Goal: Task Accomplishment & Management: Manage account settings

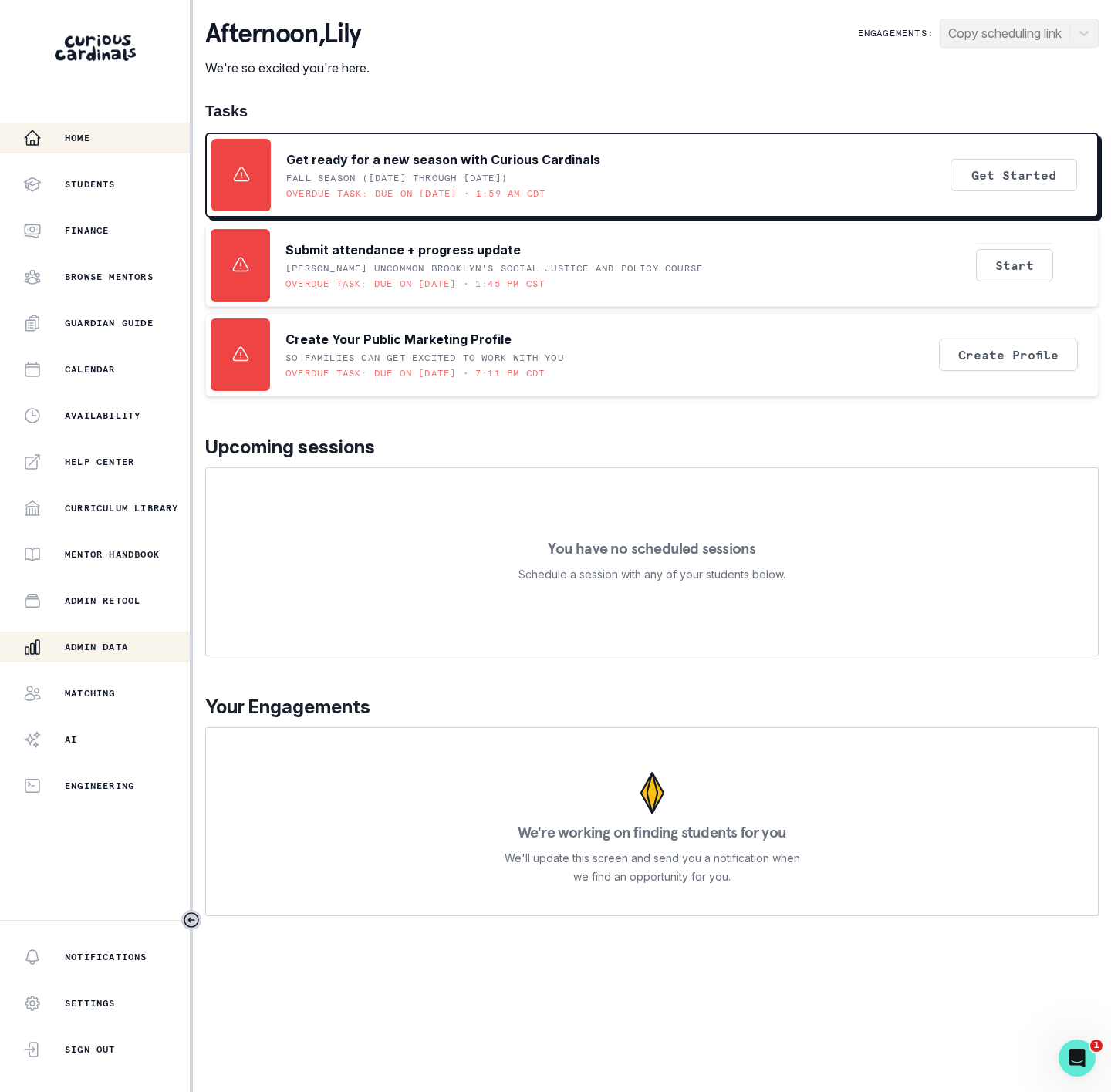
click at [85, 643] on p "Admin Data" at bounding box center [96, 647] width 63 height 12
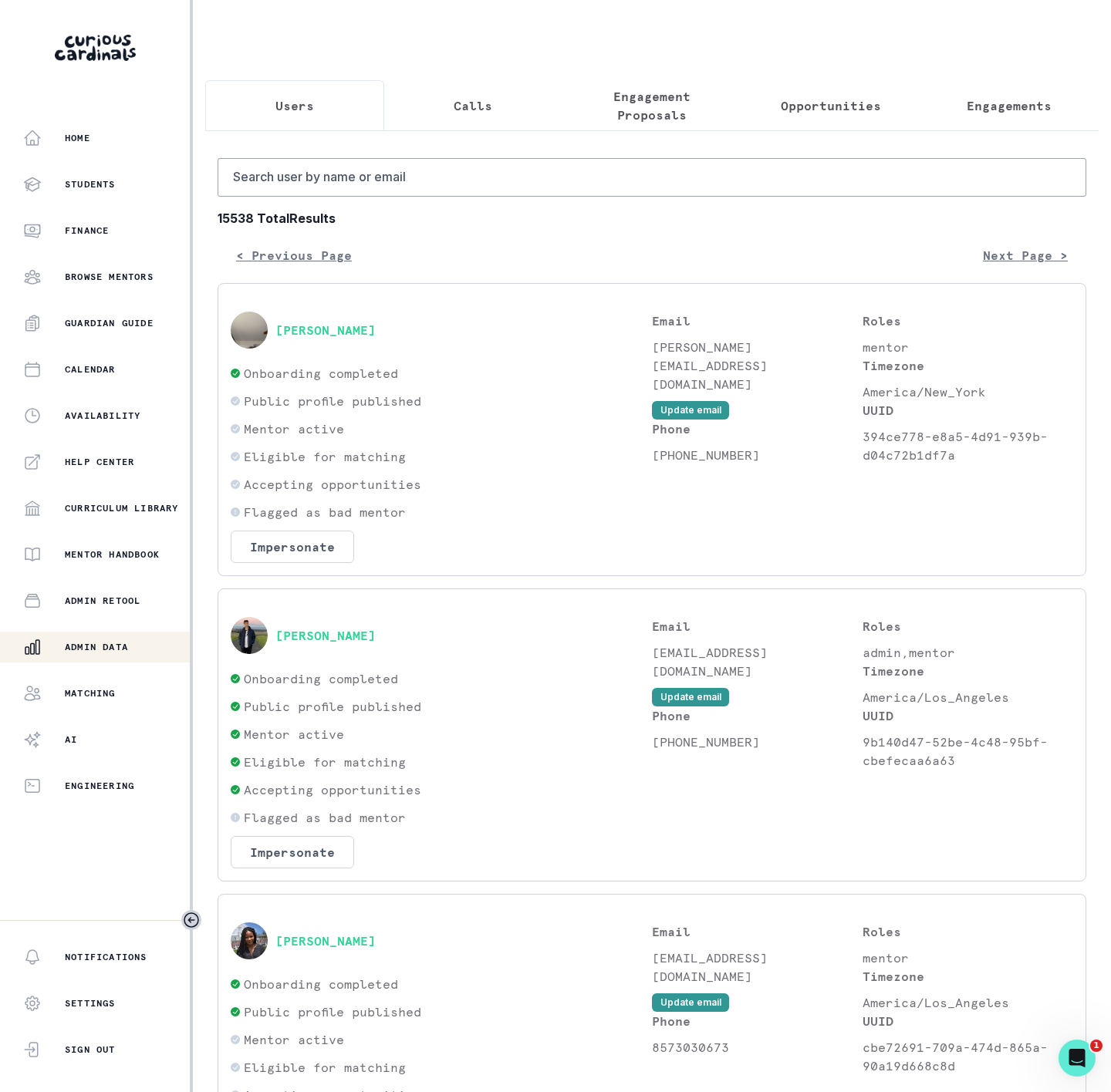
click at [979, 121] on button "Engagements" at bounding box center [1009, 105] width 179 height 51
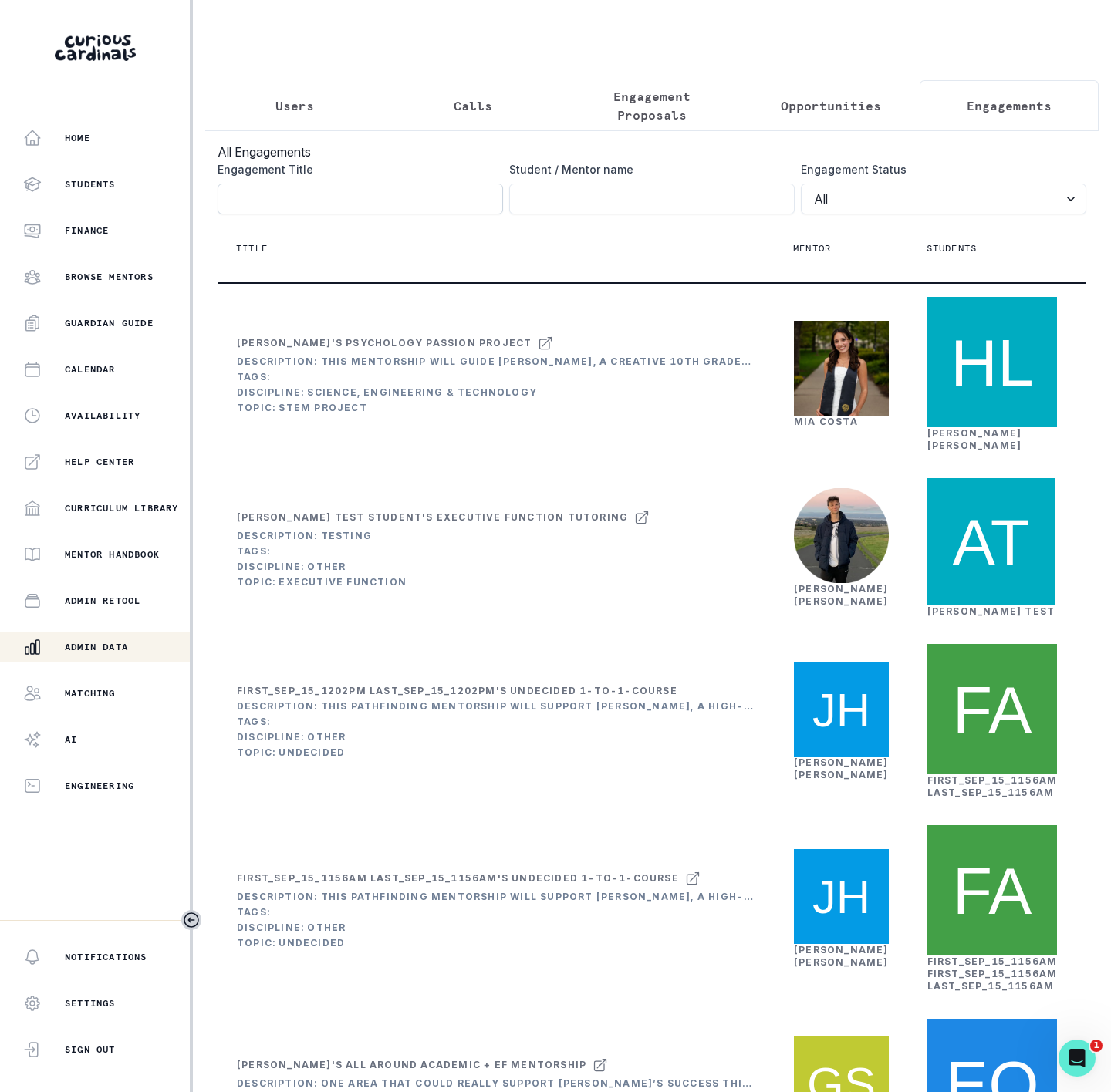
click at [232, 214] on input "Engagement Title" at bounding box center [360, 199] width 285 height 31
paste input "[PERSON_NAME] Musical Theater and Singing Mentorship"
type input "[PERSON_NAME] Musical Theater and Singing Mentorship"
click button "submit" at bounding box center [0, 0] width 0 height 0
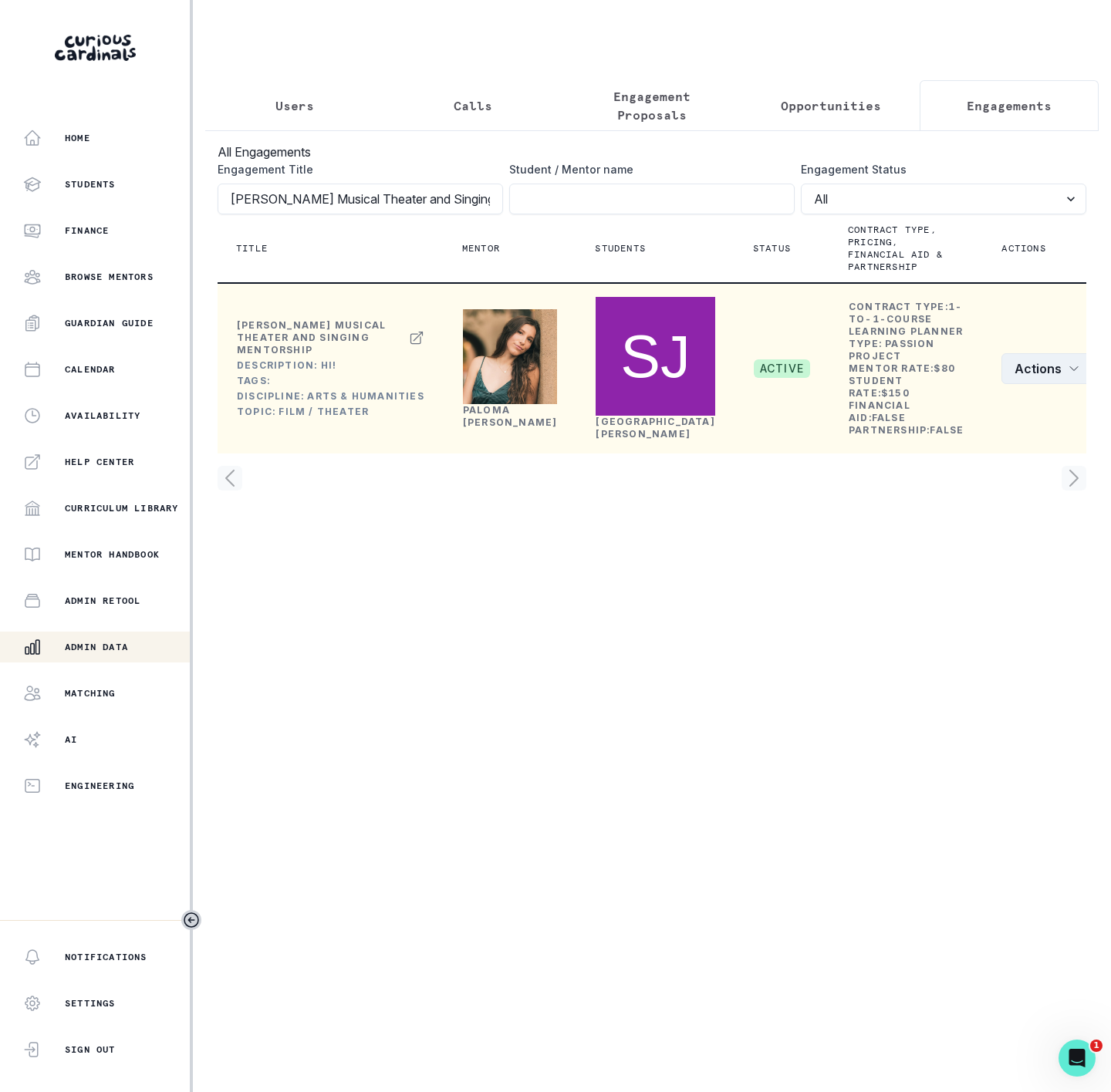
click at [1005, 384] on button "Actions" at bounding box center [1047, 369] width 92 height 31
click at [986, 426] on button "Edit" at bounding box center [982, 430] width 171 height 25
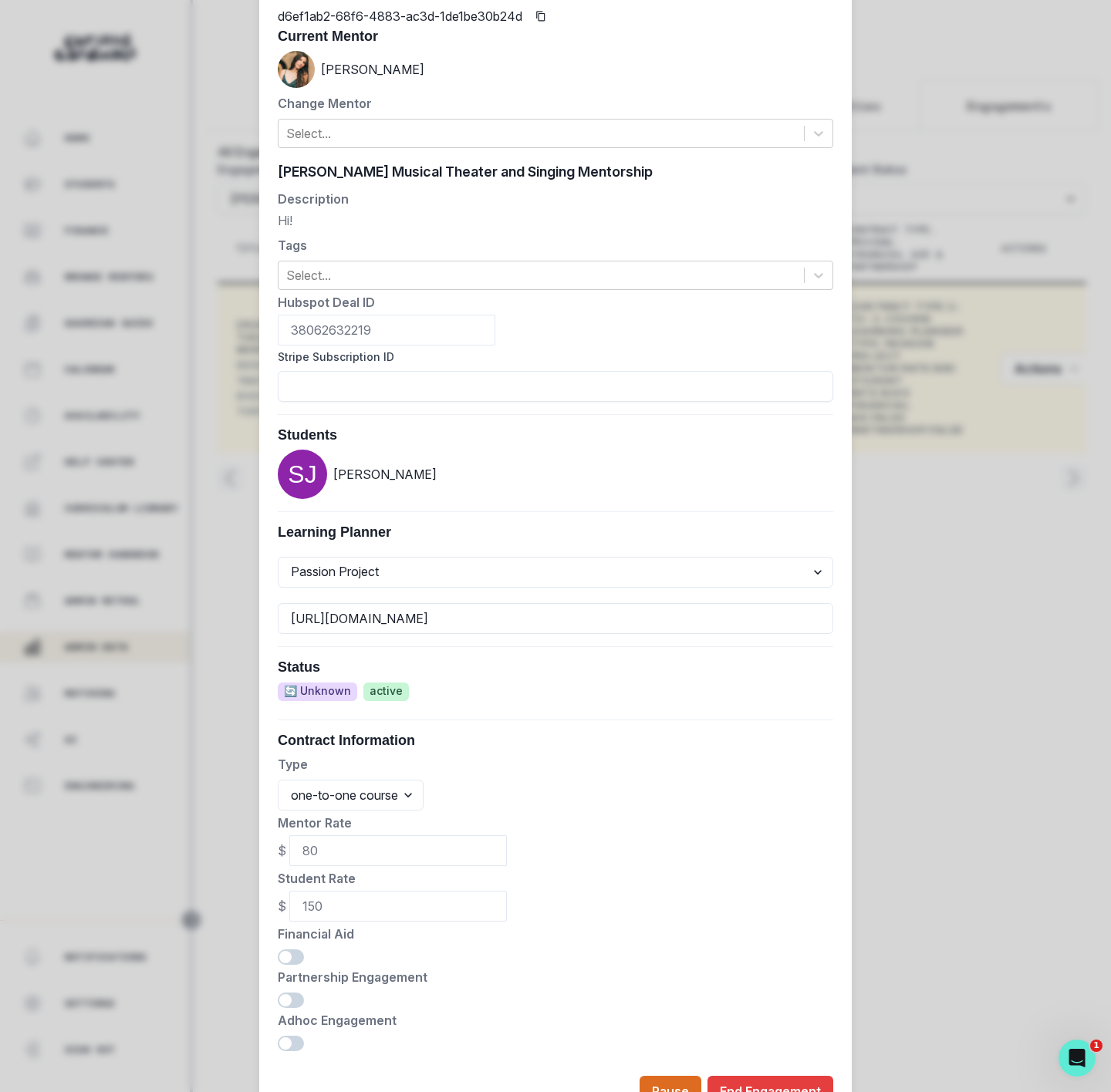
scroll to position [202, 0]
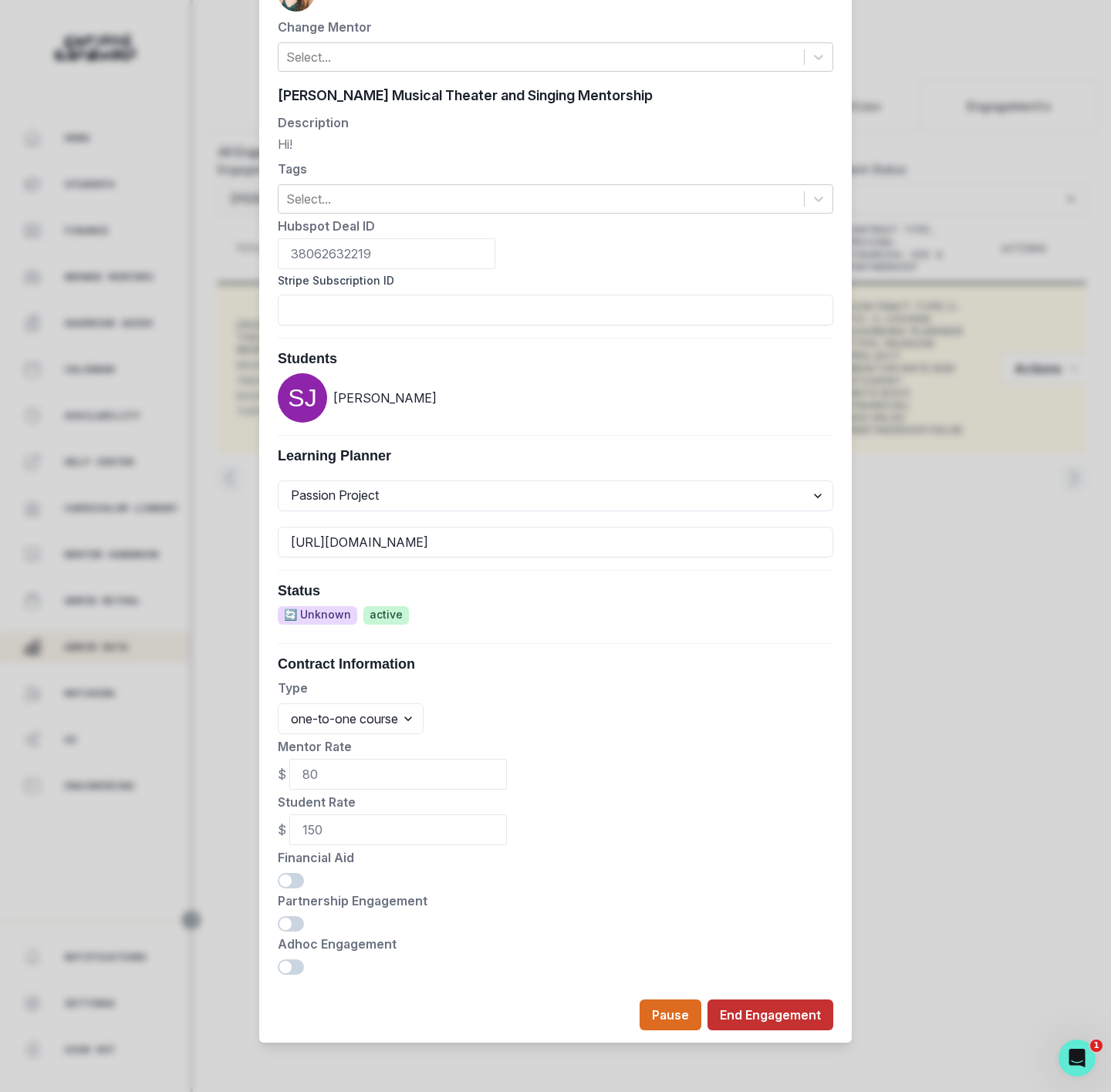
click at [743, 1019] on button "End Engagement" at bounding box center [770, 1015] width 126 height 31
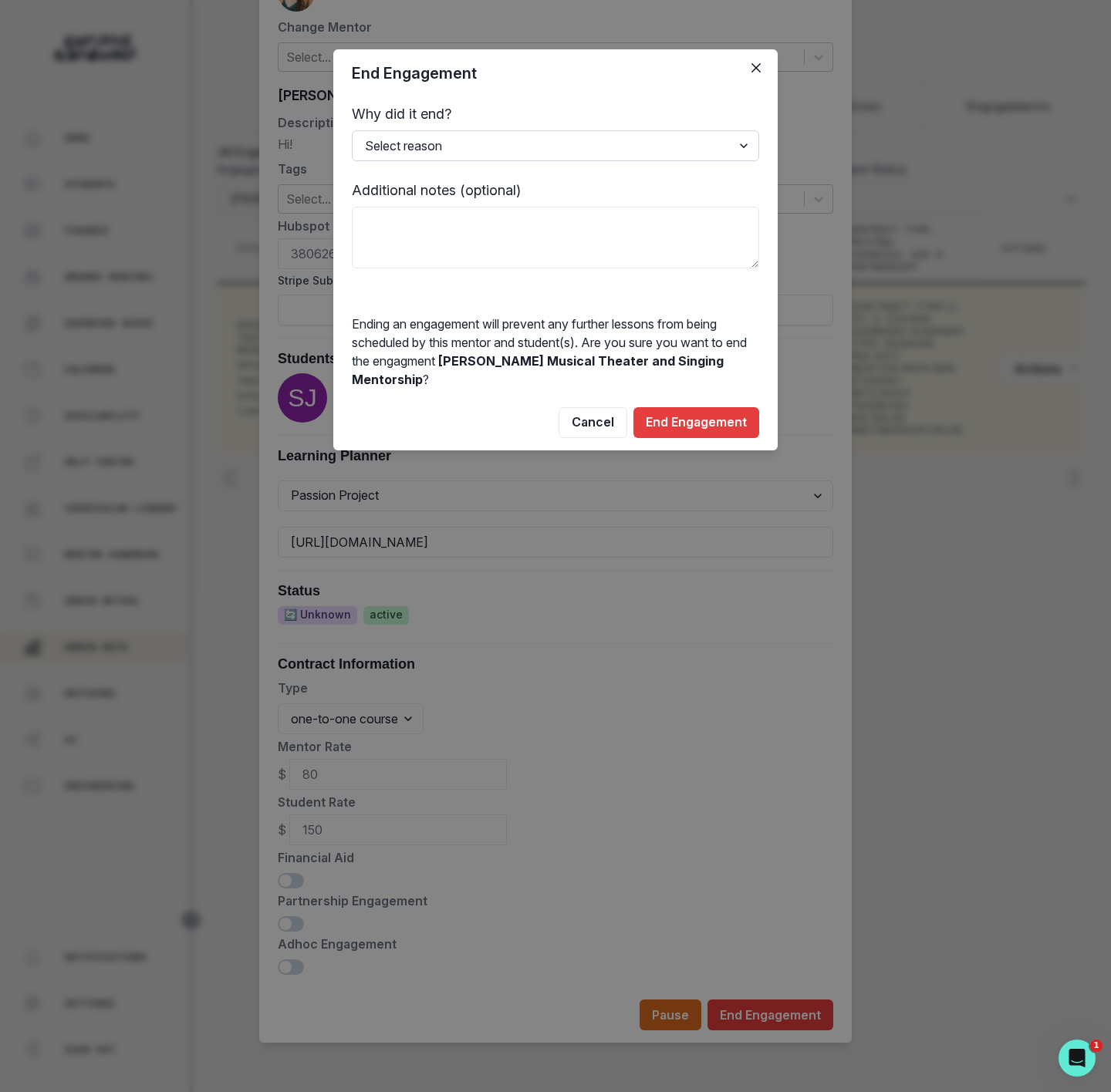
click at [421, 139] on select "Select reason Completed Ended by customer Ended by mentor Other (please add add…" at bounding box center [555, 146] width 407 height 31
select select "Other"
click at [351, 130] on select "Select reason Completed Ended by customer Ended by mentor Other (please add add…" at bounding box center [555, 146] width 407 height 31
click at [387, 233] on textarea at bounding box center [555, 238] width 407 height 62
type textarea "2025 BTS MASTER SHEET"
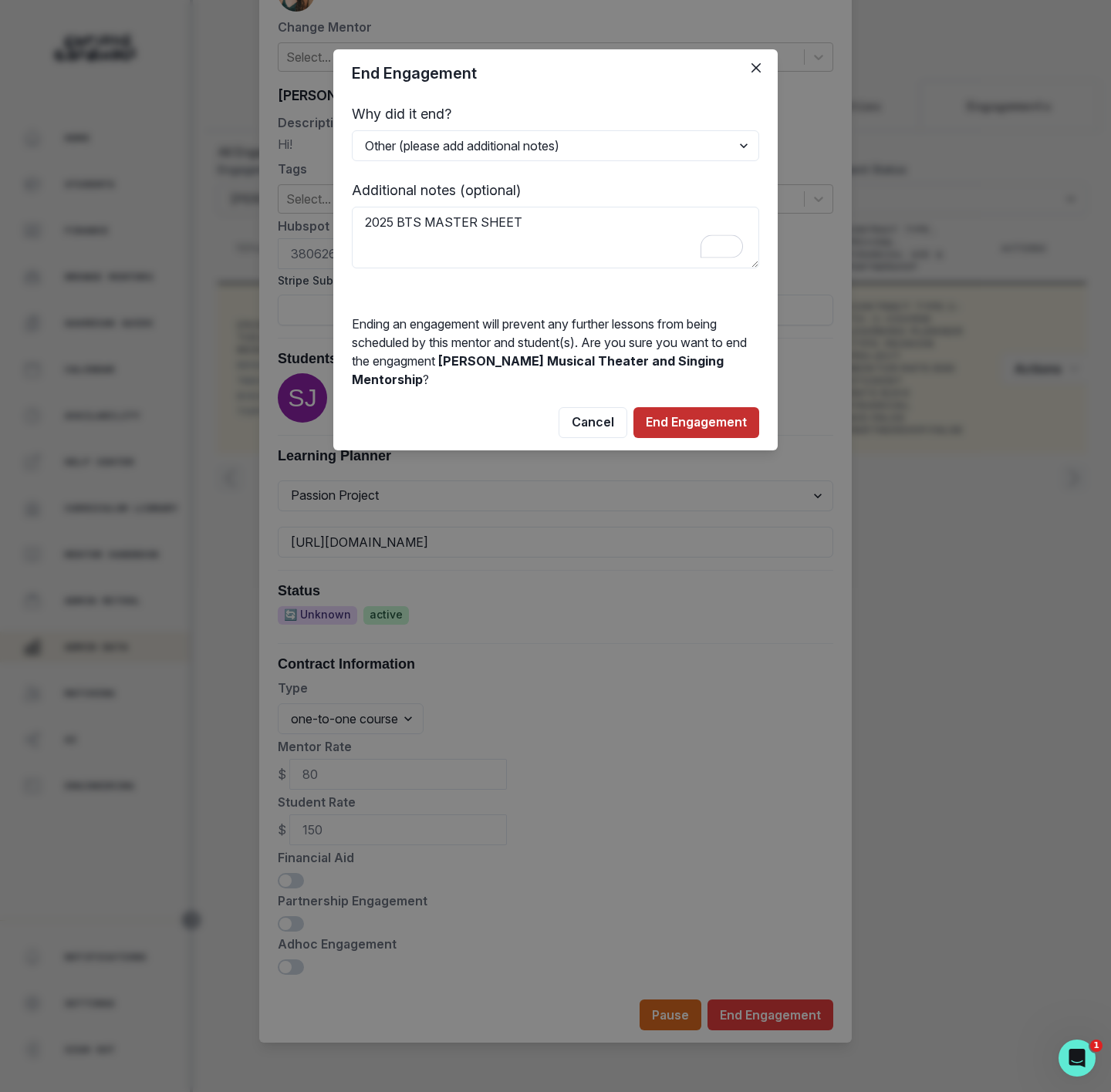
click at [692, 435] on button "End Engagement" at bounding box center [696, 423] width 126 height 31
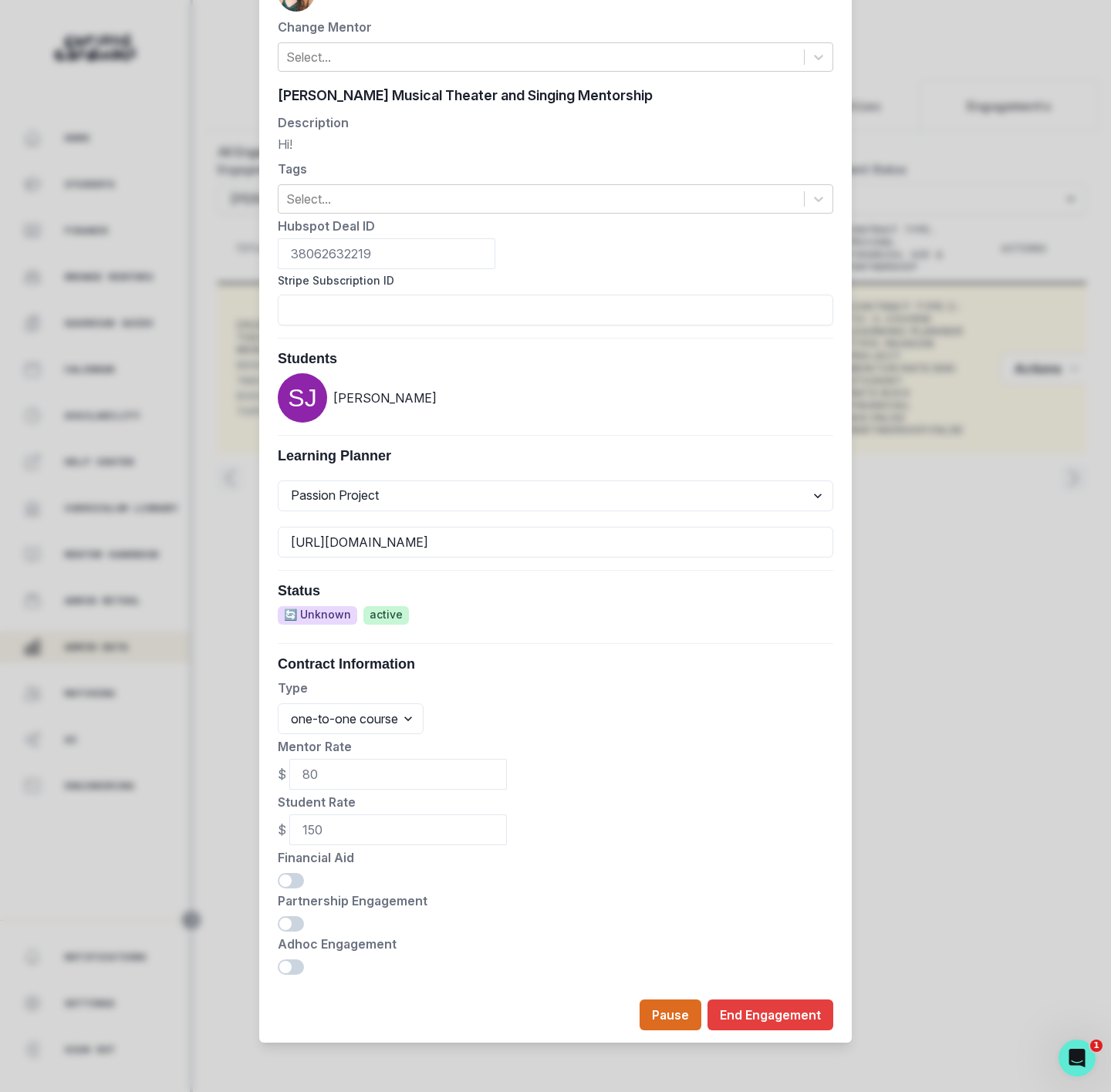
drag, startPoint x: 158, startPoint y: 193, endPoint x: 195, endPoint y: 172, distance: 42.5
click at [158, 193] on div "Edit Engagement Engagement UUID d6ef1ab2-68f6-4883-ac3d-1de1be30b24d Current Me…" at bounding box center [556, 546] width 1111 height 1092
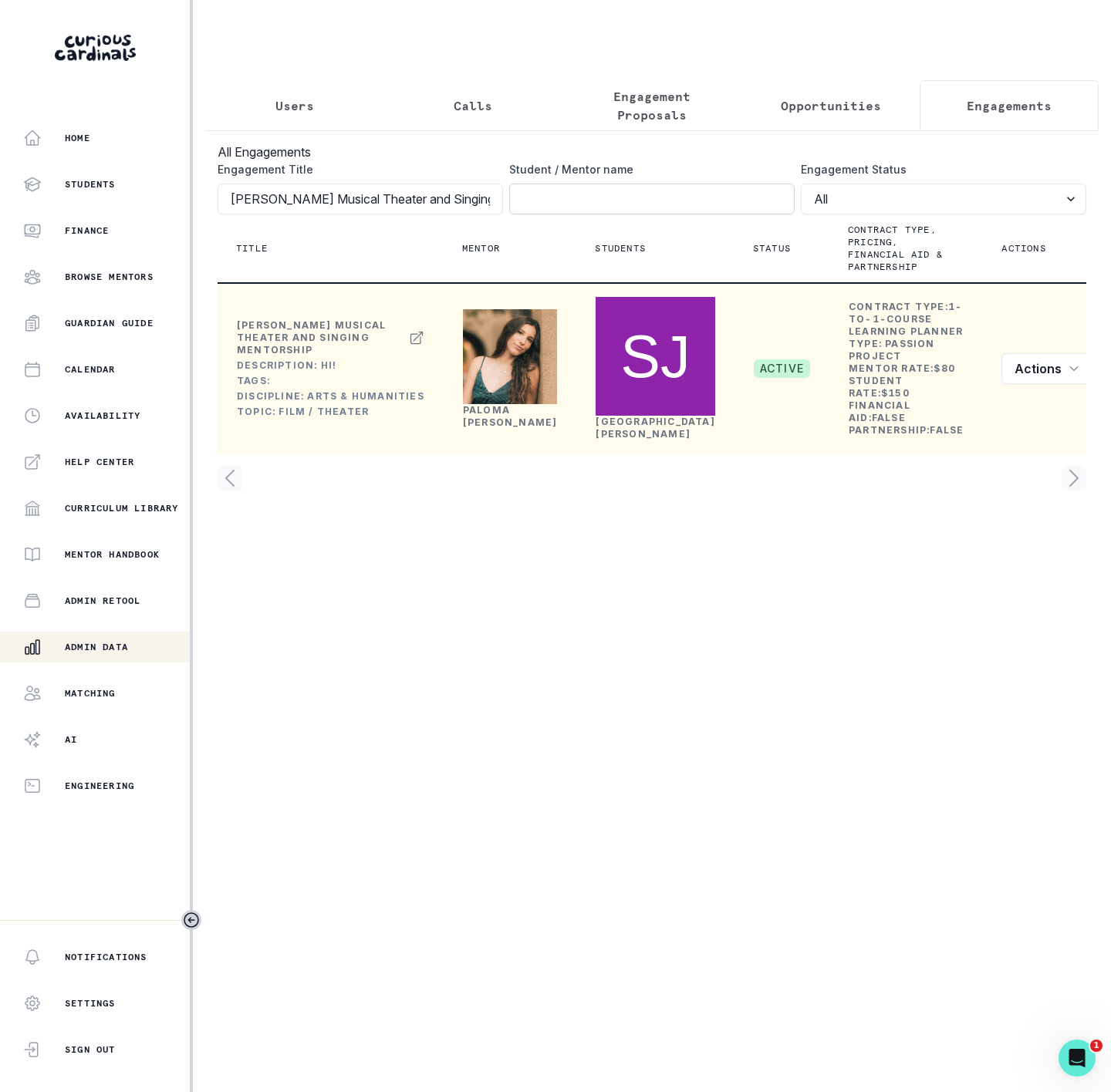
scroll to position [0, 74]
drag, startPoint x: 233, startPoint y: 215, endPoint x: 593, endPoint y: 215, distance: 360.0
click at [593, 214] on div "Engagement Title [PERSON_NAME] Musical Theater and Singing Mentorship Student /…" at bounding box center [652, 188] width 869 height 53
paste input "[PERSON_NAME]'s 7th Grade Math tutoring"
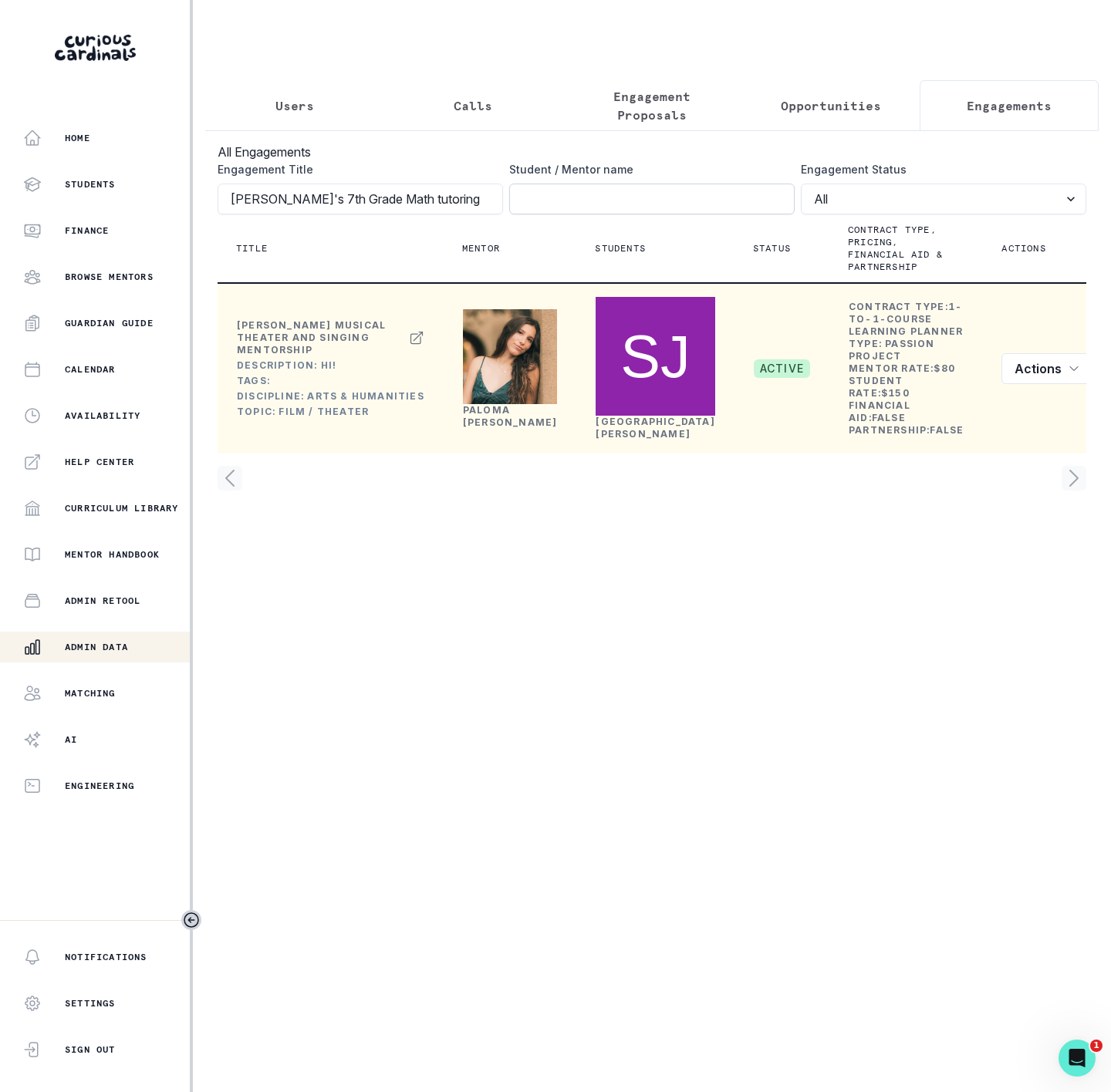
type input "[PERSON_NAME]'s 7th Grade Math tutoring"
click button "submit" at bounding box center [0, 0] width 0 height 0
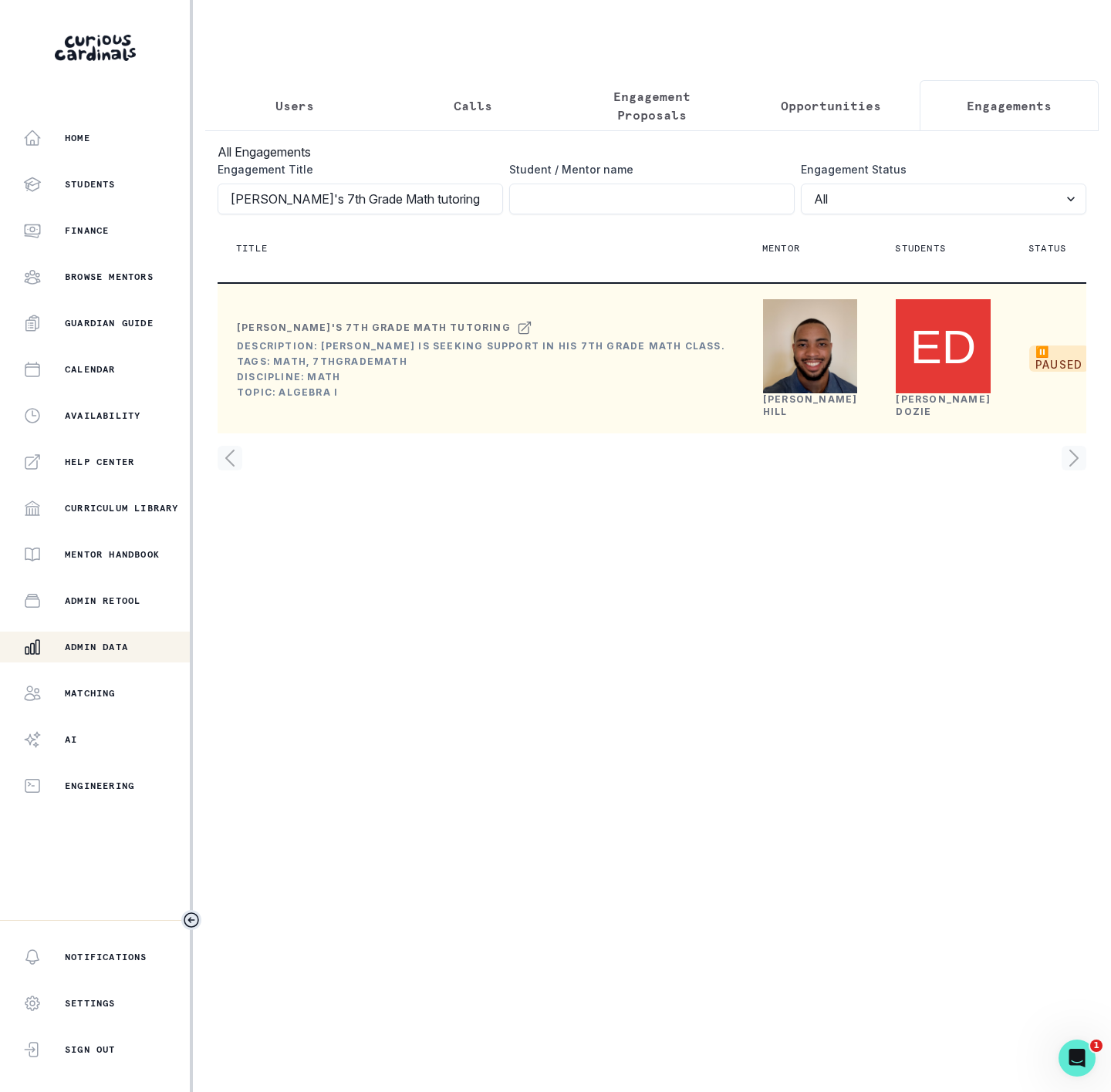
click at [196, 917] on icon "Toggle sidebar" at bounding box center [190, 920] width 18 height 18
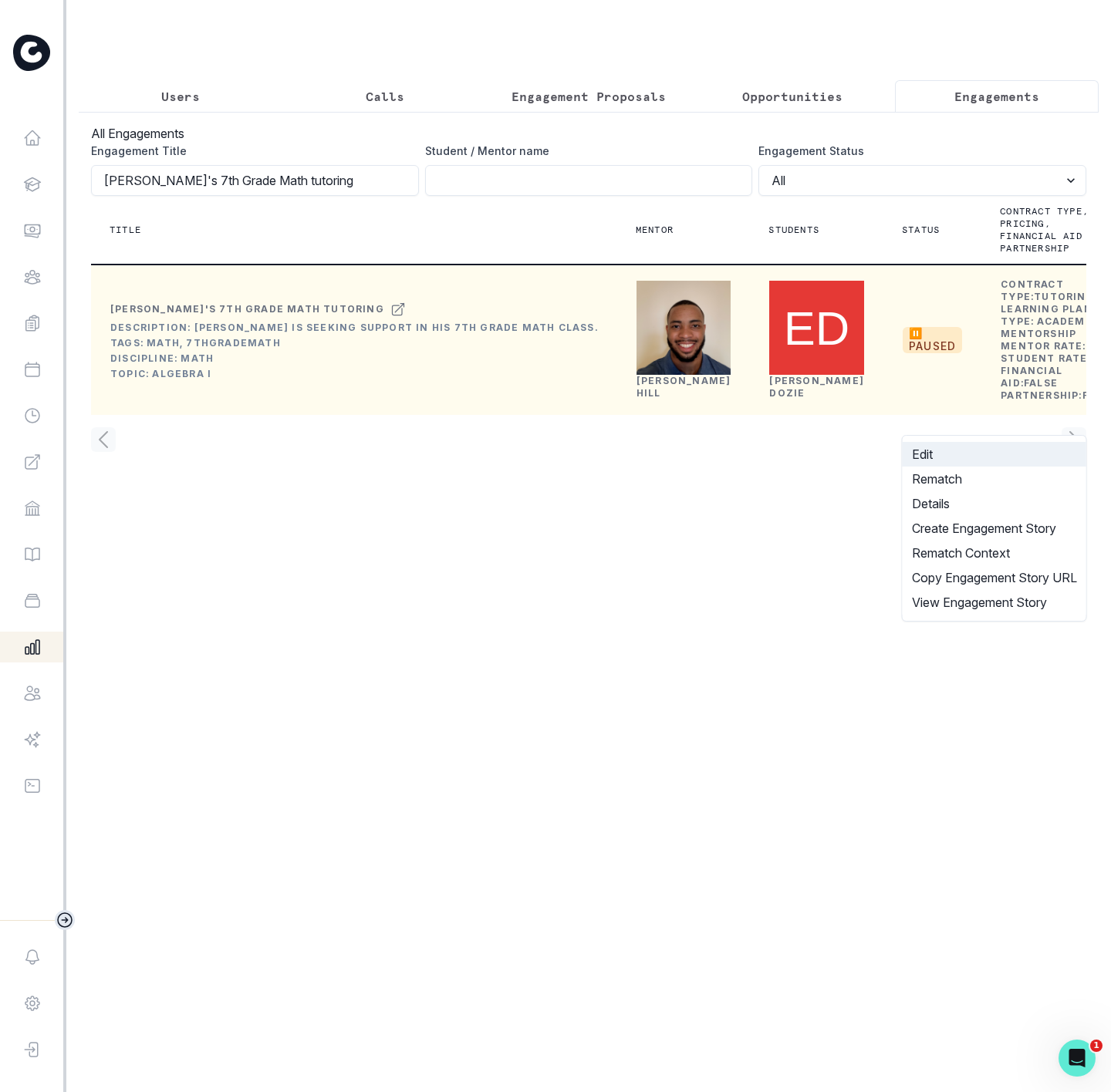
click at [947, 462] on button "Edit" at bounding box center [994, 454] width 183 height 25
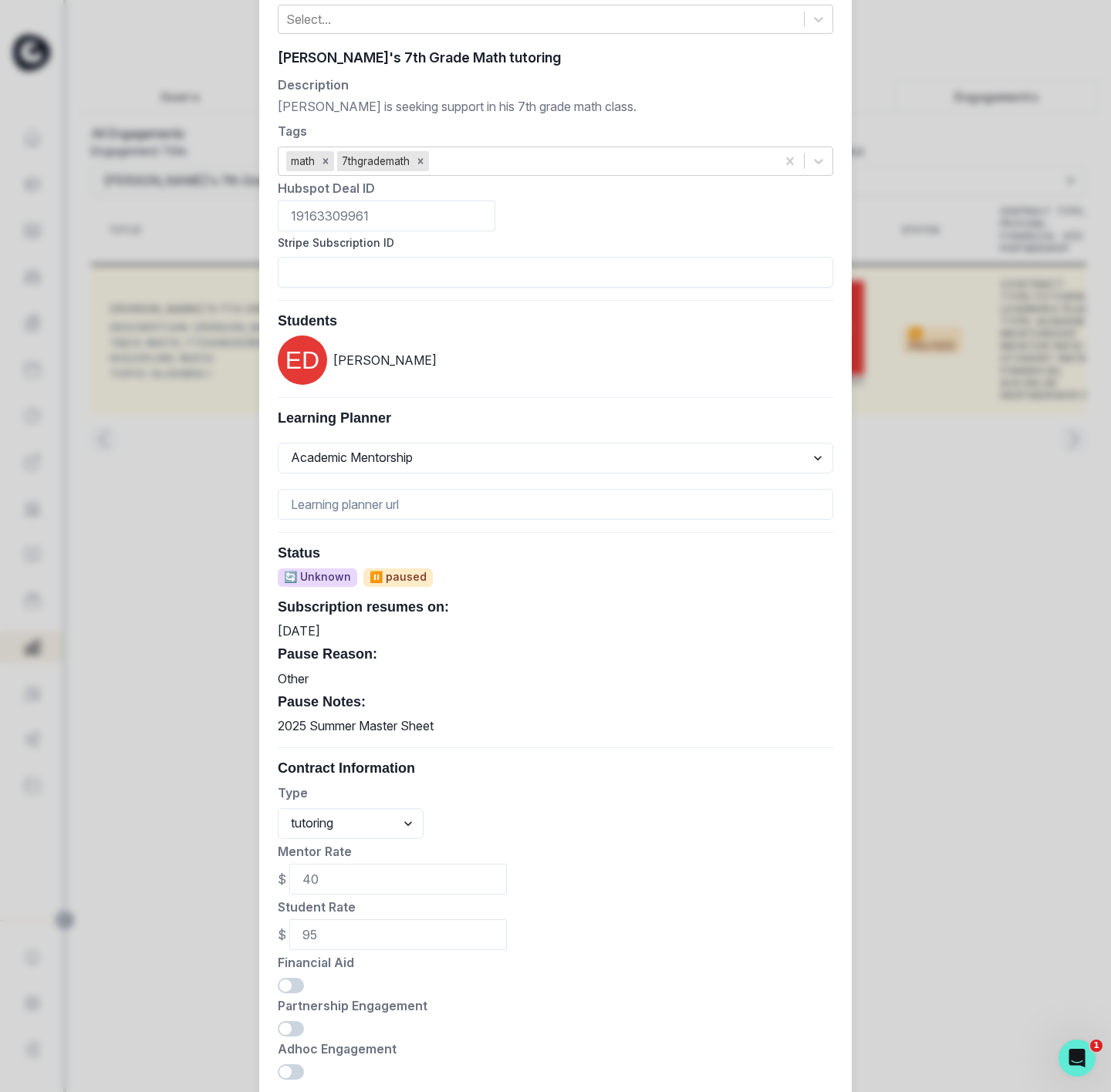
scroll to position [344, 0]
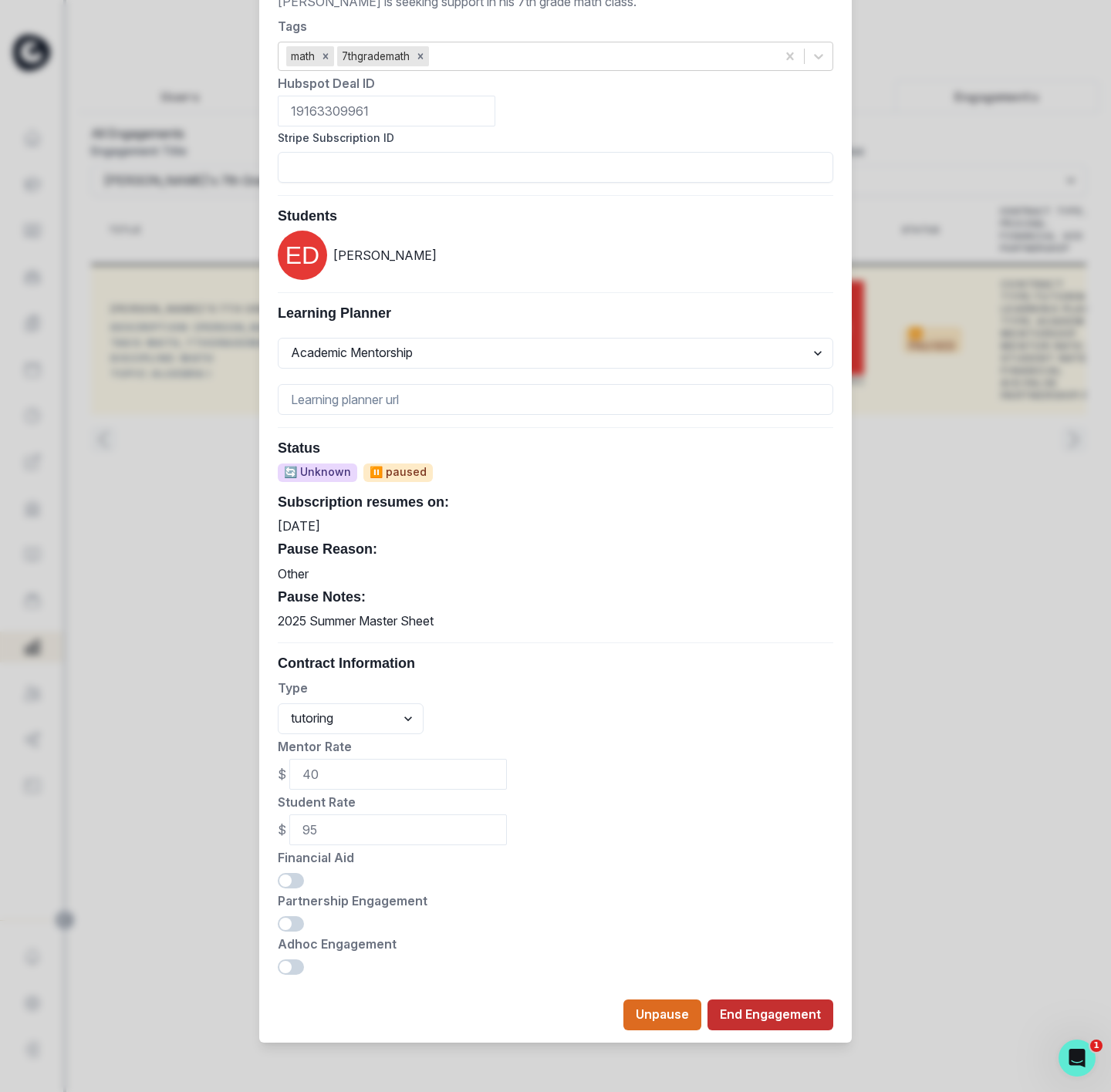
click at [767, 1027] on button "End Engagement" at bounding box center [770, 1015] width 126 height 31
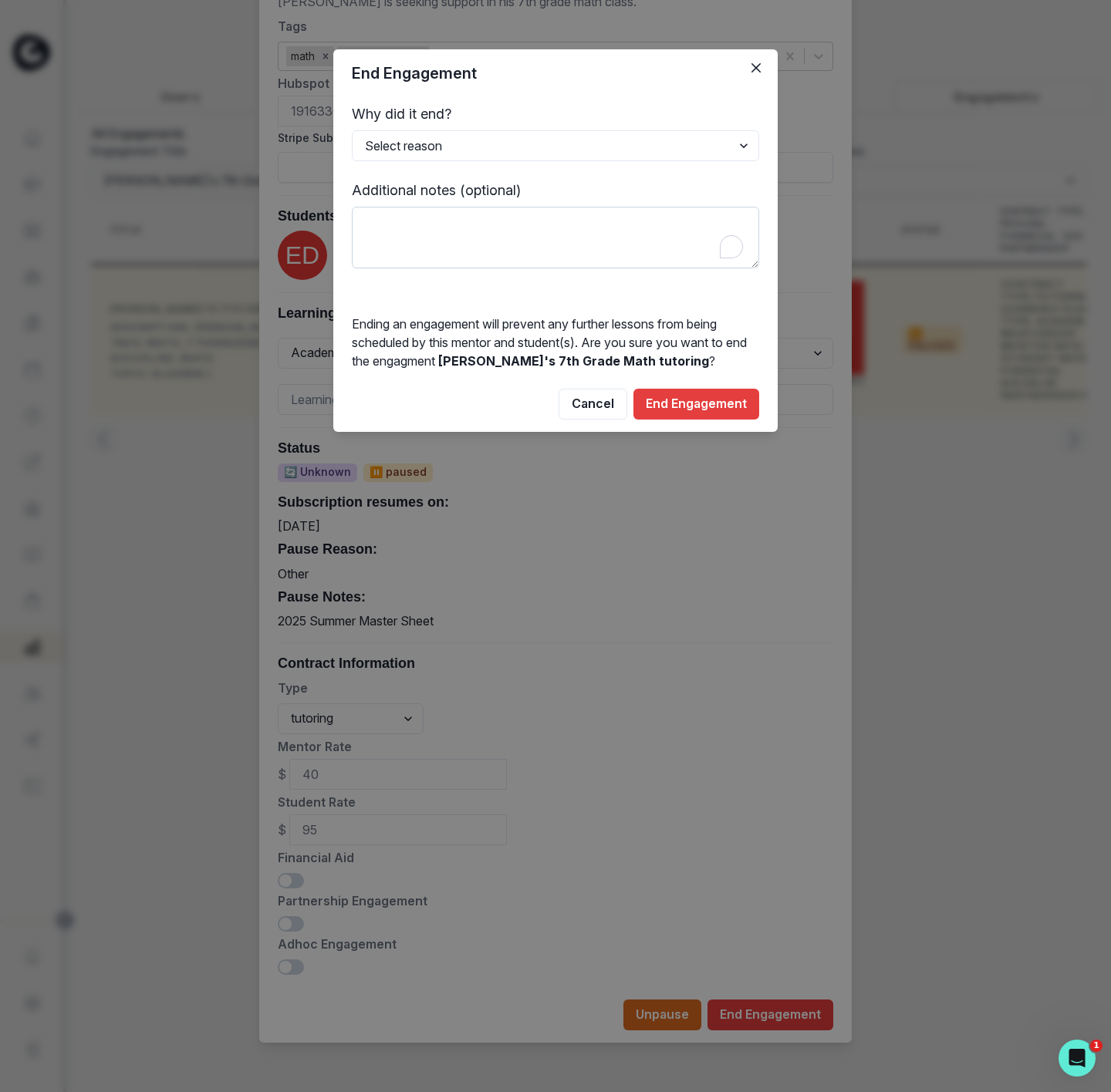
click at [418, 239] on textarea "To enrich screen reader interactions, please activate Accessibility in Grammarl…" at bounding box center [555, 238] width 407 height 62
paste textarea "[PERSON_NAME]'s 7th Grade Math tutoring"
type textarea "[PERSON_NAME]'s 7th Grade Math tutoring"
drag, startPoint x: 421, startPoint y: 144, endPoint x: 438, endPoint y: 158, distance: 22.0
click at [421, 144] on select "Select reason Completed Ended by customer Ended by mentor Other (please add add…" at bounding box center [555, 146] width 407 height 31
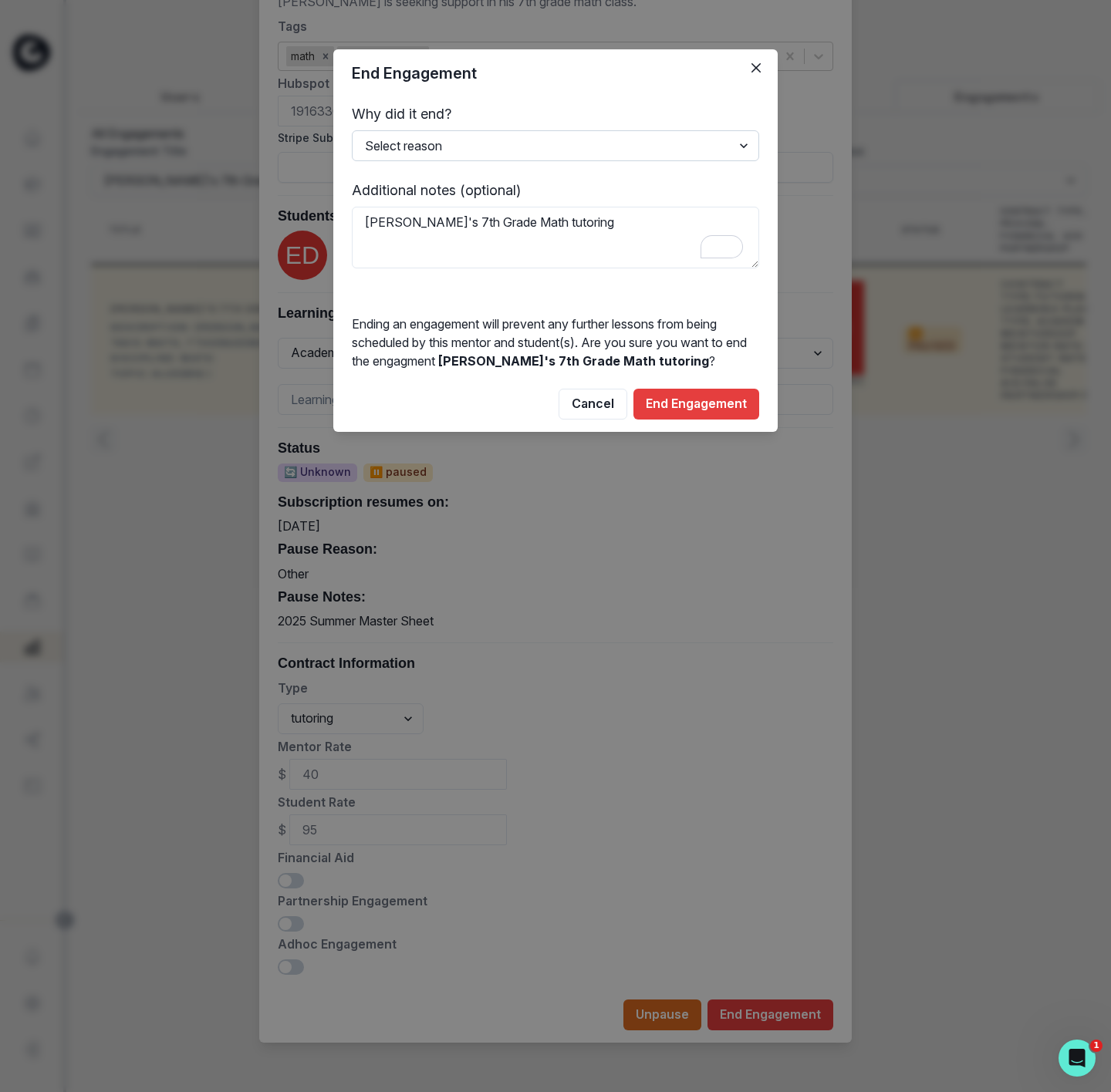
select select "Other"
click at [351, 130] on select "Select reason Completed Ended by customer Ended by mentor Other (please add add…" at bounding box center [555, 146] width 407 height 31
click at [452, 233] on textarea "[PERSON_NAME]'s 7th Grade Math tutoring" at bounding box center [555, 238] width 407 height 62
drag, startPoint x: 236, startPoint y: 225, endPoint x: 0, endPoint y: 225, distance: 236.0
click at [0, 225] on div "End Engagement Why did it end? Select reason Completed Ended by customer Ended …" at bounding box center [556, 546] width 1111 height 1092
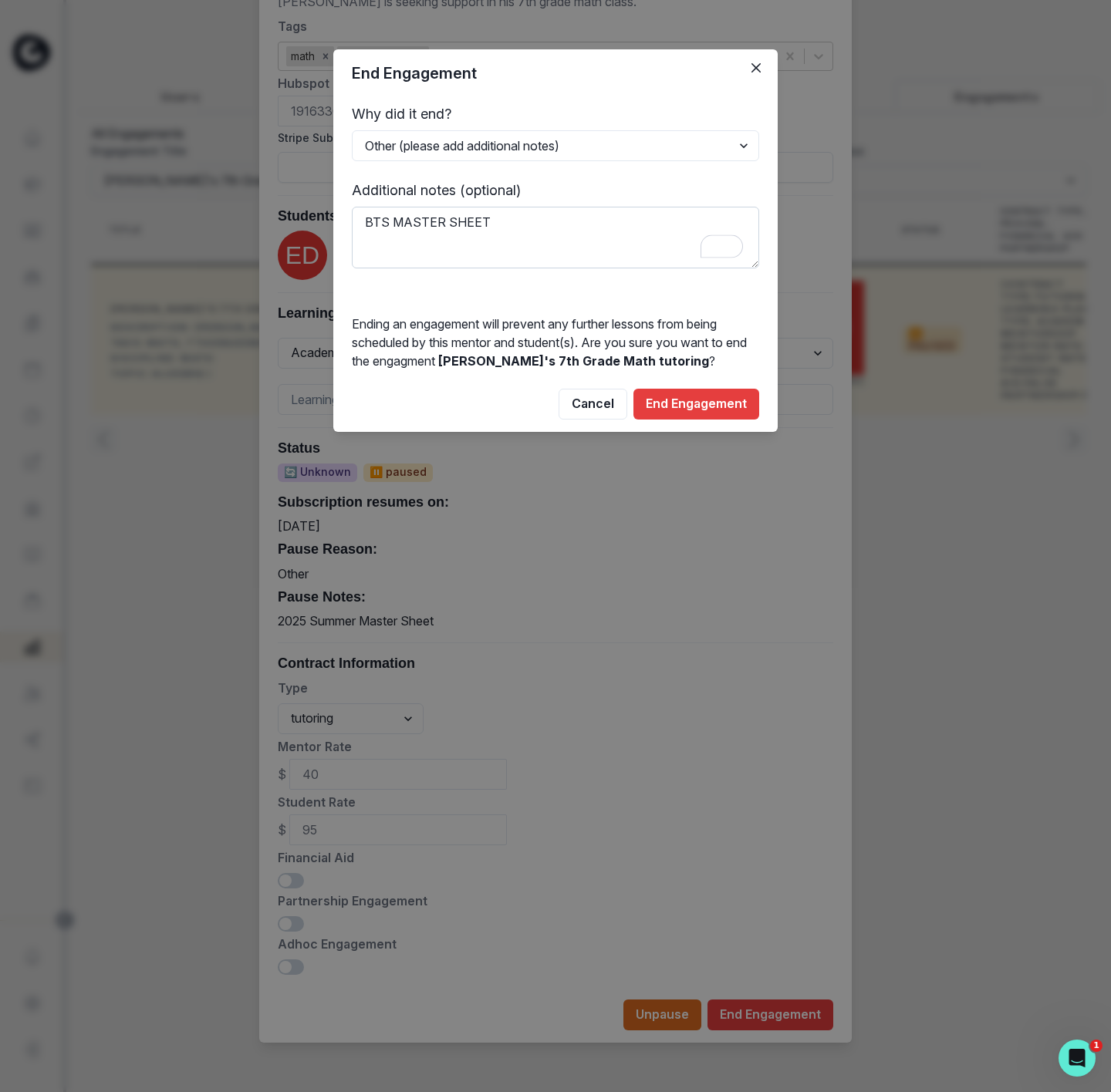
click at [364, 222] on textarea "BTS MASTER SHEET" at bounding box center [555, 238] width 407 height 62
click at [366, 222] on textarea "2025 BTS MASTER SHEET" at bounding box center [555, 238] width 407 height 62
type textarea "2025 BTS MASTER SHEET"
click at [676, 410] on button "End Engagement" at bounding box center [696, 404] width 126 height 31
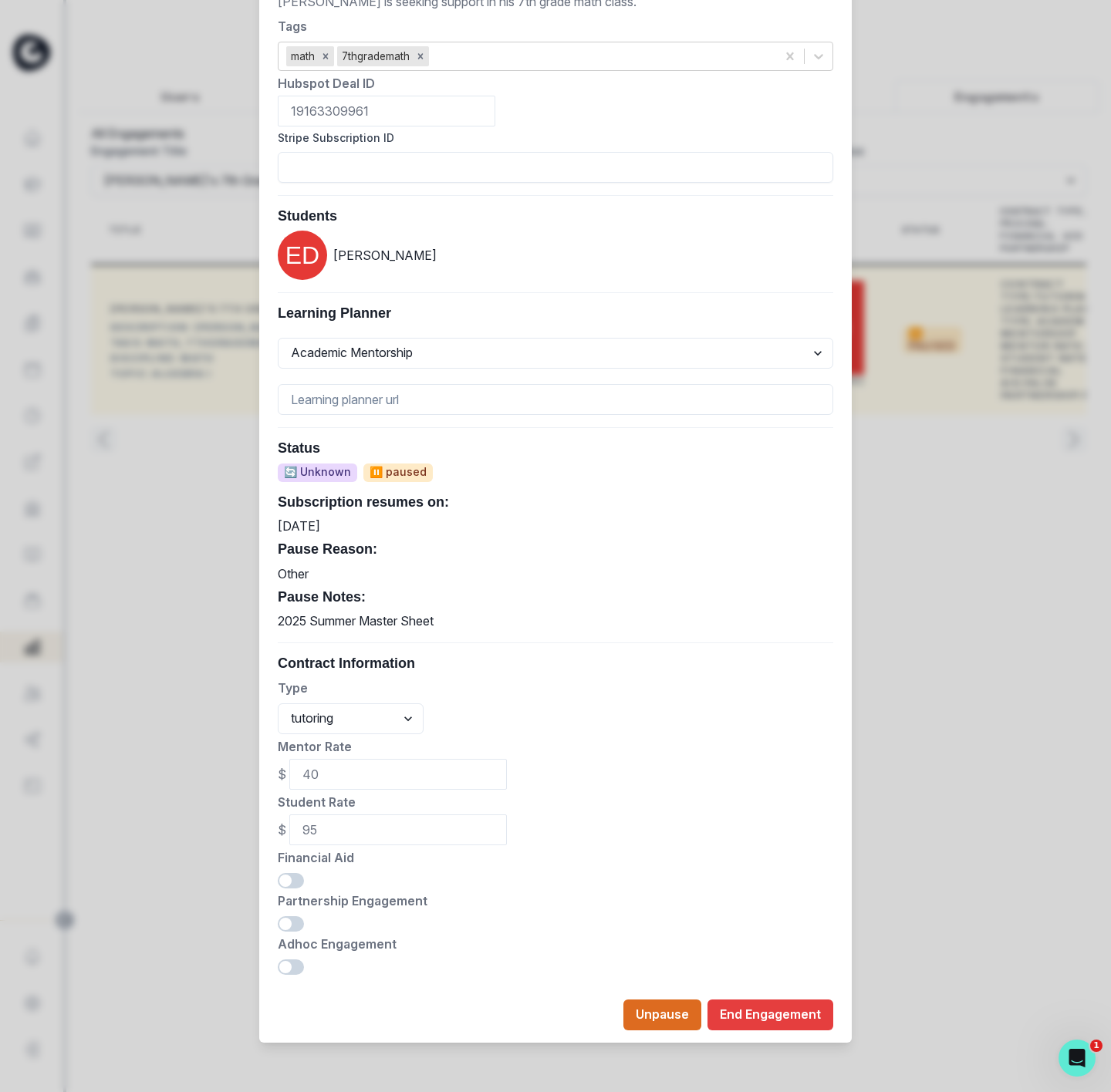
drag, startPoint x: 123, startPoint y: 288, endPoint x: 166, endPoint y: 257, distance: 53.0
click at [123, 287] on div "Edit Engagement Engagement UUID 0fe8c6e9-3bd4-45de-a9a0-cef32ac6a7f8 Current Me…" at bounding box center [556, 546] width 1111 height 1092
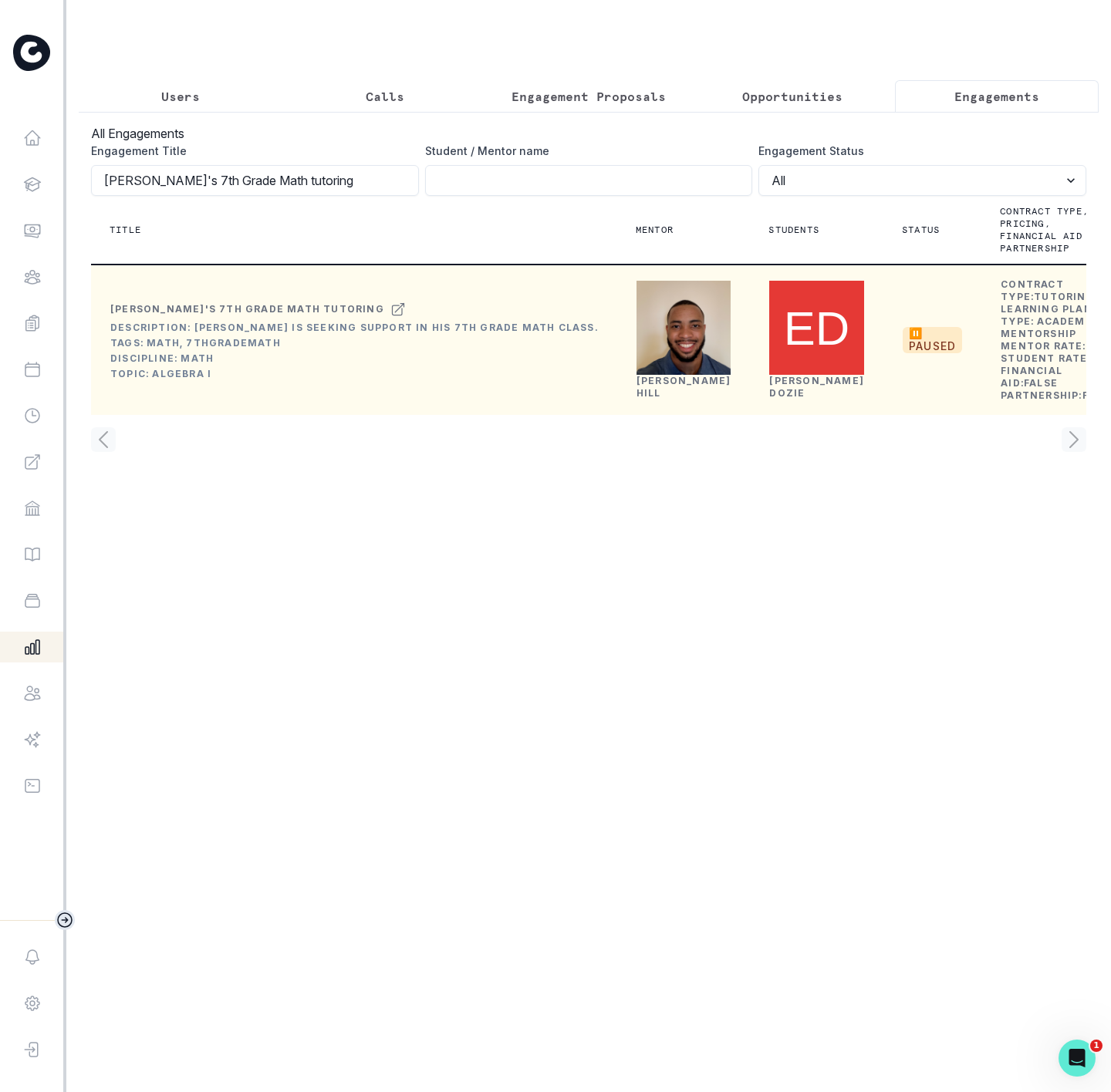
drag, startPoint x: 270, startPoint y: 195, endPoint x: -294, endPoint y: 195, distance: 564.0
click at [0, 195] on html "Home Students Finance Browse Mentors Guardian Guide Calendar Availability Help …" at bounding box center [556, 546] width 1111 height 1092
paste input "[PERSON_NAME] Math Mentorship"
click button "submit" at bounding box center [0, 0] width 0 height 0
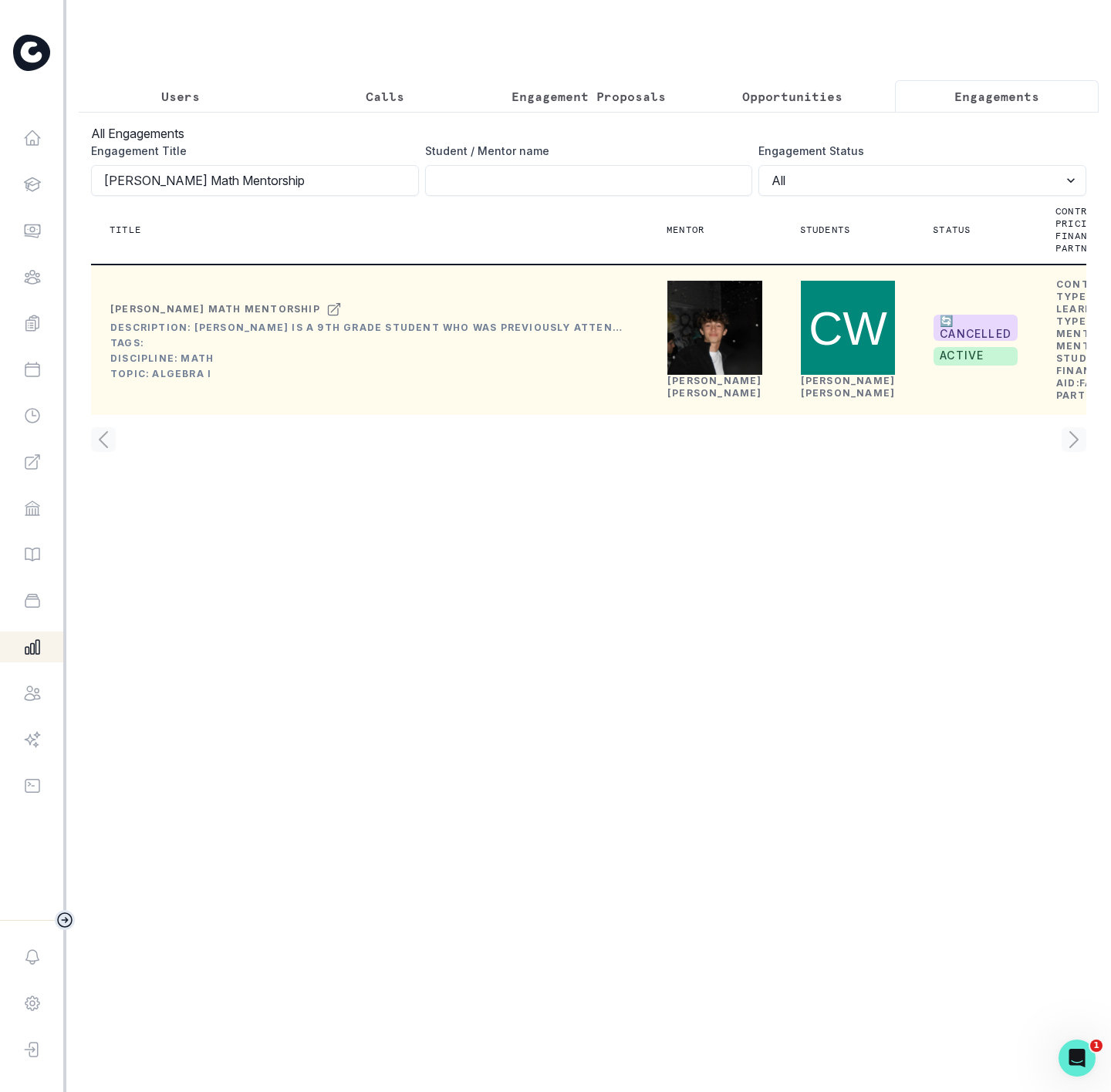
drag, startPoint x: 176, startPoint y: 193, endPoint x: -413, endPoint y: 178, distance: 589.2
click at [0, 178] on html "Home Students Finance Browse Mentors Guardian Guide Calendar Availability Help …" at bounding box center [556, 546] width 1111 height 1092
paste input "[PERSON_NAME]'s 7th Grade Math tutoring"
type input "[PERSON_NAME]'s 7th Grade Math tutoring"
click button "submit" at bounding box center [0, 0] width 0 height 0
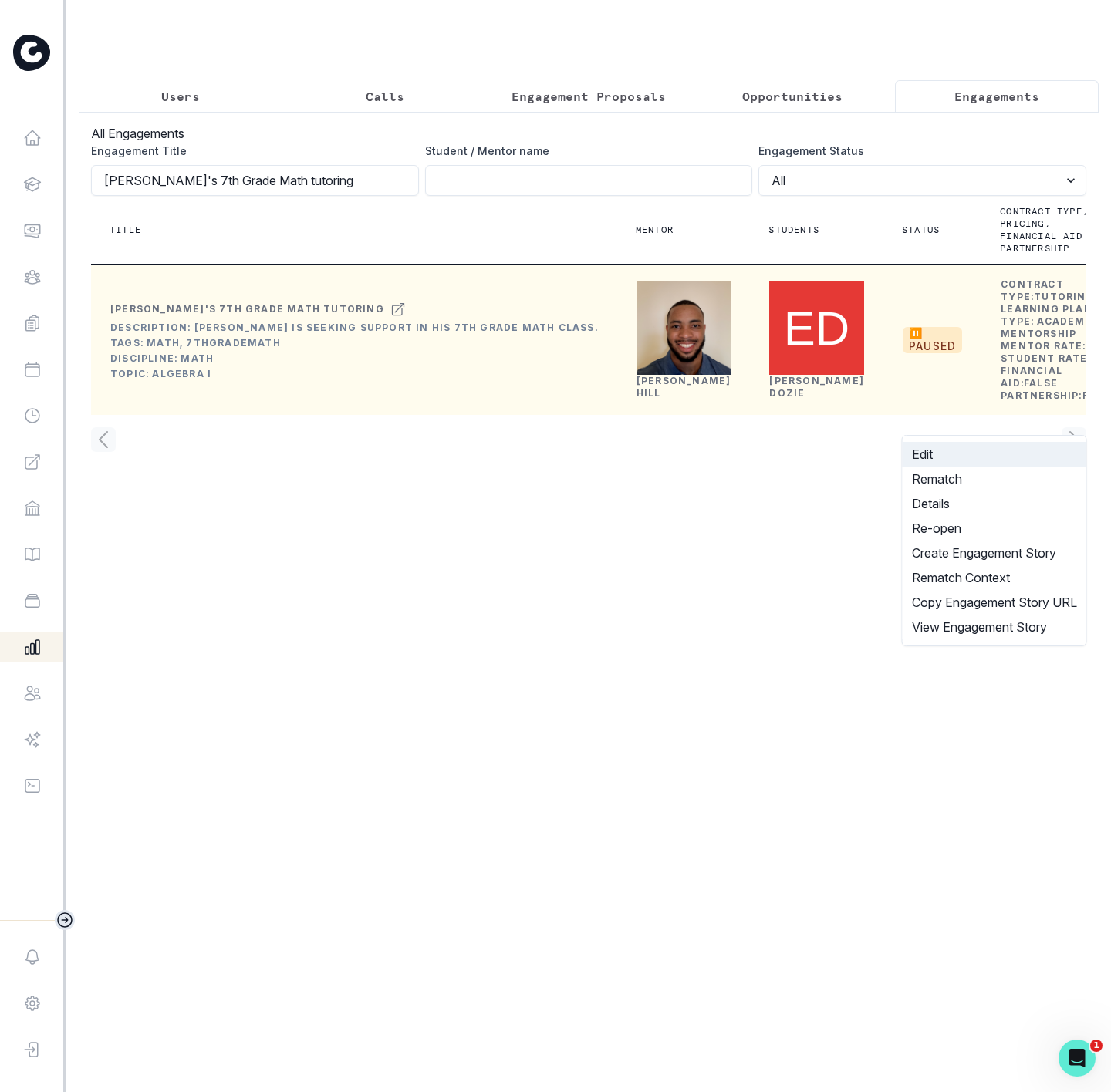
click at [931, 443] on button "Edit" at bounding box center [994, 454] width 183 height 25
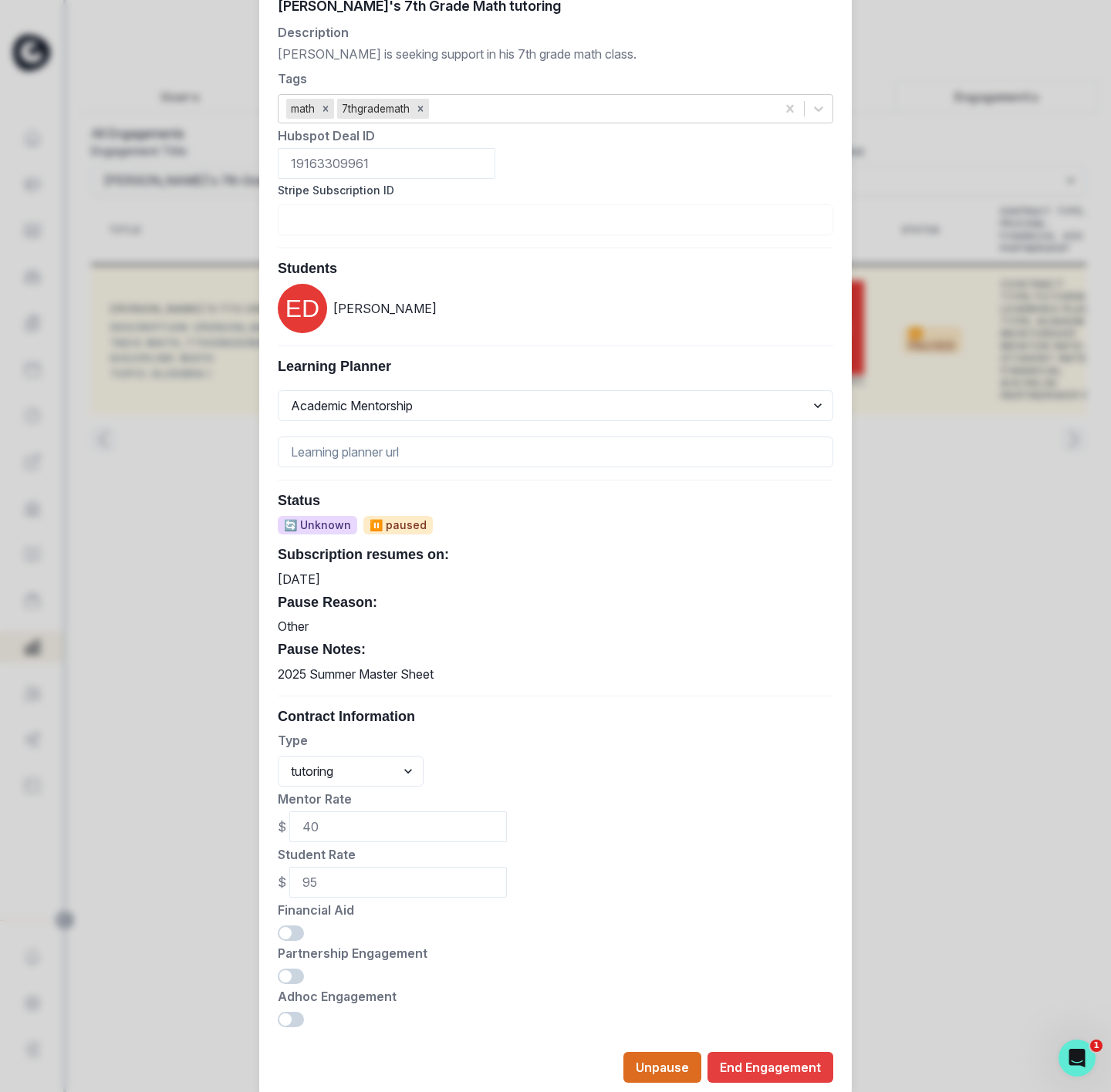
scroll to position [223, 0]
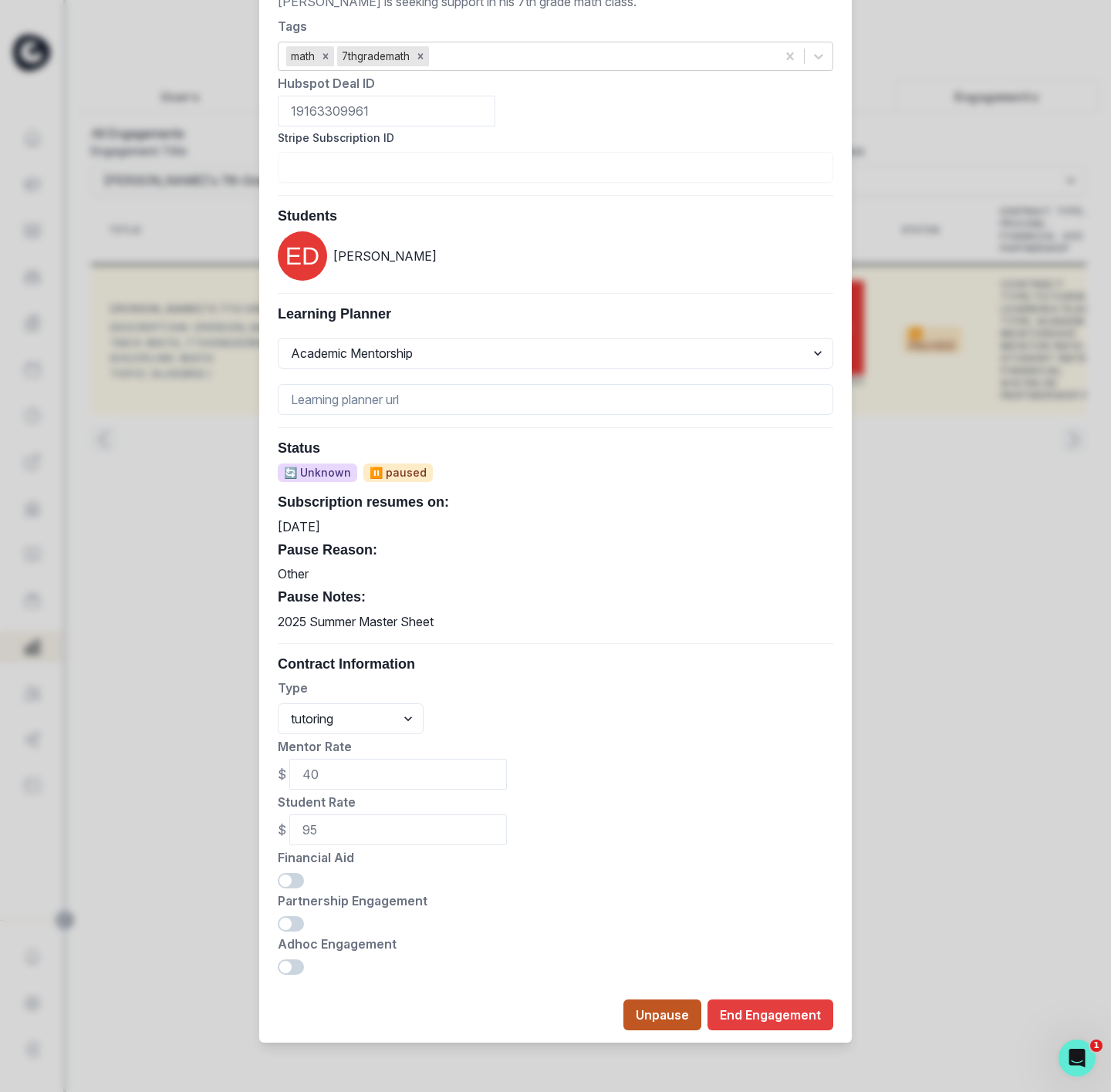
click at [634, 1017] on button "Unpause" at bounding box center [662, 1015] width 78 height 31
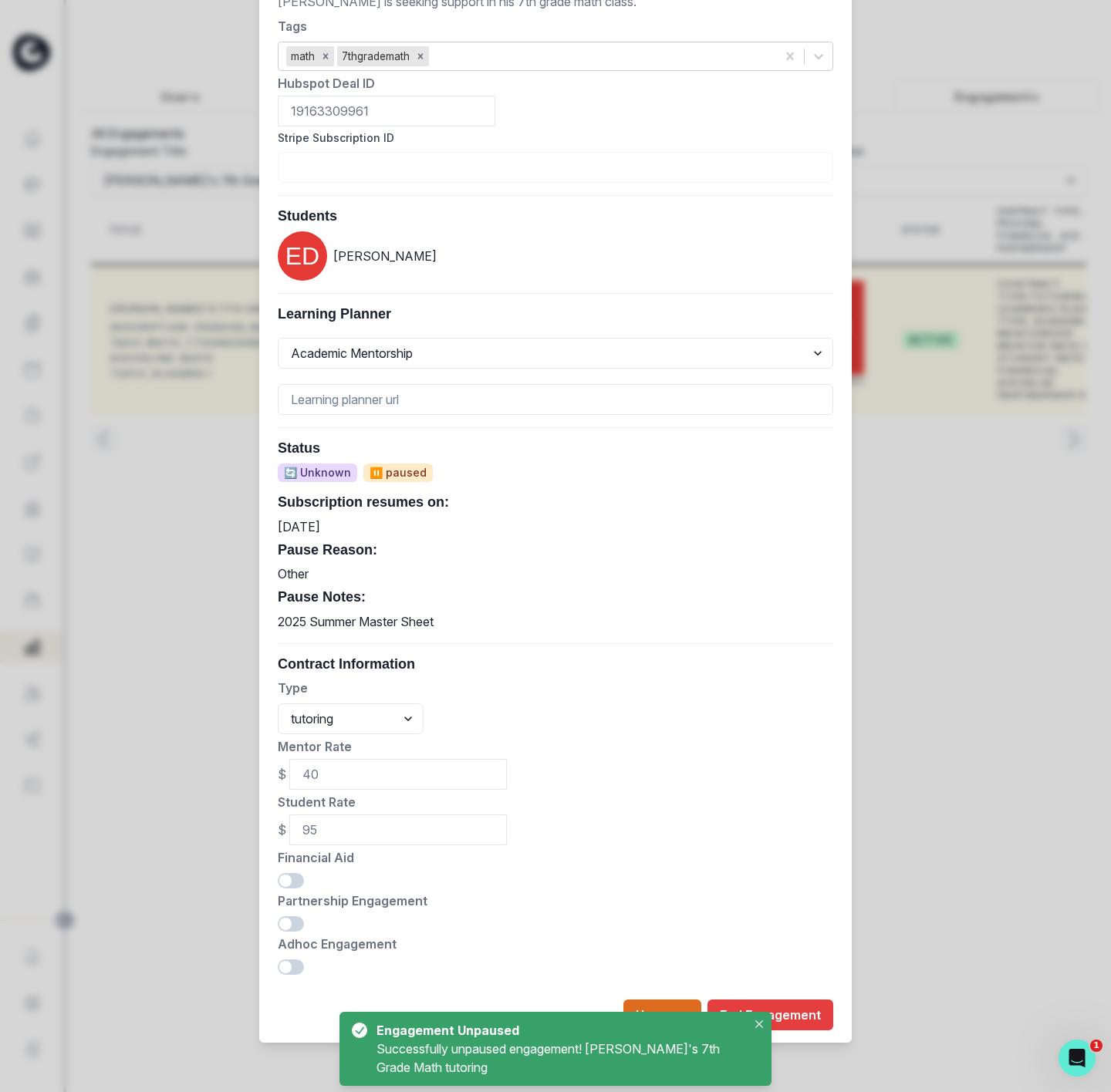
drag, startPoint x: 870, startPoint y: 738, endPoint x: 981, endPoint y: 554, distance: 214.9
click at [872, 736] on div "Edit Engagement Engagement UUID 0fe8c6e9-3bd4-45de-a9a0-cef32ac6a7f8 [PERSON_NA…" at bounding box center [556, 546] width 1111 height 1092
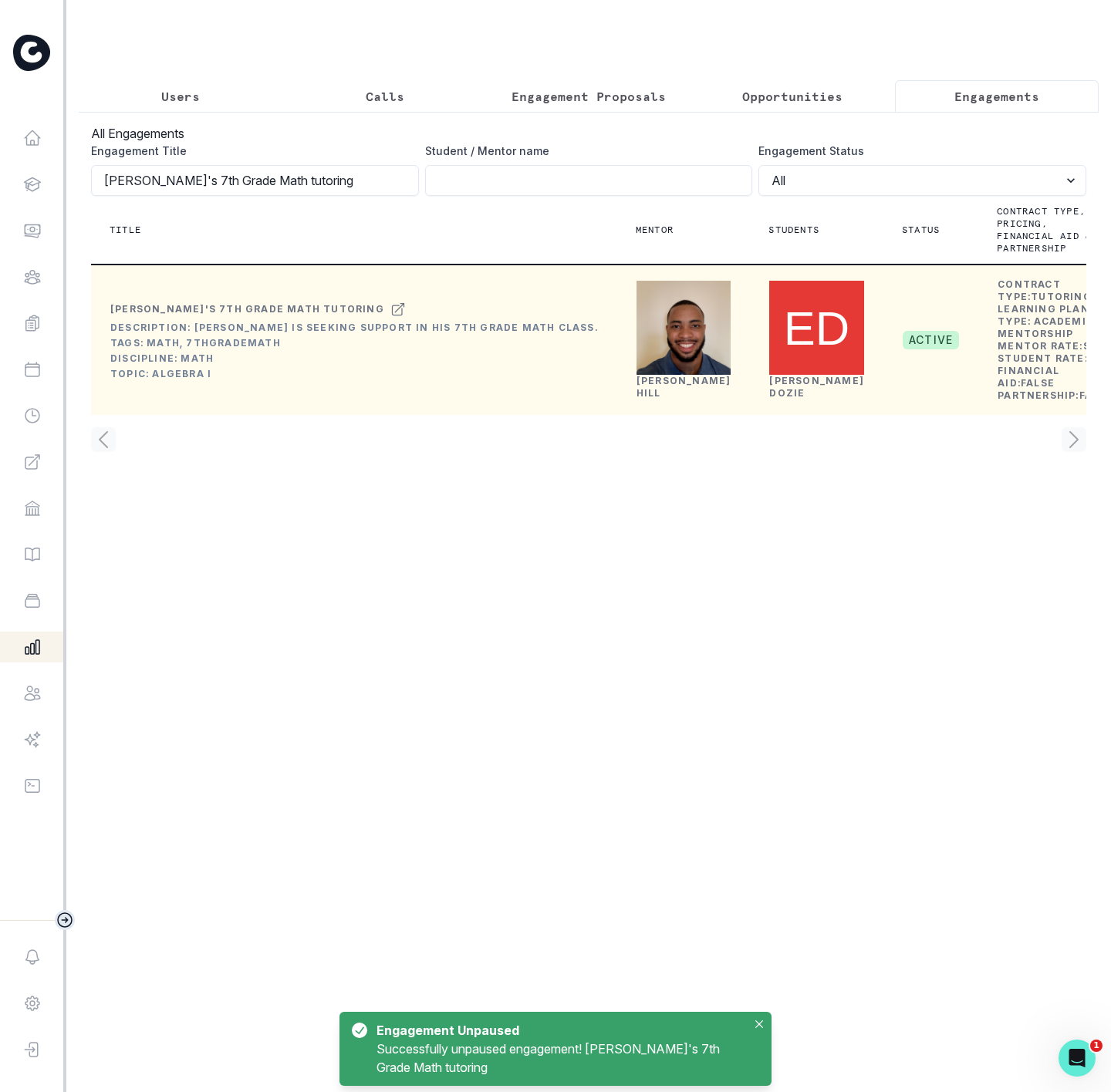
click at [910, 444] on button "Edit" at bounding box center [990, 454] width 183 height 25
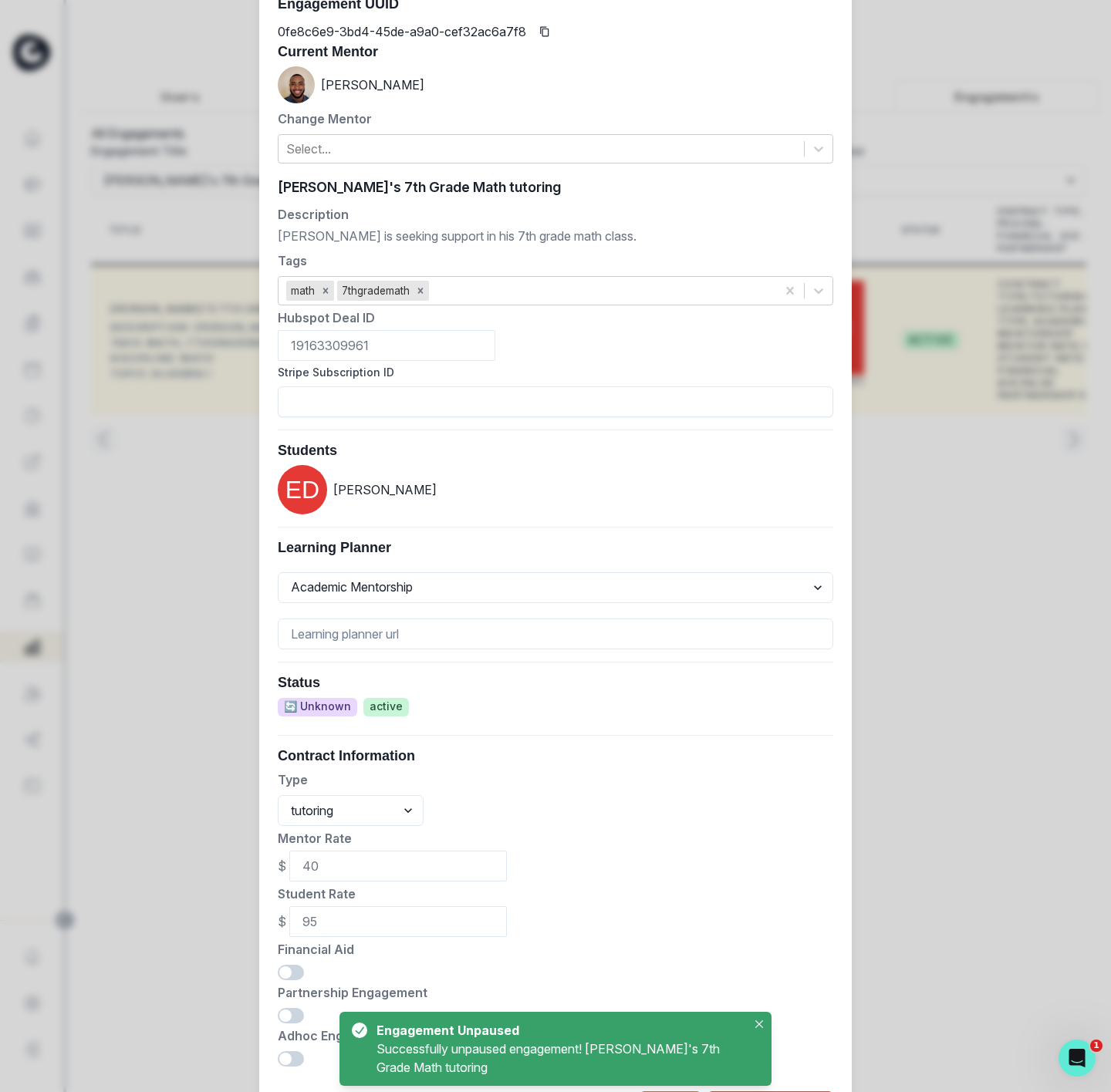
scroll to position [202, 0]
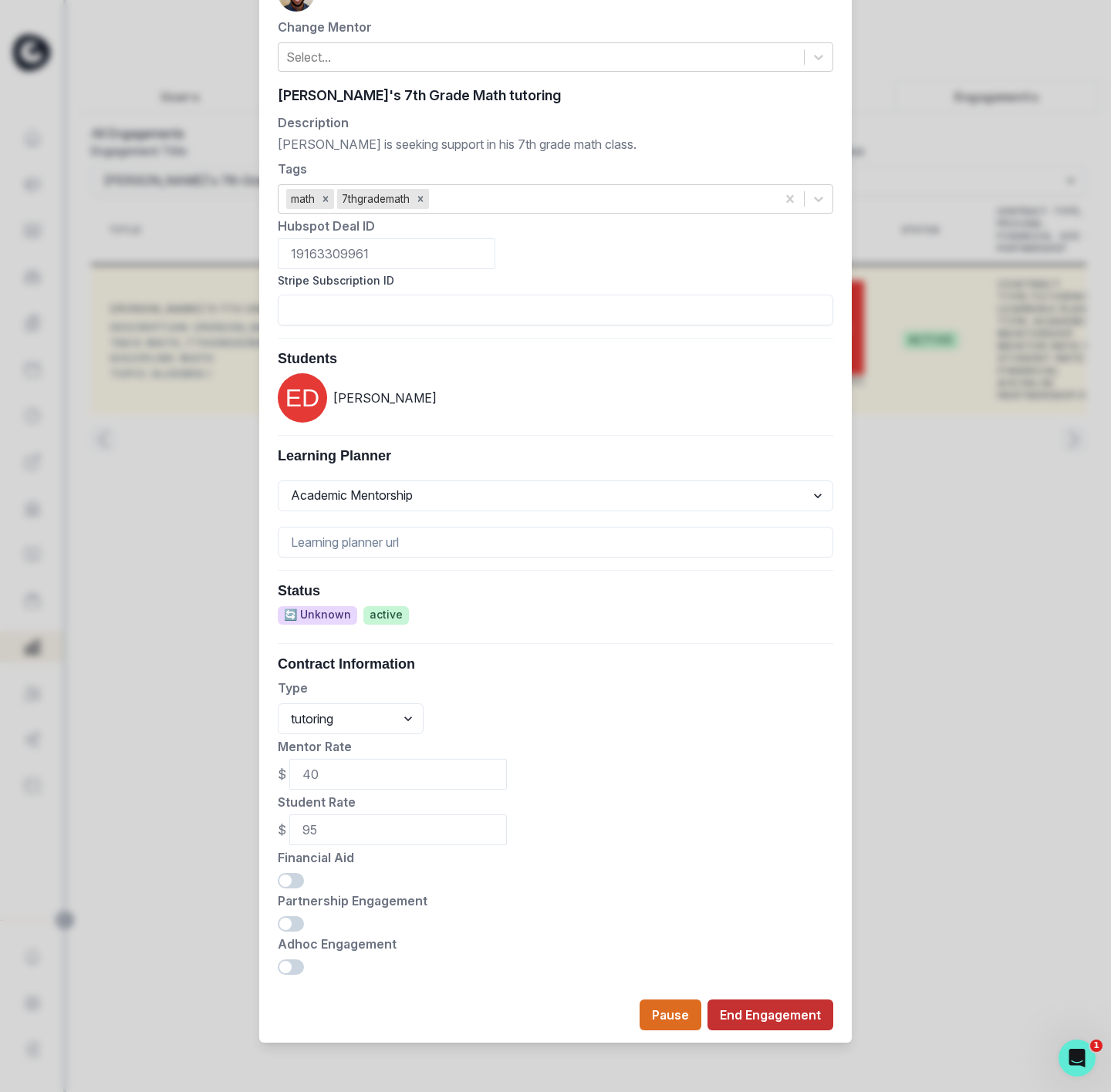
click at [789, 1010] on button "End Engagement" at bounding box center [770, 1015] width 126 height 31
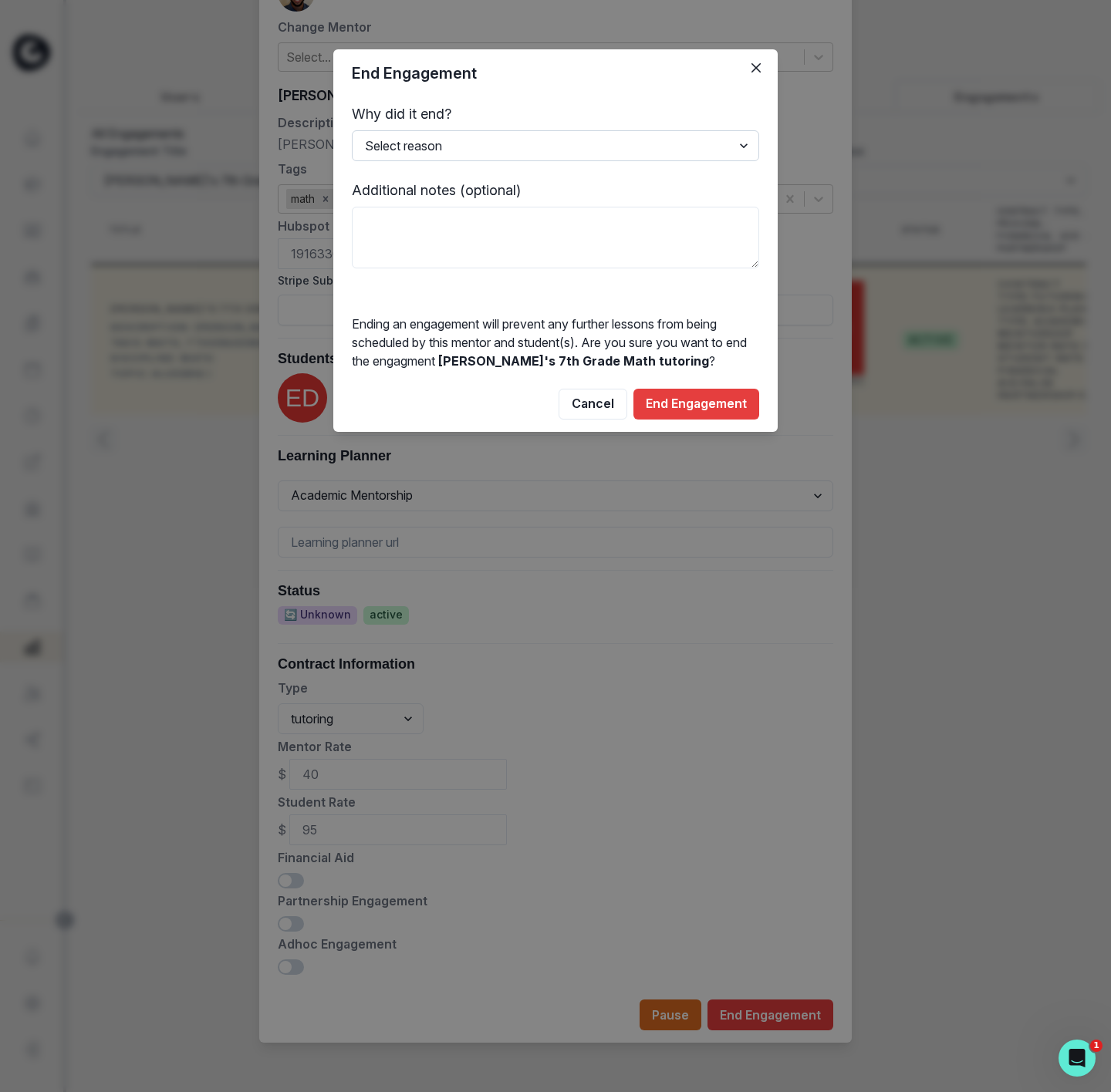
click at [418, 149] on select "Select reason Completed Ended by customer Ended by mentor Other (please add add…" at bounding box center [555, 146] width 407 height 31
select select "Other"
click at [351, 130] on select "Select reason Completed Ended by customer Ended by mentor Other (please add add…" at bounding box center [555, 146] width 407 height 31
click at [403, 233] on textarea at bounding box center [555, 238] width 407 height 62
type textarea "2025 BTS MASTER SHEET"
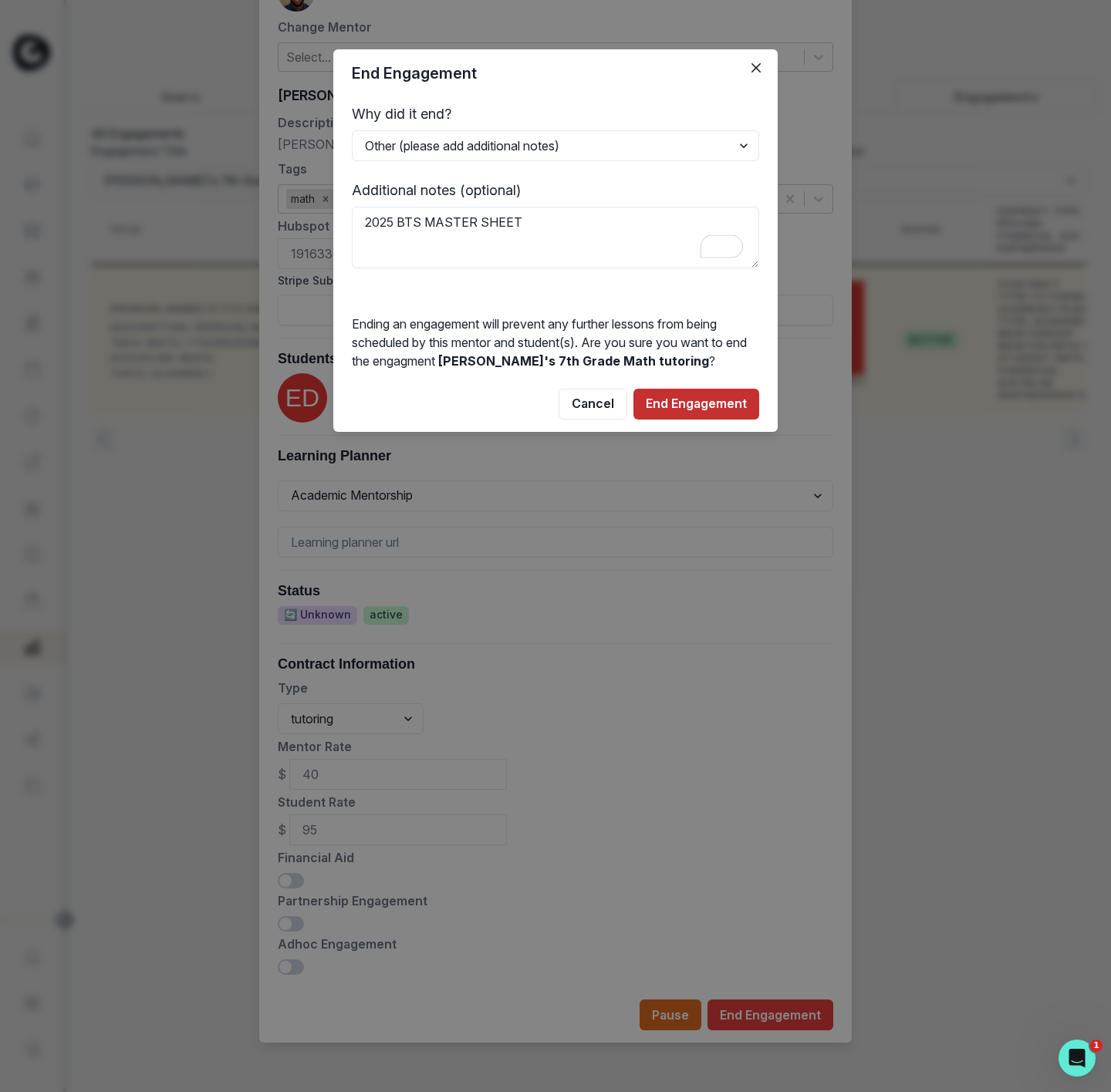
click at [679, 401] on button "End Engagement" at bounding box center [696, 404] width 126 height 31
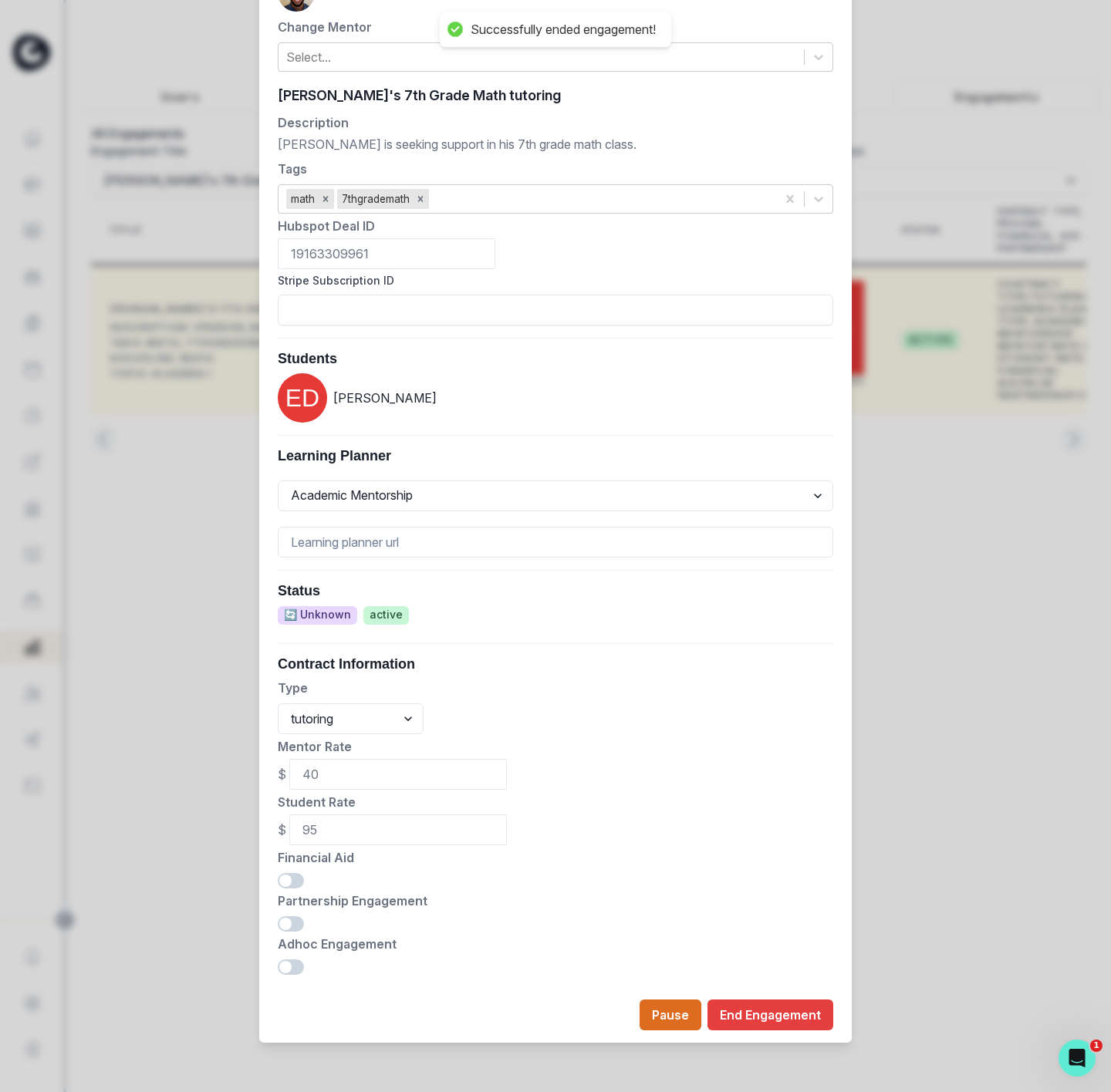
click at [192, 419] on div "Edit Engagement Engagement UUID 0fe8c6e9-3bd4-45de-a9a0-cef32ac6a7f8 Current Me…" at bounding box center [556, 546] width 1111 height 1092
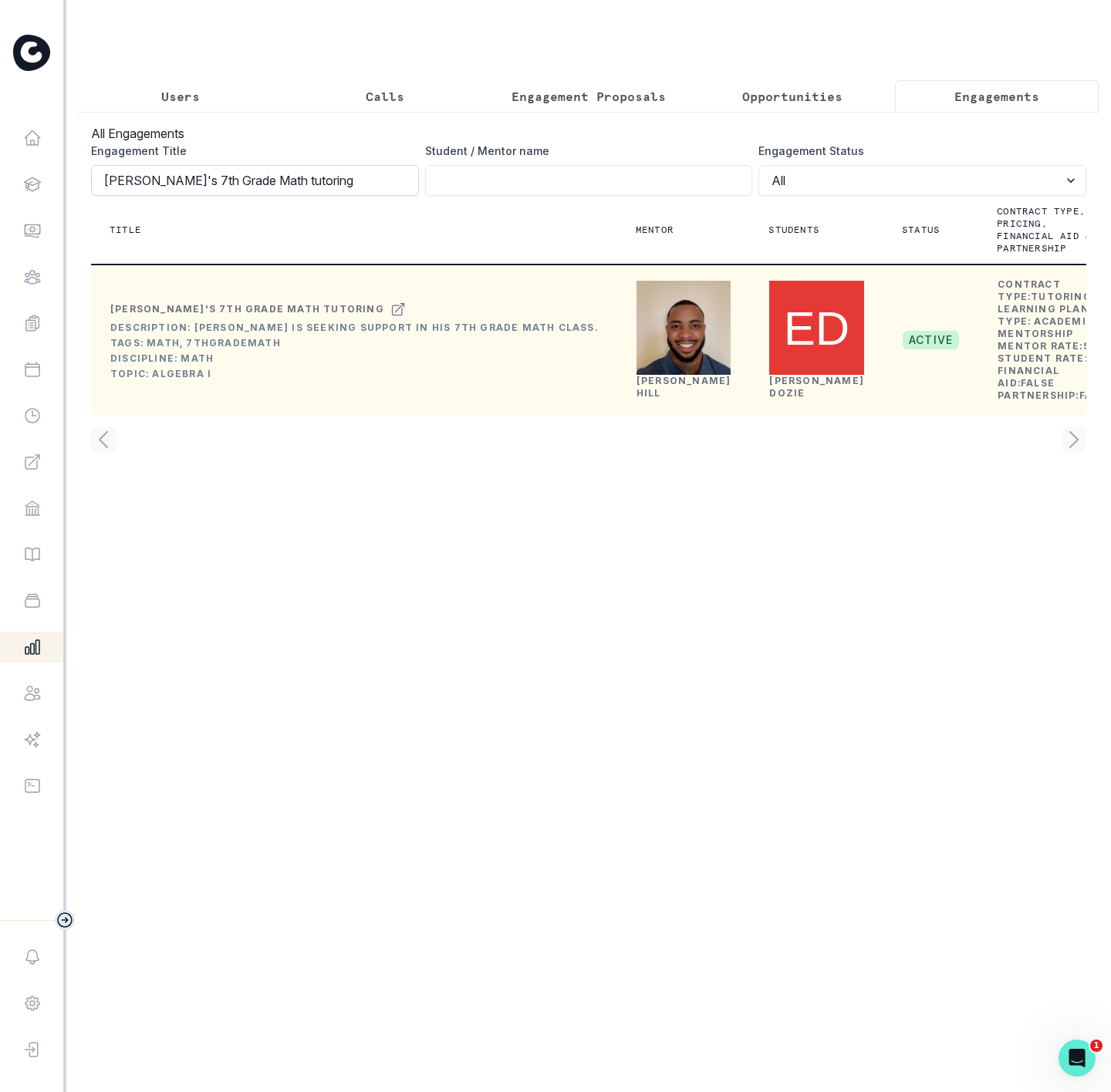
click at [333, 193] on input "[PERSON_NAME]'s 7th Grade Math tutoring" at bounding box center [255, 181] width 328 height 31
click button "submit" at bounding box center [0, 0] width 0 height 0
drag, startPoint x: -344, startPoint y: 197, endPoint x: -425, endPoint y: 197, distance: 81.0
click at [0, 197] on html "Home Students Finance Browse Mentors Guardian Guide Calendar Availability Help …" at bounding box center [556, 546] width 1111 height 1092
paste input "[PERSON_NAME] Math Mentorship"
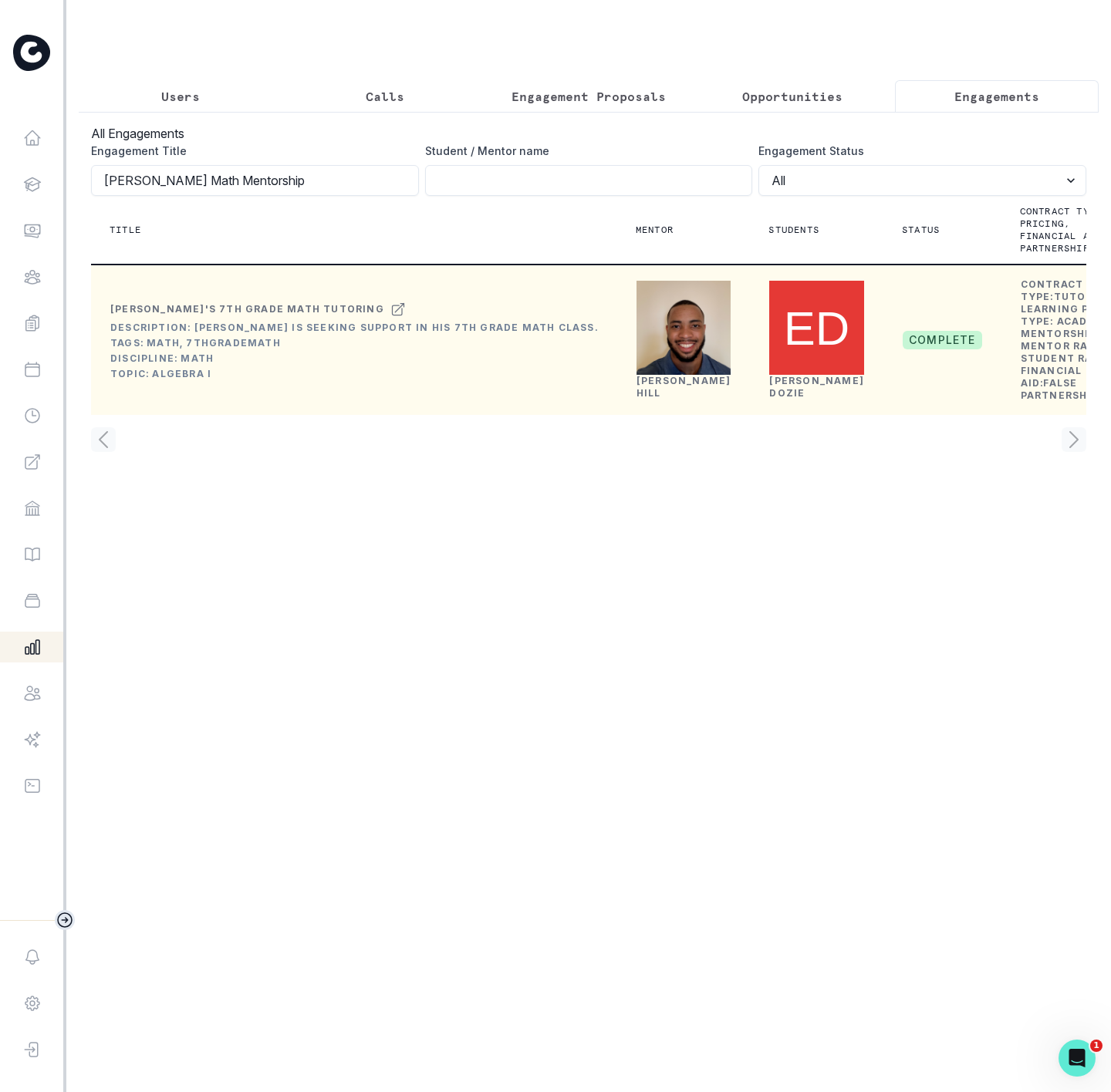
type input "[PERSON_NAME] Math Mentorship"
click button "submit" at bounding box center [0, 0] width 0 height 0
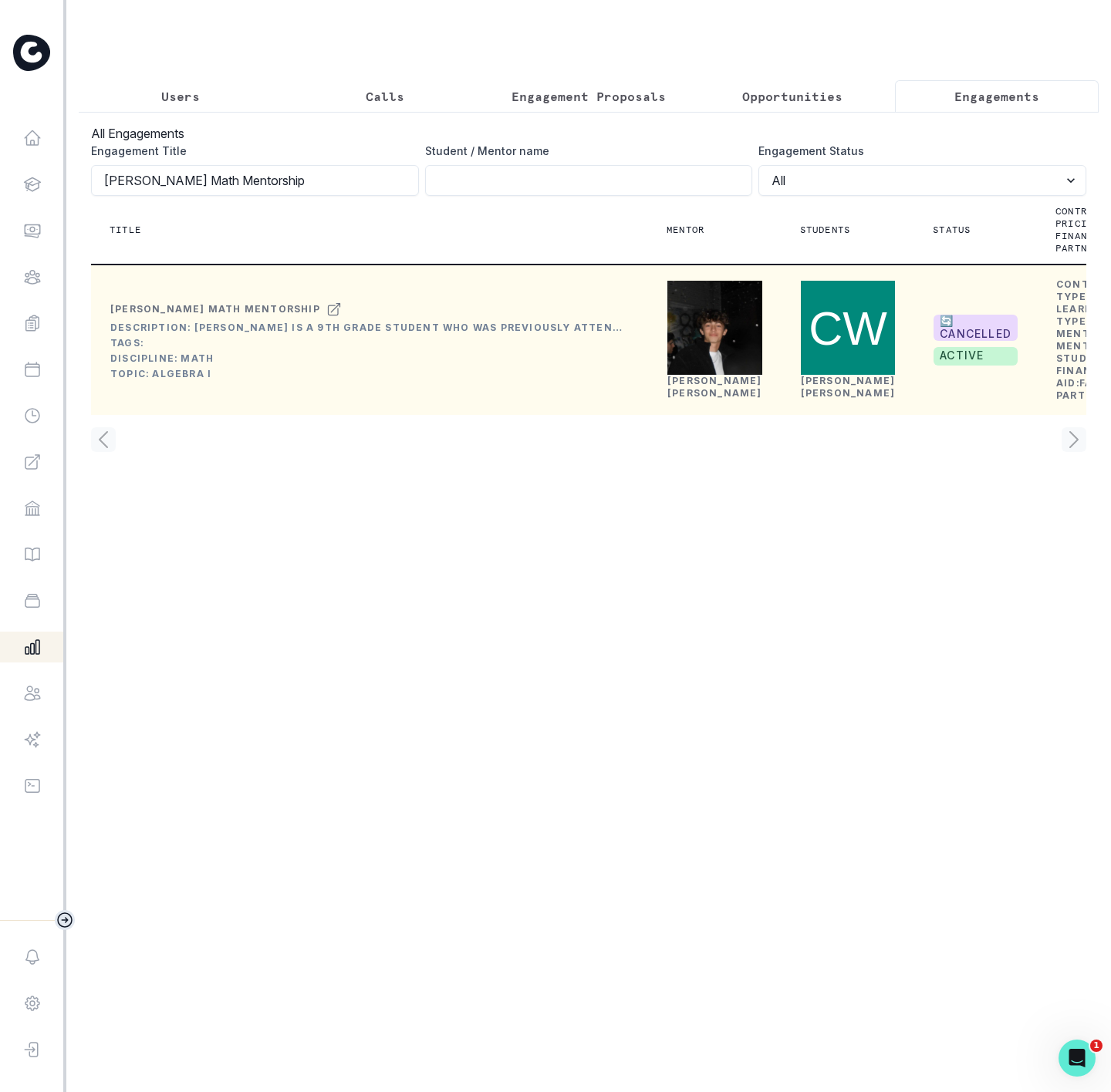
scroll to position [0, 151]
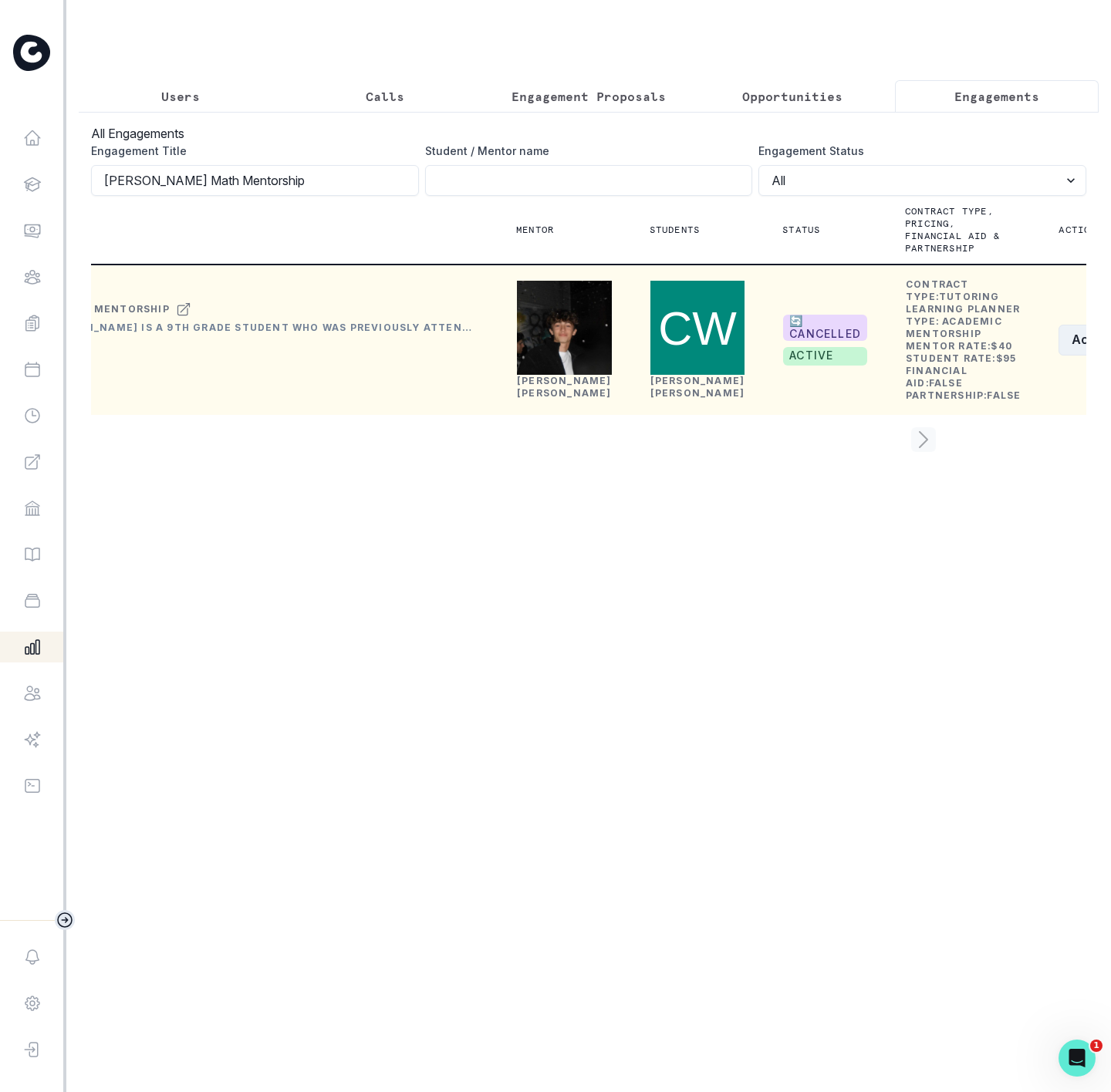
click at [1058, 356] on button "Actions" at bounding box center [1104, 340] width 92 height 31
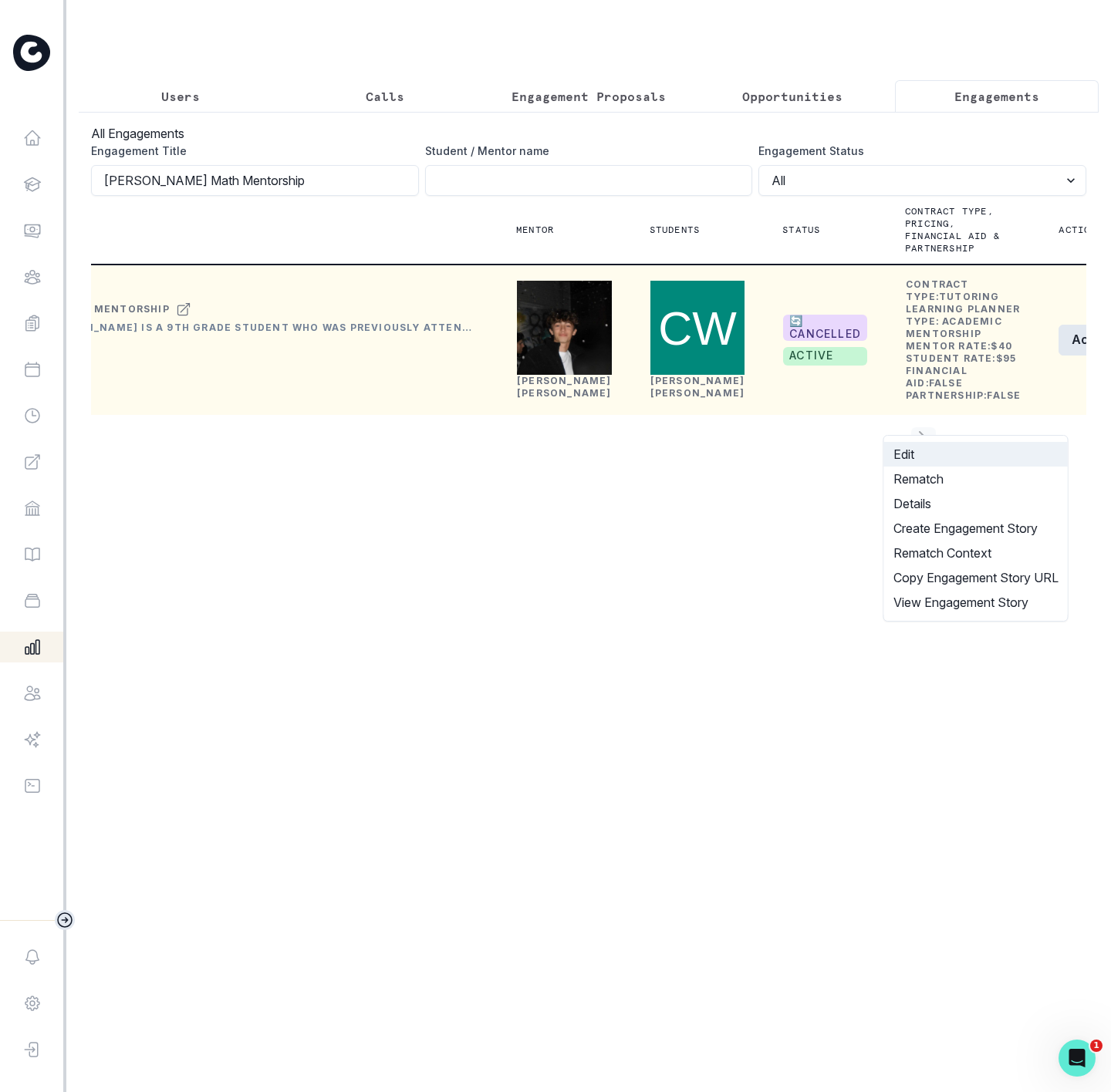
click at [907, 451] on button "Edit" at bounding box center [976, 454] width 183 height 25
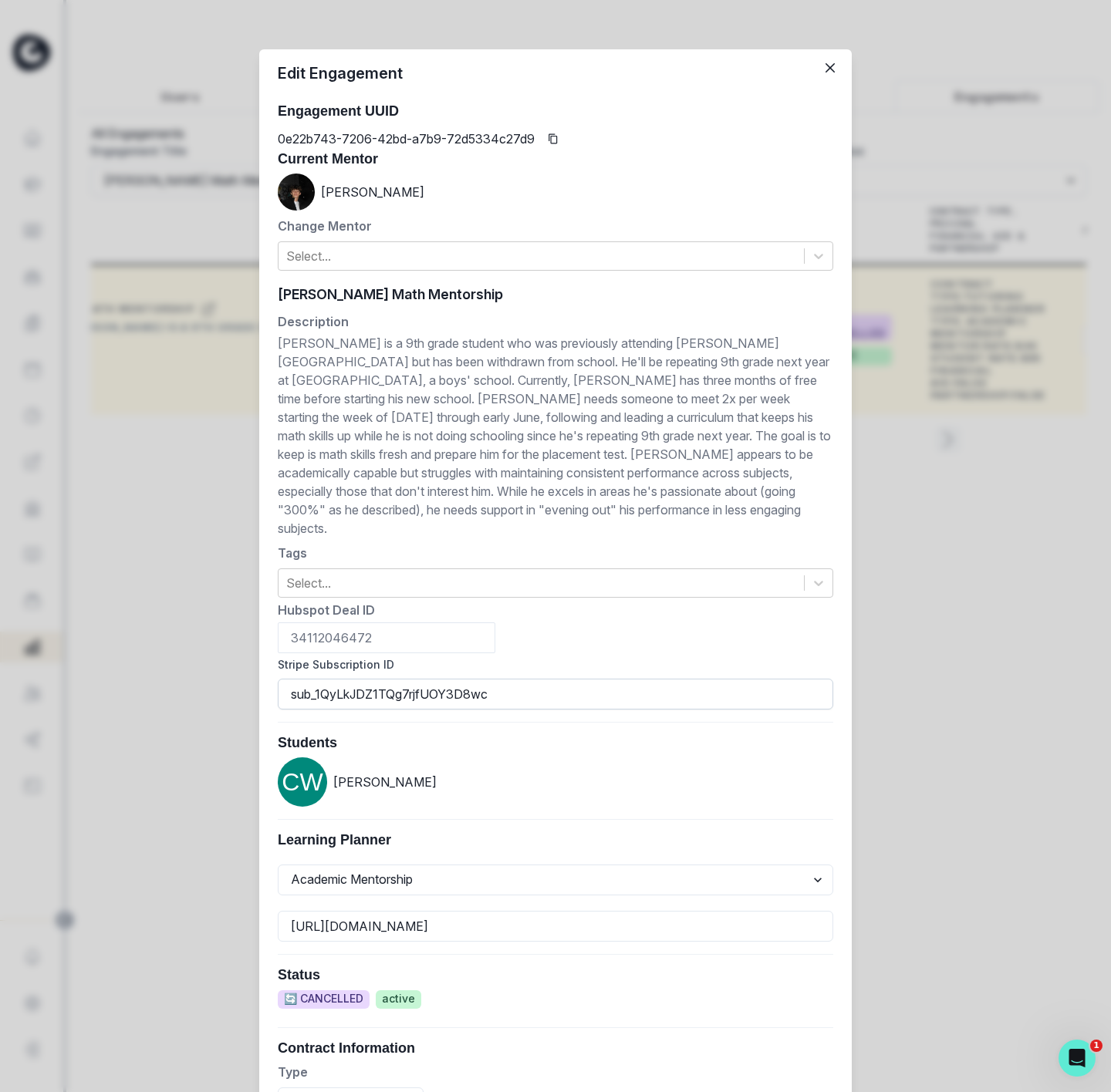
scroll to position [232, 0]
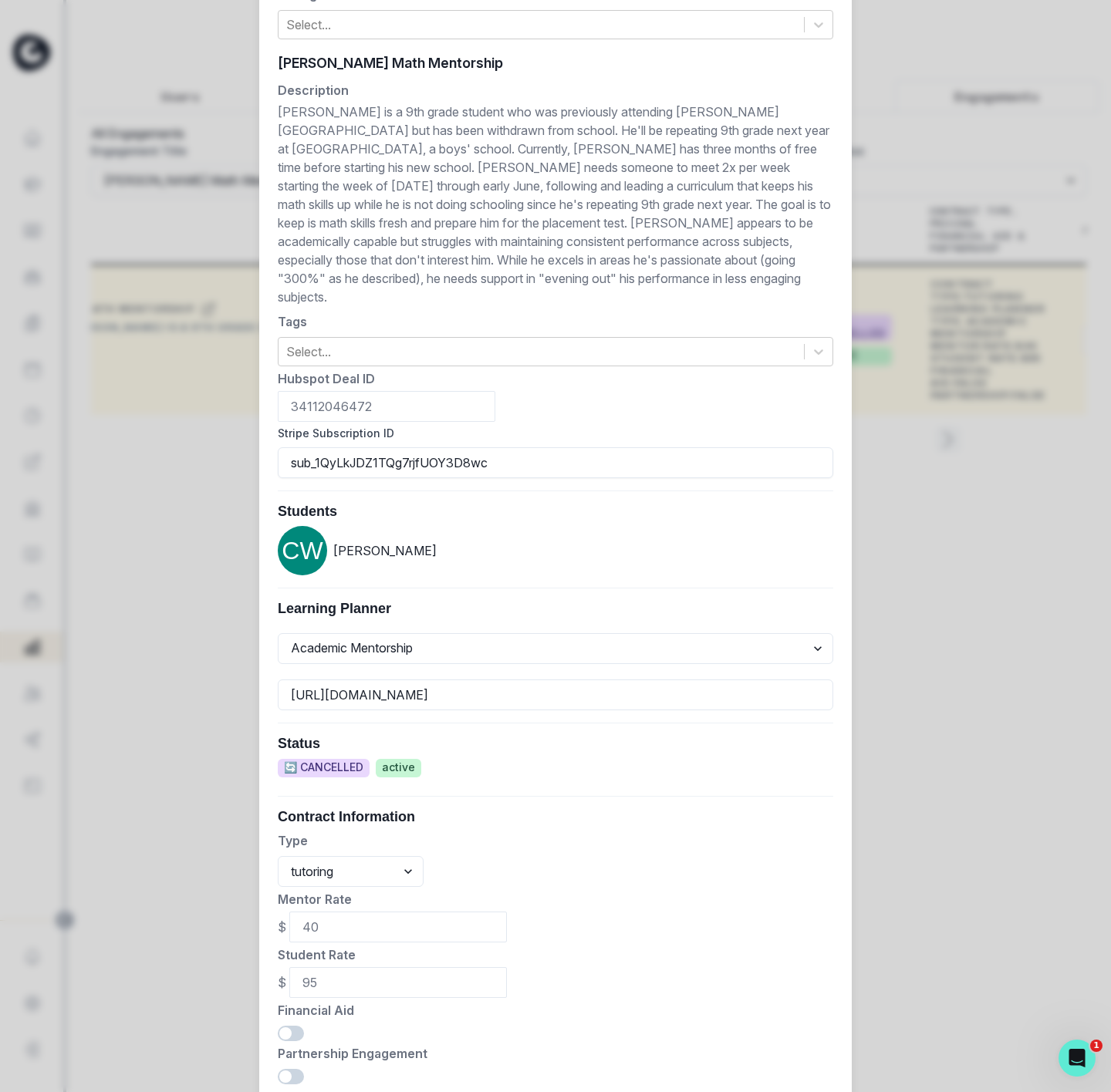
drag, startPoint x: 479, startPoint y: 440, endPoint x: 162, endPoint y: 426, distance: 317.3
click at [155, 436] on div "Edit Engagement Engagement UUID 0e22b743-7206-42bd-a7b9-72d5334c27d9 Current Me…" at bounding box center [556, 546] width 1111 height 1092
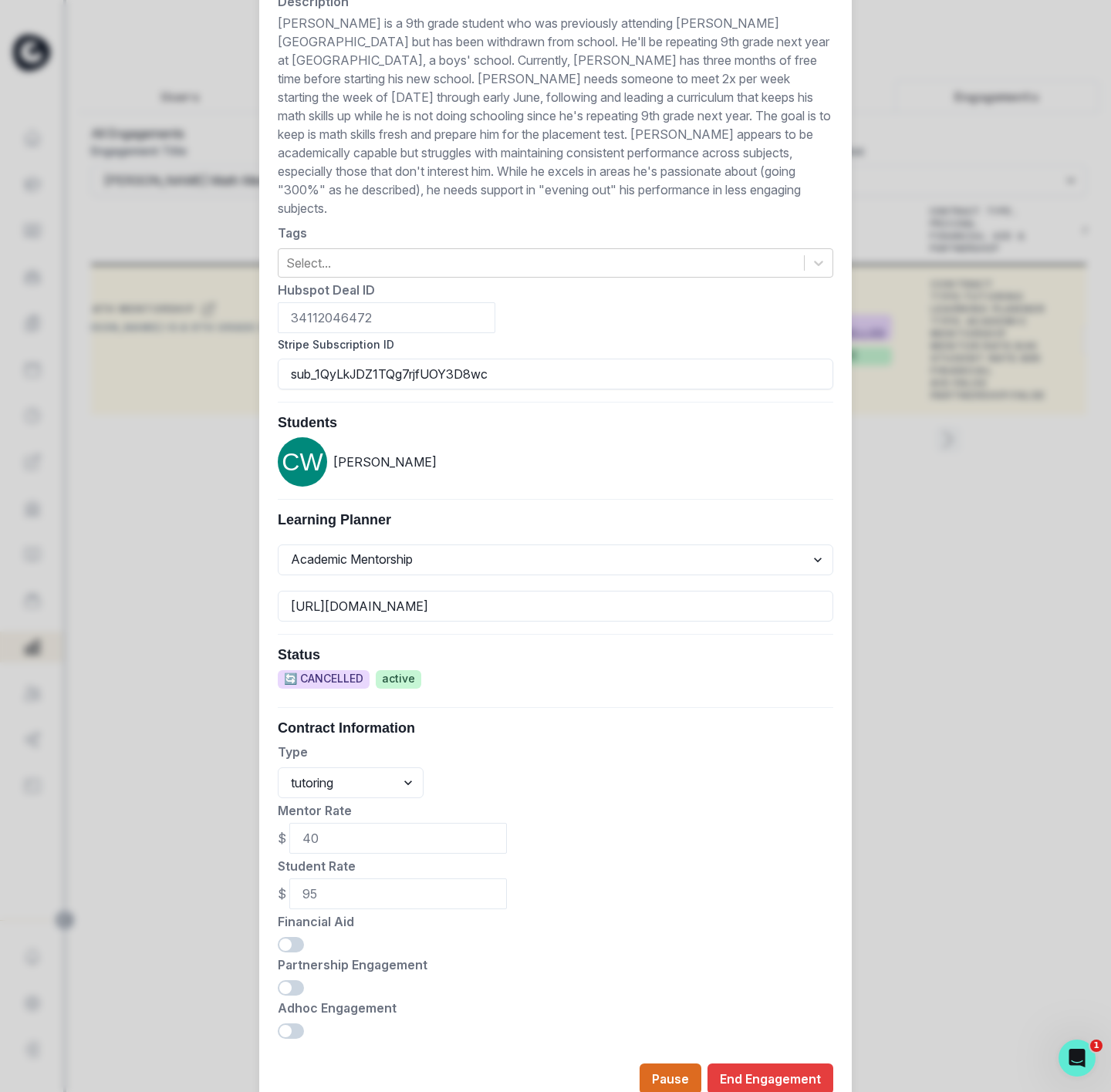
scroll to position [368, 0]
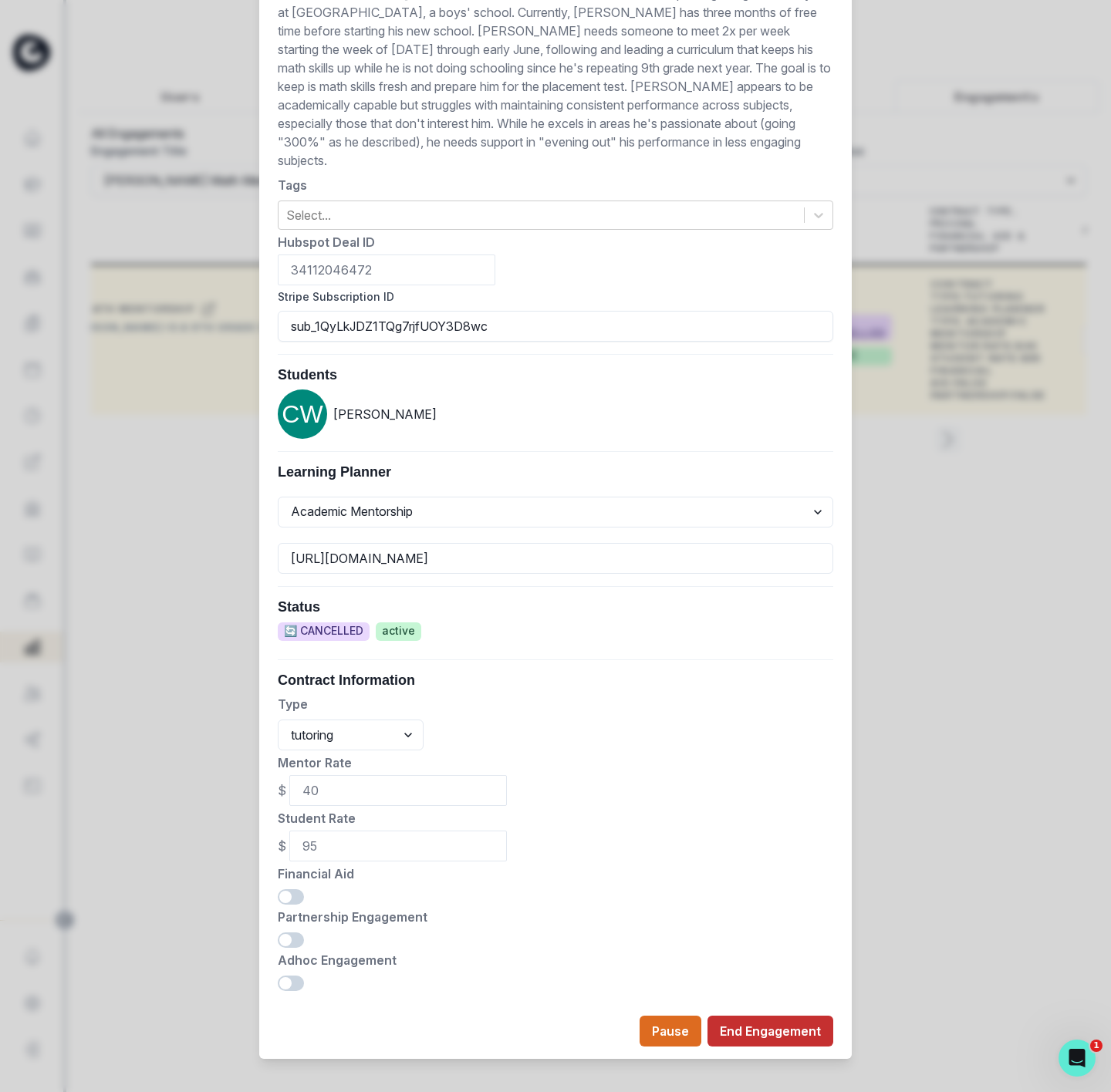
click at [773, 1023] on button "End Engagement" at bounding box center [770, 1032] width 126 height 31
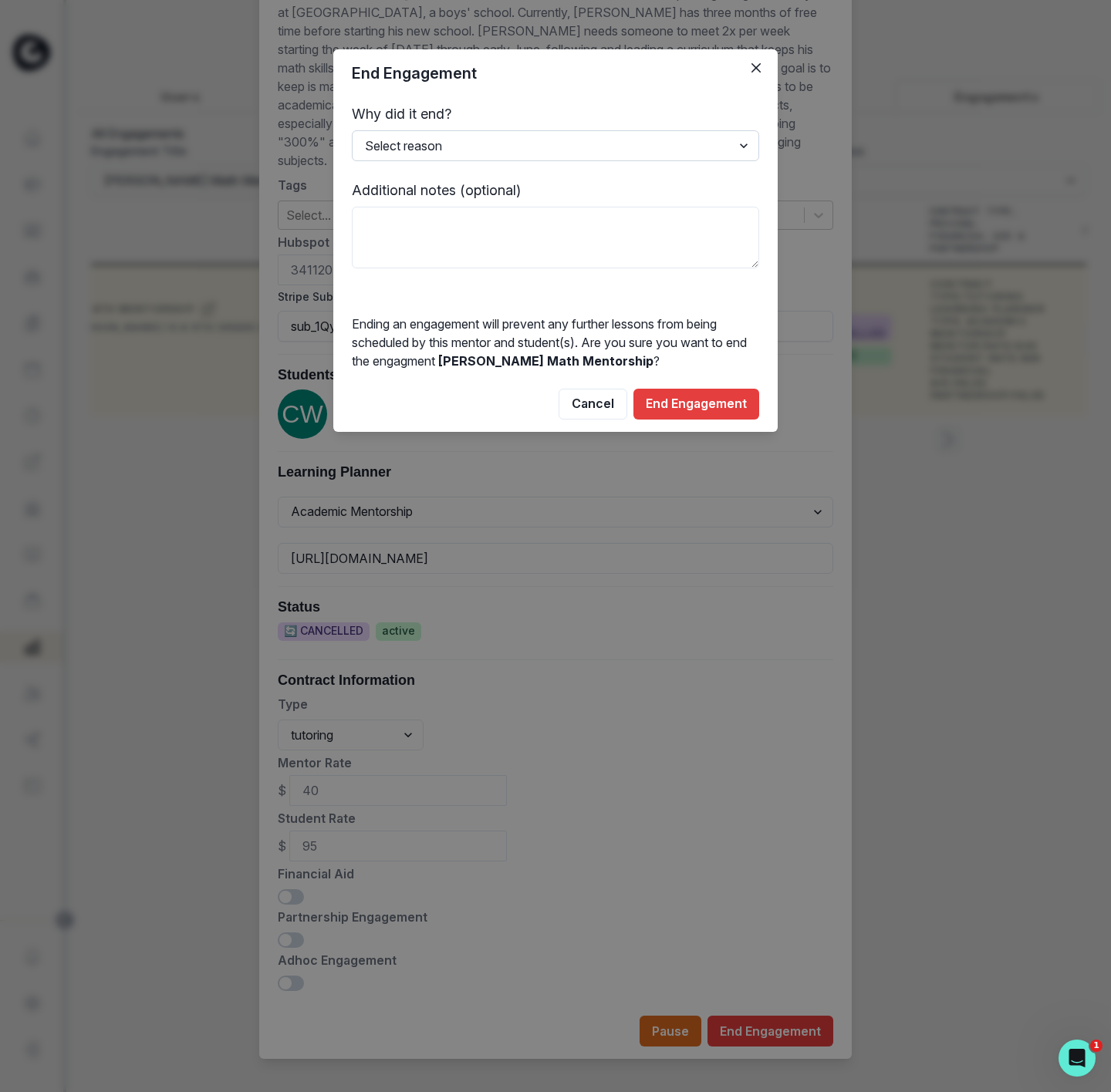
click at [428, 134] on select "Select reason Completed Ended by customer Ended by mentor Other (please add add…" at bounding box center [555, 146] width 407 height 31
select select "Other"
click at [351, 130] on select "Select reason Completed Ended by customer Ended by mentor Other (please add add…" at bounding box center [555, 146] width 407 height 31
click at [408, 222] on textarea "To enrich screen reader interactions, please activate Accessibility in Grammarl…" at bounding box center [555, 238] width 407 height 62
type textarea "3"
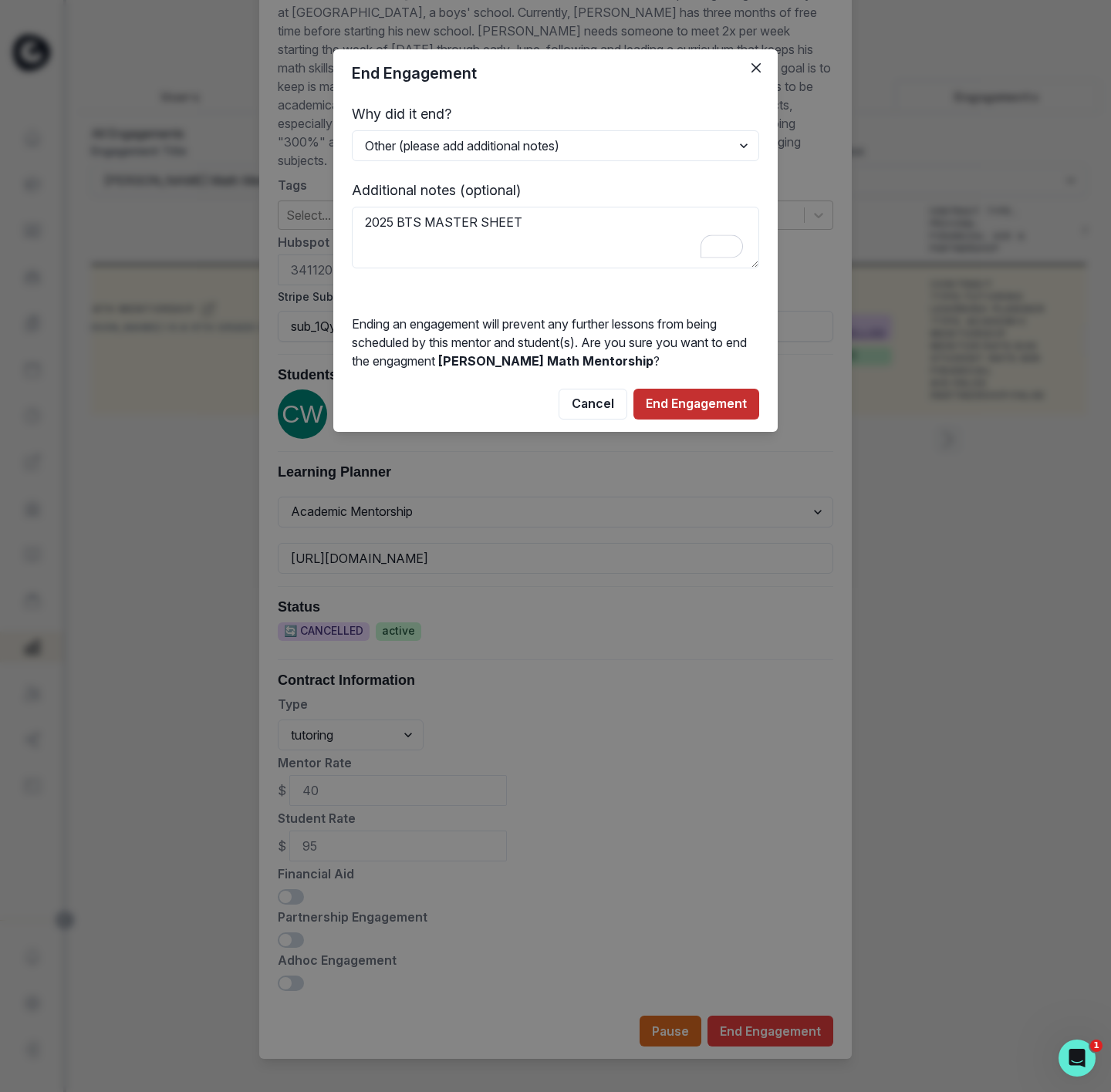
type textarea "2025 BTS MASTER SHEET"
click at [665, 400] on button "End Engagement" at bounding box center [696, 404] width 126 height 31
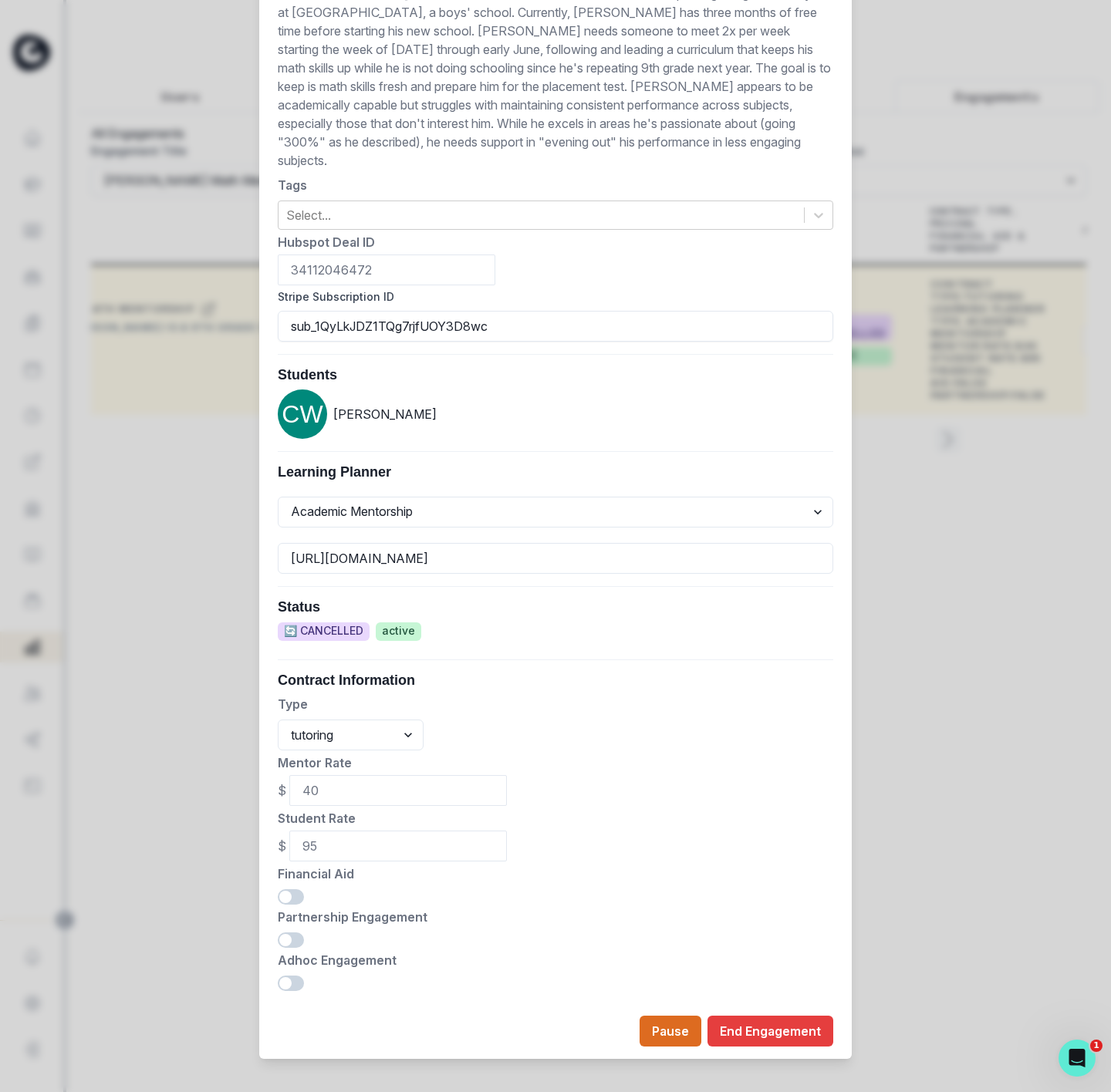
drag, startPoint x: 48, startPoint y: 158, endPoint x: 77, endPoint y: 163, distance: 29.4
click at [56, 159] on div "Edit Engagement Engagement UUID 0e22b743-7206-42bd-a7b9-72d5334c27d9 Current Me…" at bounding box center [556, 546] width 1111 height 1092
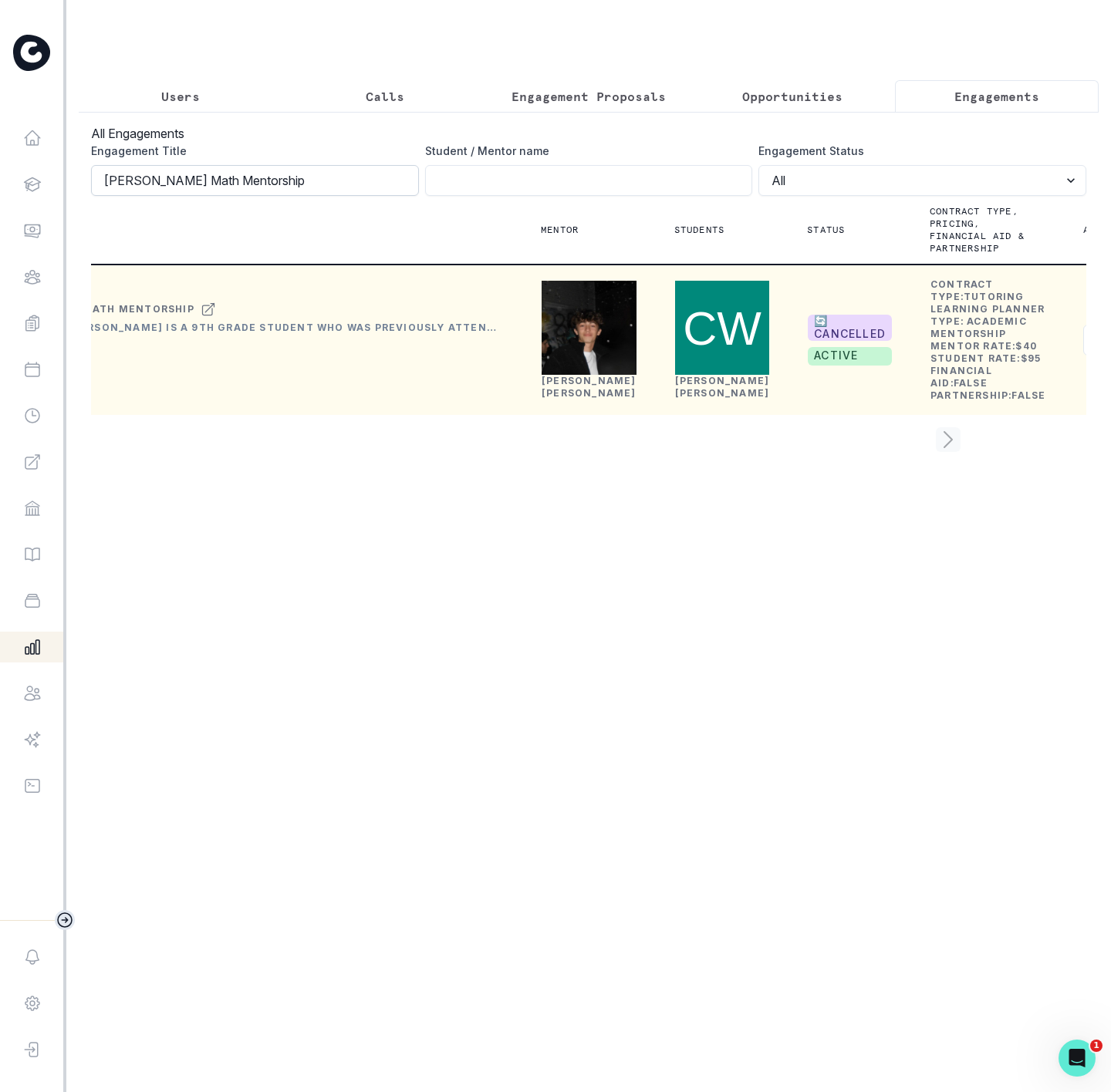
click at [292, 185] on input "[PERSON_NAME] Math Mentorship" at bounding box center [255, 181] width 328 height 31
click button "submit" at bounding box center [0, 0] width 0 height 0
click at [1083, 356] on button "Actions" at bounding box center [1129, 340] width 92 height 31
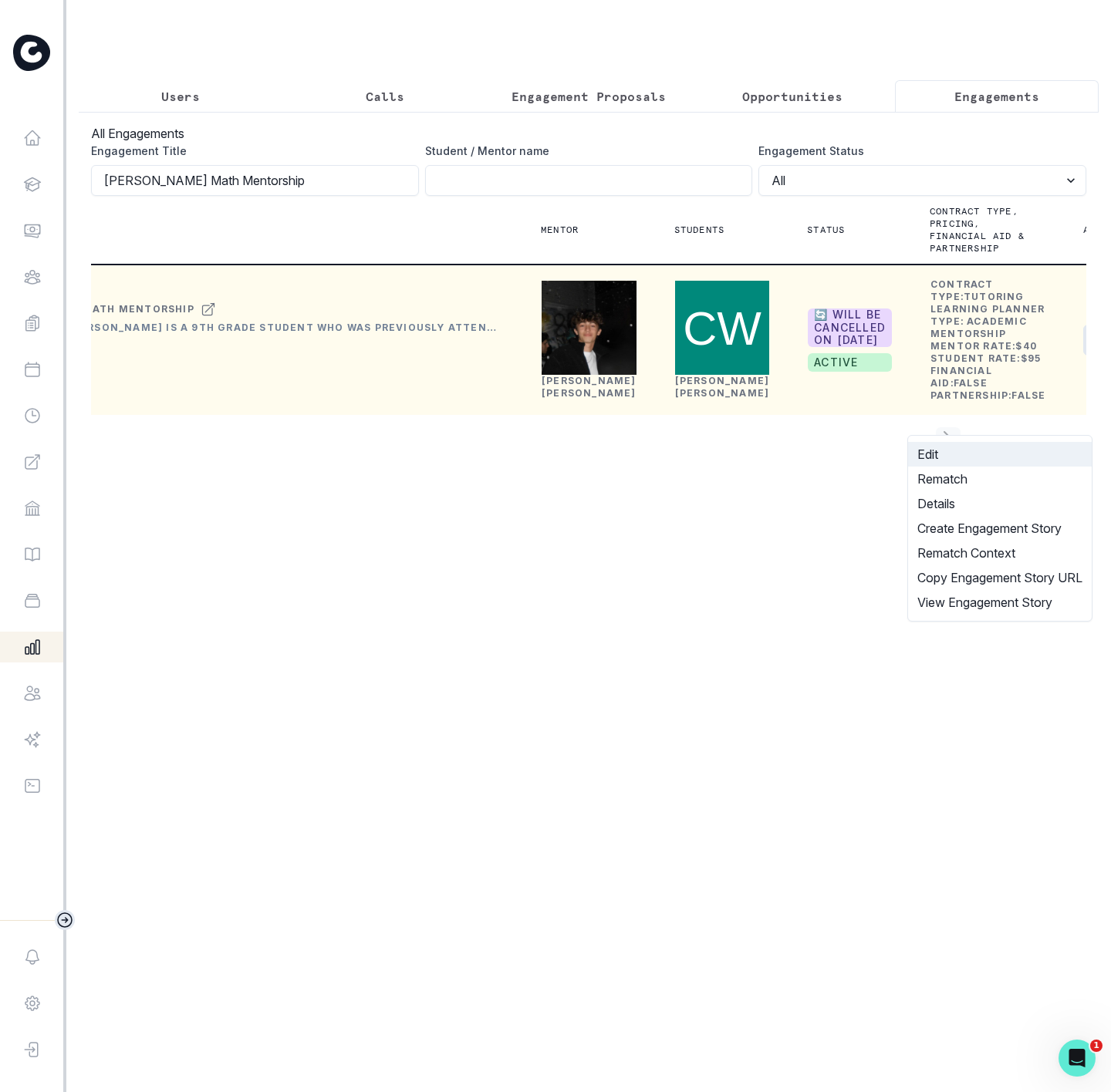
click at [940, 456] on button "Edit" at bounding box center [999, 454] width 183 height 25
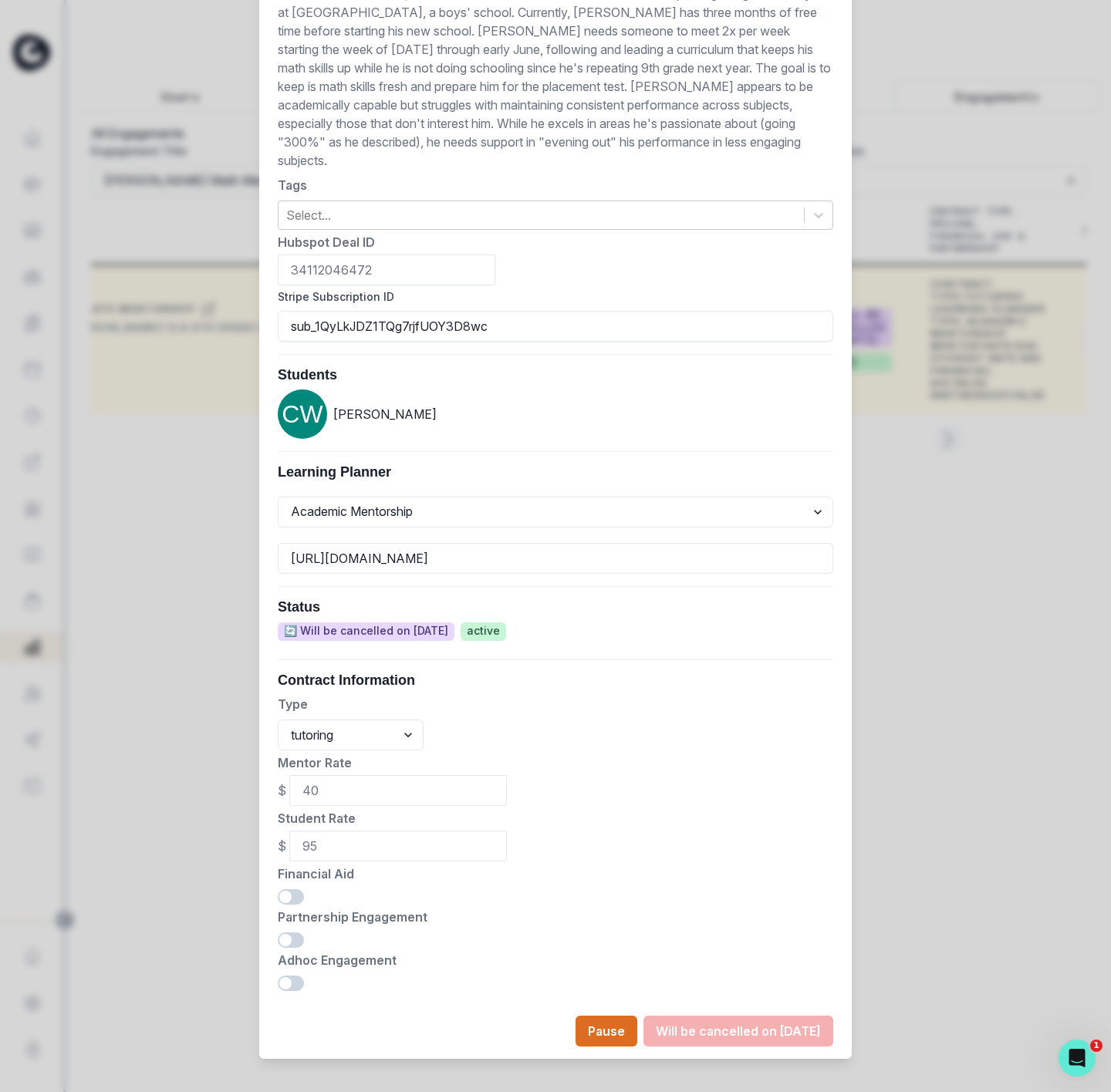
scroll to position [21, 0]
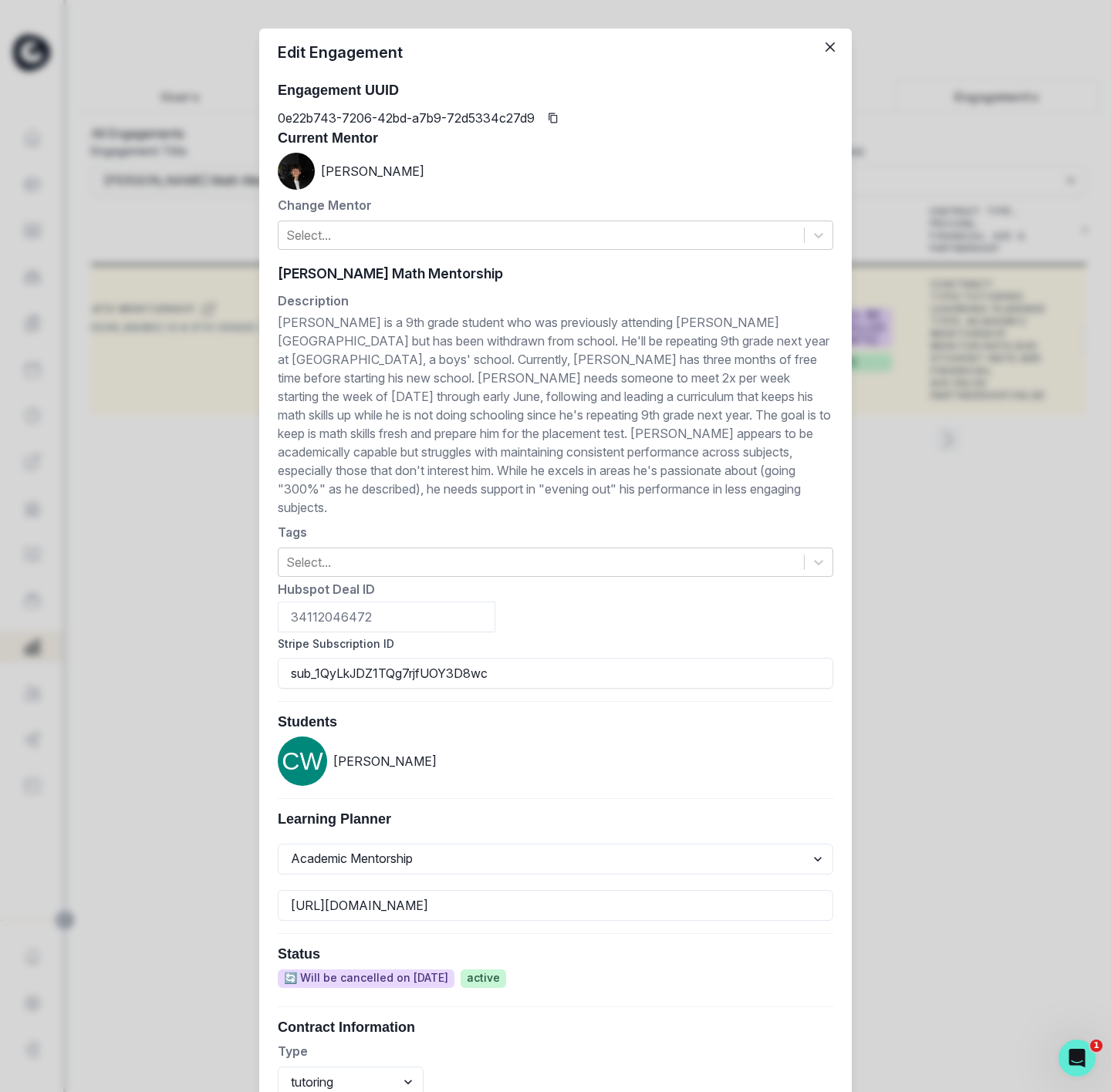
click at [152, 243] on div "Edit Engagement Engagement UUID 0e22b743-7206-42bd-a7b9-72d5334c27d9 Current Me…" at bounding box center [556, 546] width 1111 height 1092
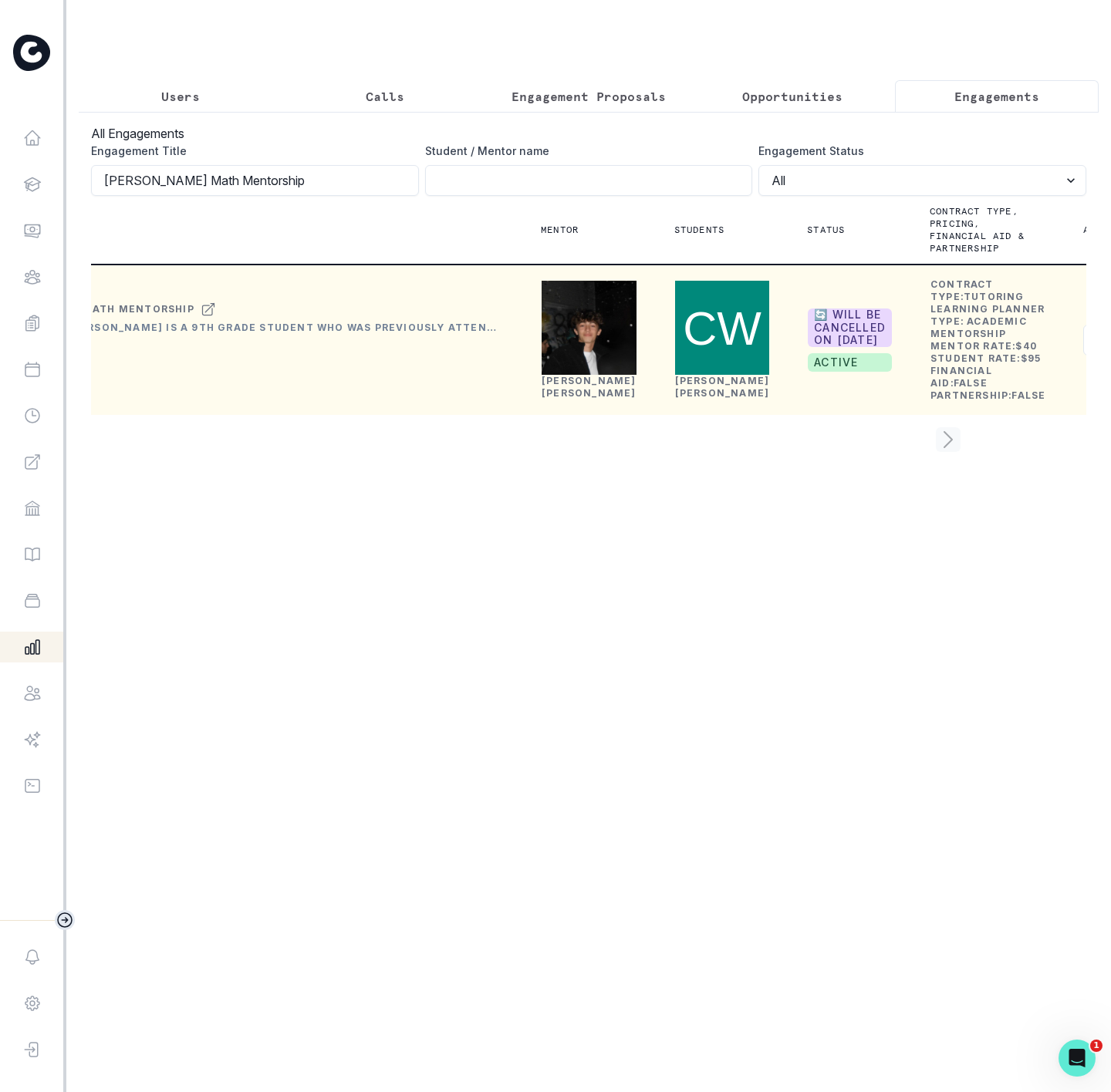
click at [808, 347] on span "🔄 Will be cancelled on [DATE]" at bounding box center [850, 327] width 84 height 39
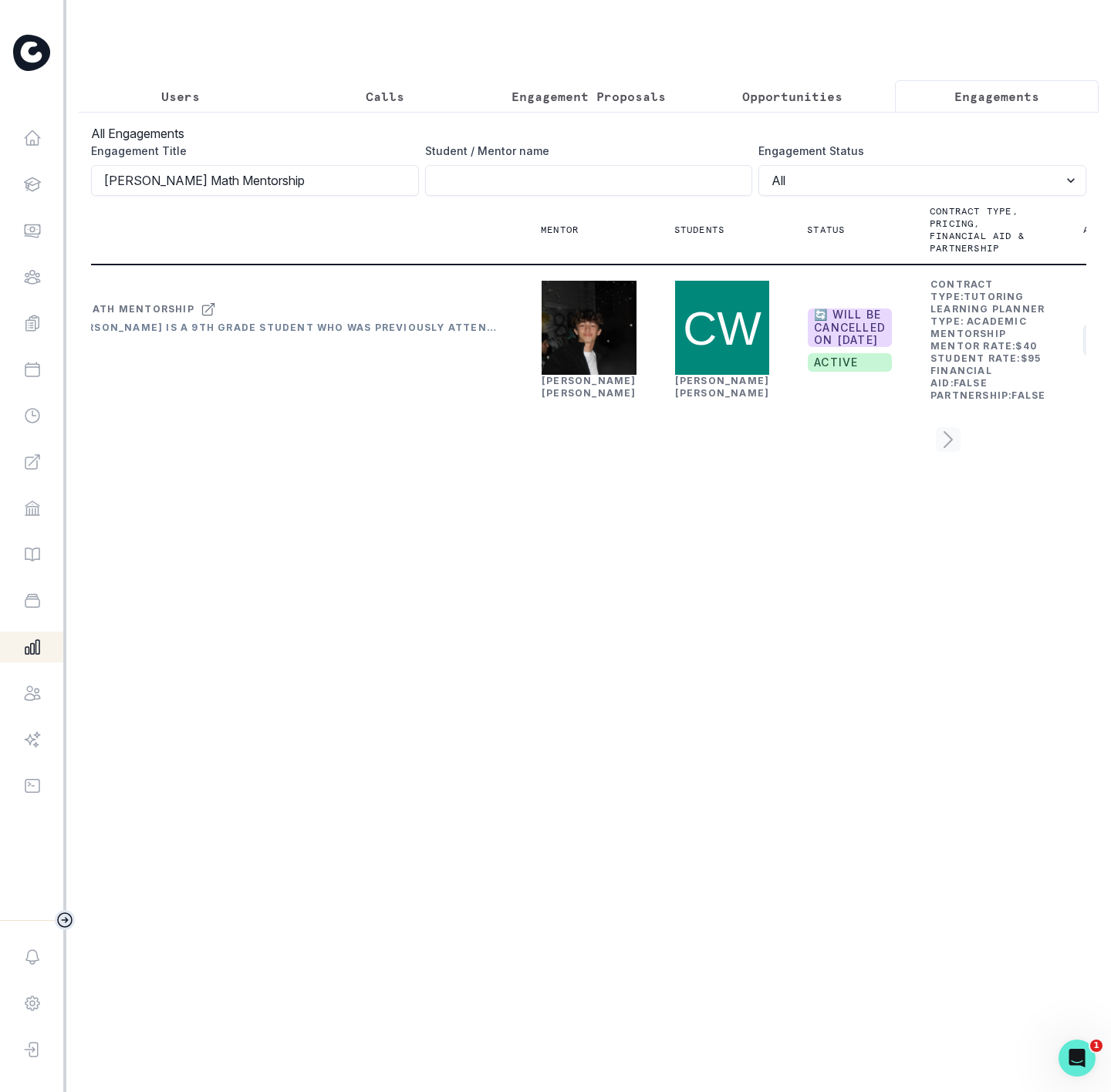
click at [1083, 356] on button "Actions" at bounding box center [1129, 340] width 92 height 31
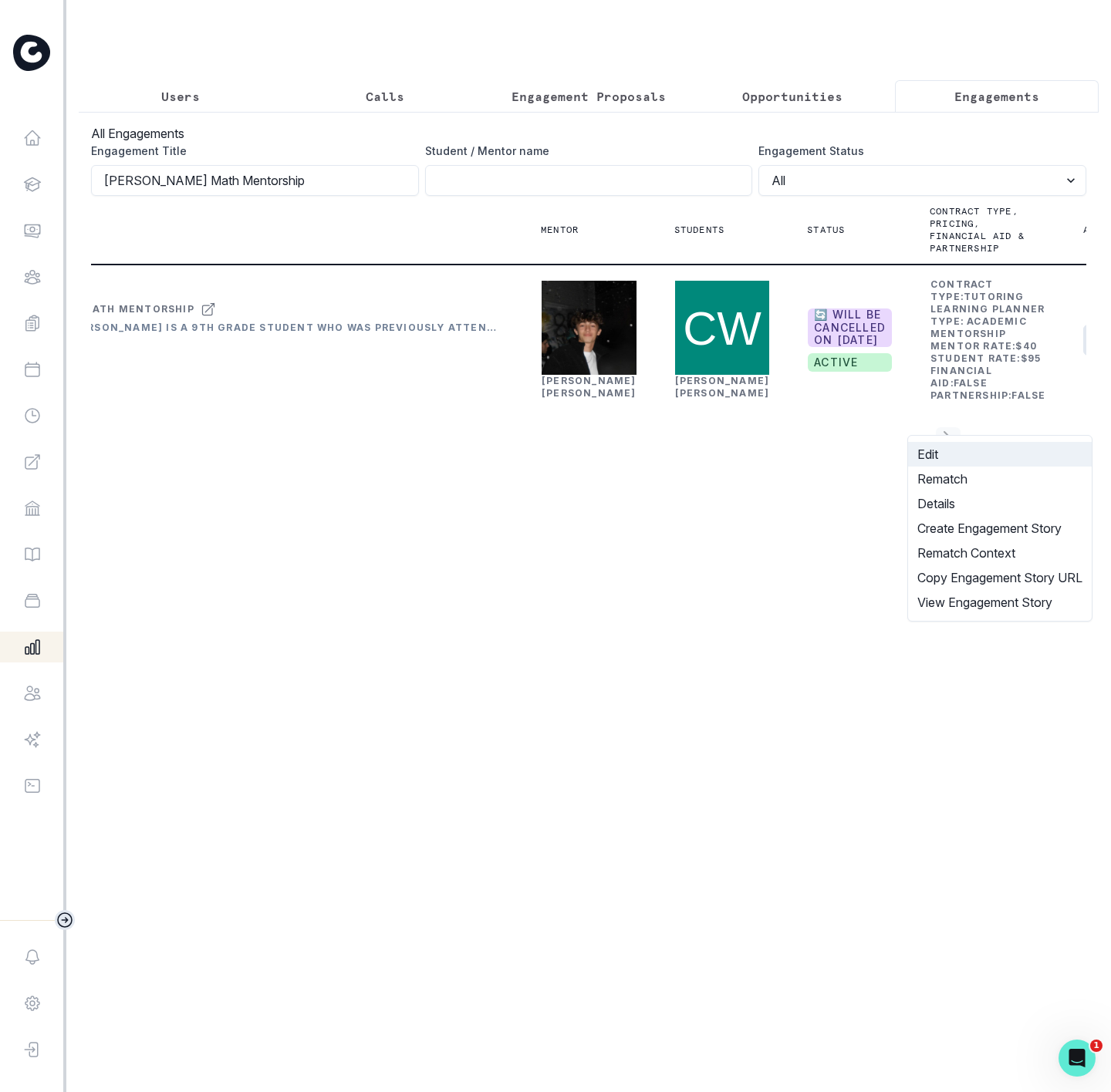
click at [933, 452] on button "Edit" at bounding box center [999, 454] width 183 height 25
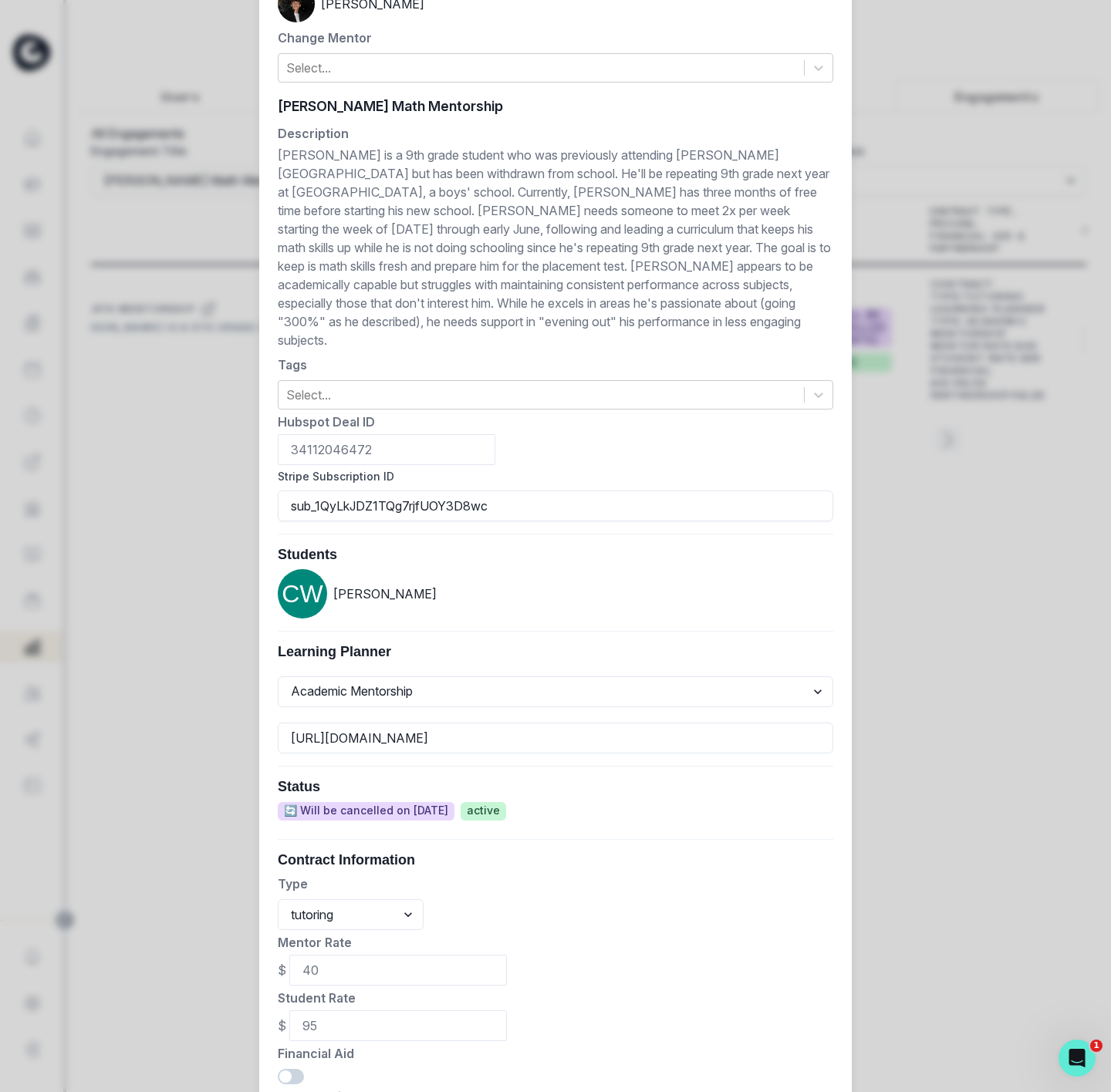
scroll to position [368, 0]
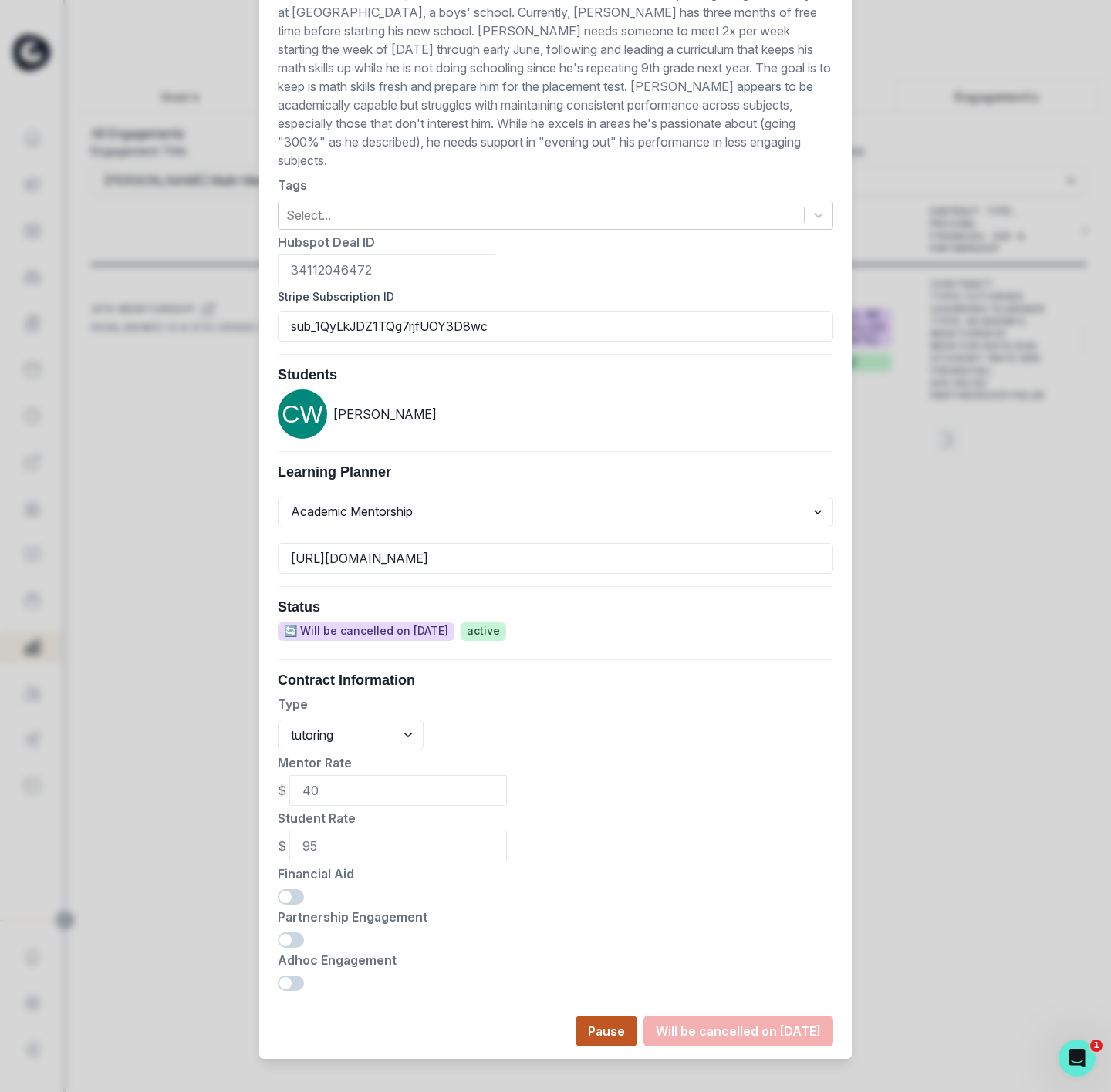
click at [588, 1019] on button "Pause" at bounding box center [606, 1032] width 62 height 31
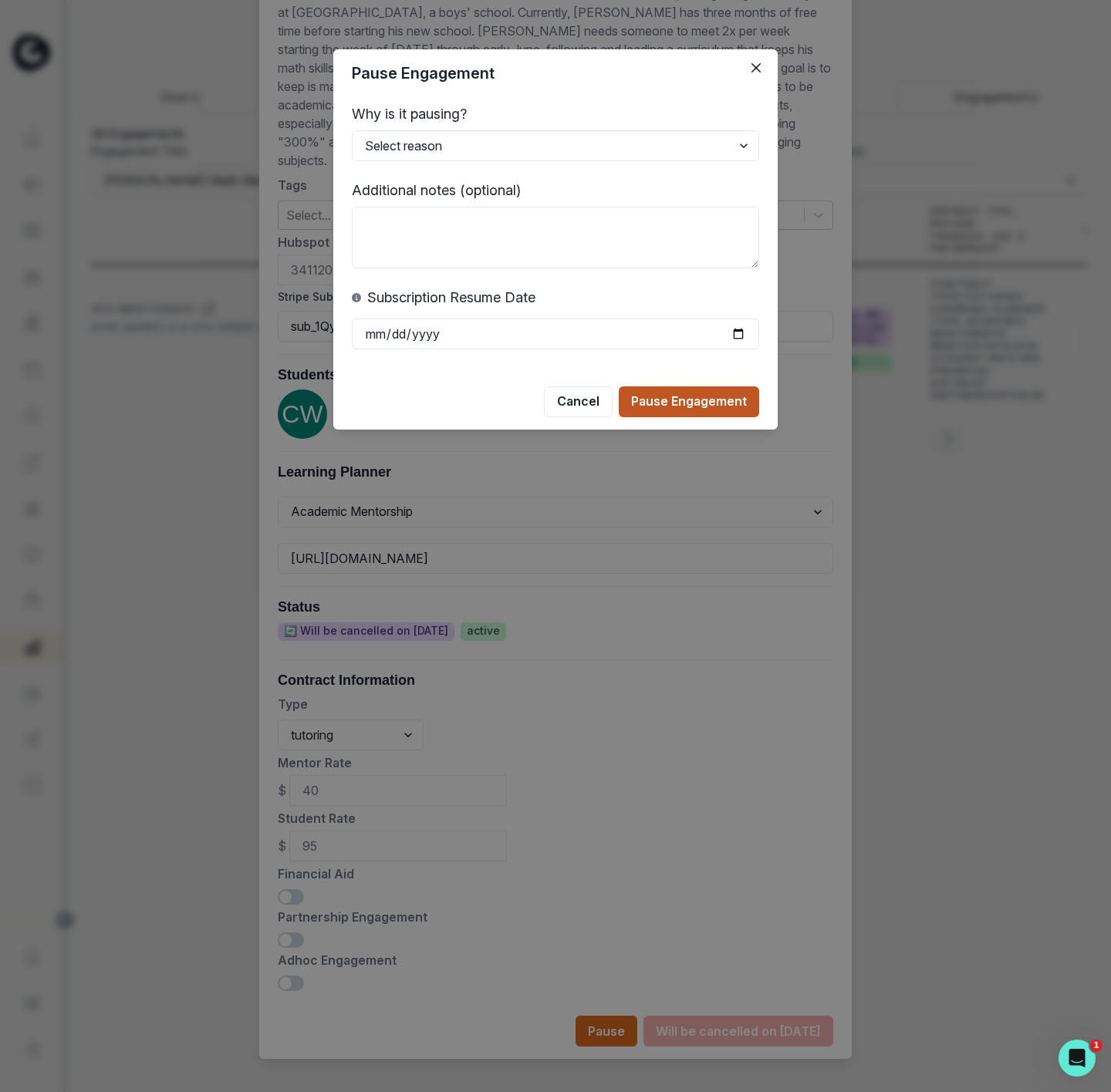
click at [650, 399] on button "Pause Engagement" at bounding box center [688, 402] width 140 height 31
click at [407, 133] on select "Select reason Student busy Delayed start Mentor on vacation Other (please add a…" at bounding box center [555, 146] width 407 height 31
click at [351, 130] on select "Select reason Student busy Delayed start Mentor on vacation Other (please add a…" at bounding box center [555, 146] width 407 height 31
click at [403, 137] on select "Select reason Student busy Delayed start Mentor on vacation Other (please add a…" at bounding box center [555, 146] width 407 height 31
select select "Student busy"
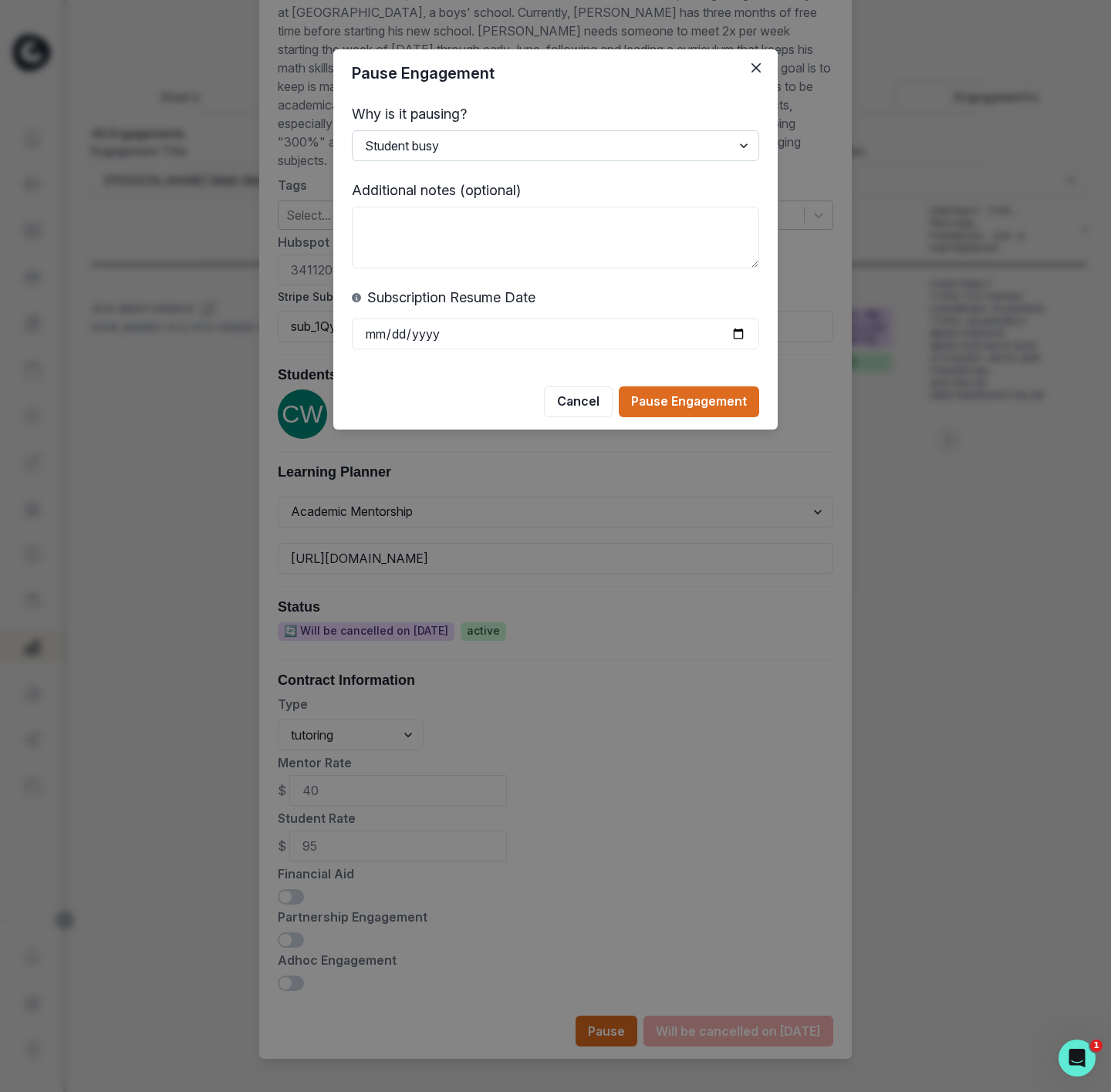
click at [351, 130] on select "Select reason Student busy Delayed start Mentor on vacation Other (please add a…" at bounding box center [555, 146] width 407 height 31
drag, startPoint x: 334, startPoint y: 329, endPoint x: 396, endPoint y: 334, distance: 62.2
click at [341, 332] on div "Why is it pausing? Select reason Student busy Delayed start Mentor on vacation …" at bounding box center [556, 226] width 444 height 258
click at [398, 334] on input "date" at bounding box center [555, 334] width 407 height 31
type input "[PHONE_NUMBER]"
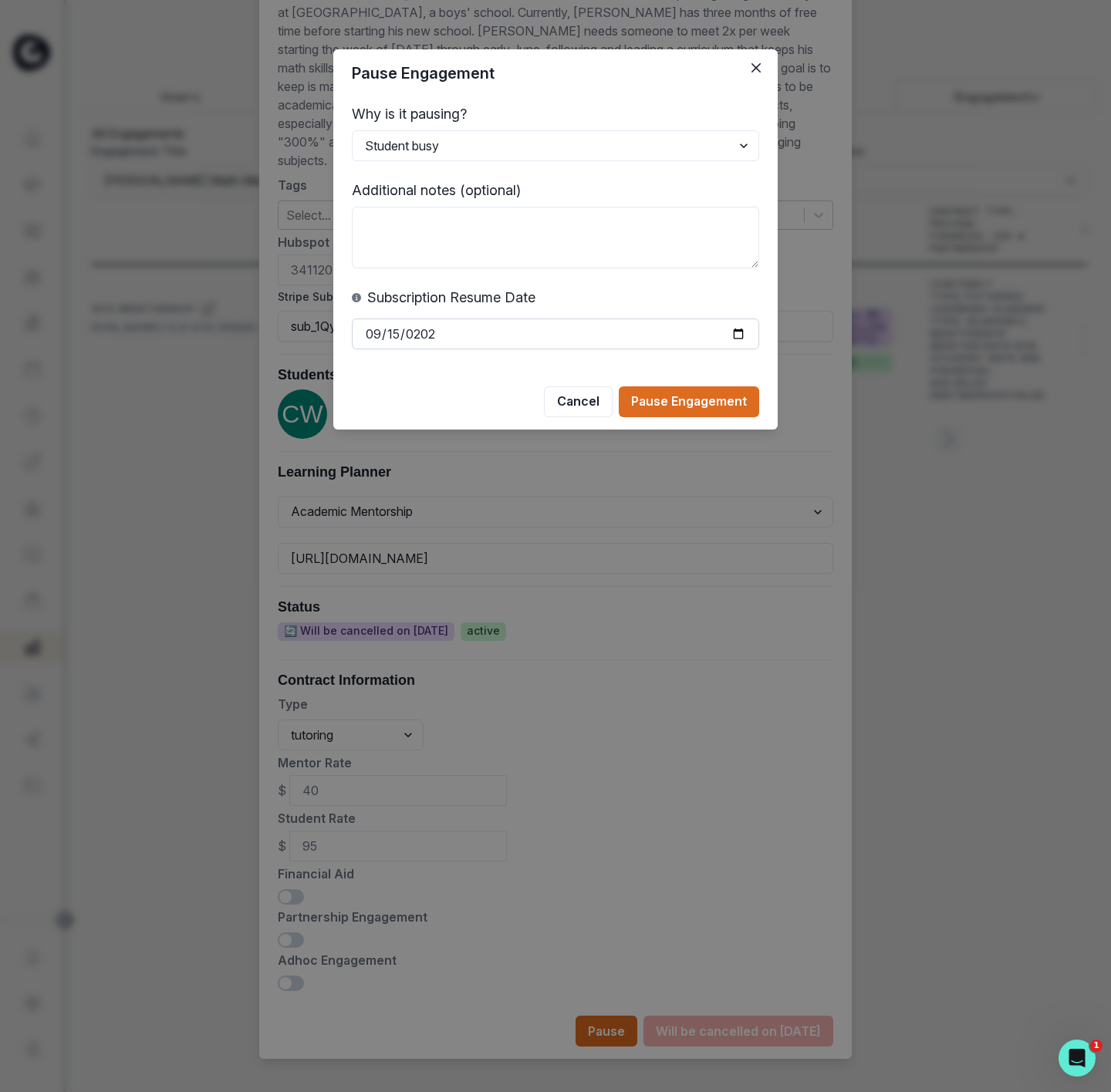
type input "[DATE]"
drag, startPoint x: 676, startPoint y: 435, endPoint x: 673, endPoint y: 401, distance: 34.1
click at [674, 426] on footer "Cancel Pause Engagement" at bounding box center [556, 401] width 444 height 55
click at [649, 388] on button "Pause Engagement" at bounding box center [688, 402] width 140 height 31
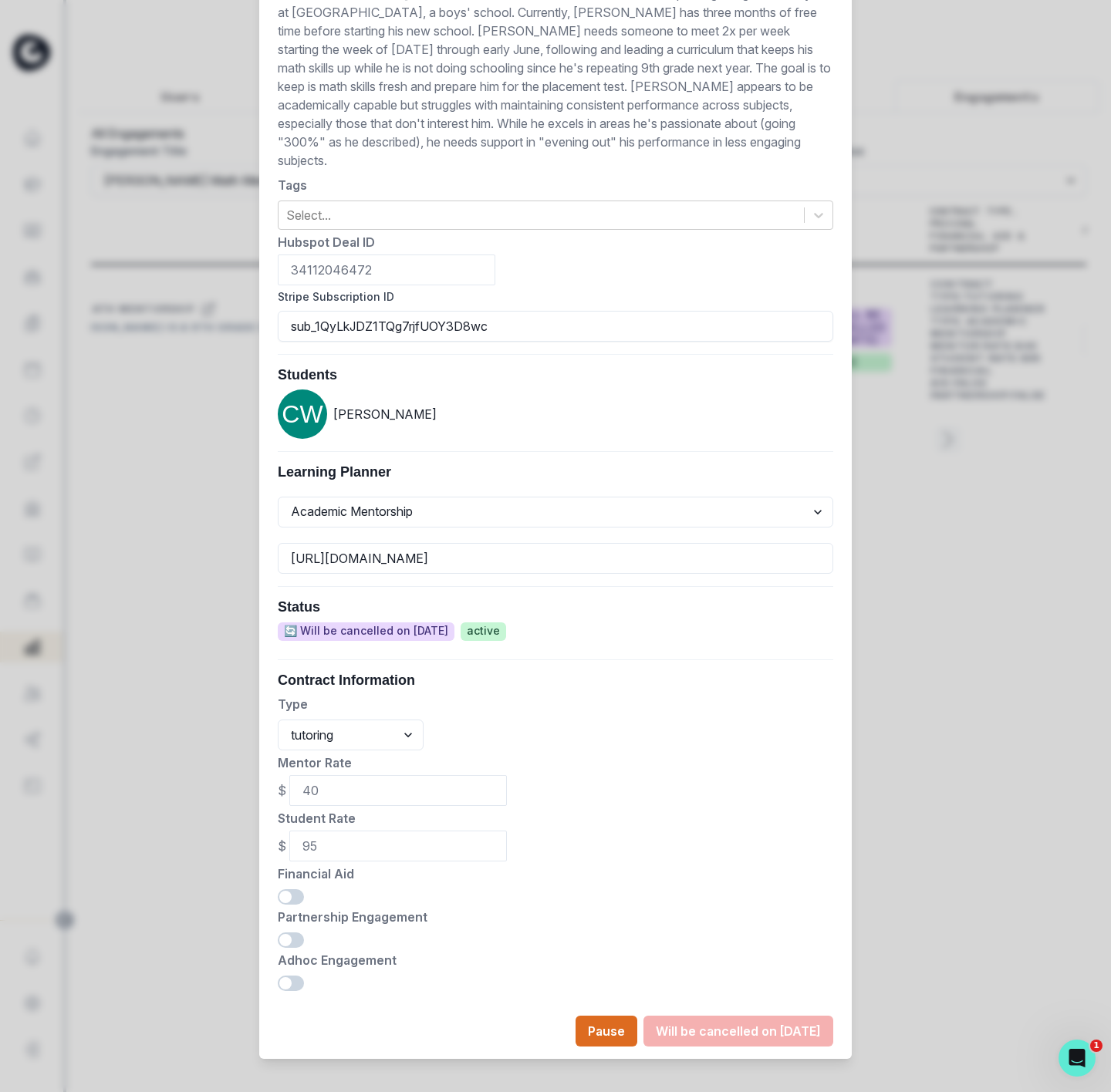
click at [86, 470] on div "Edit Engagement Engagement UUID 0e22b743-7206-42bd-a7b9-72d5334c27d9 Current Me…" at bounding box center [556, 546] width 1111 height 1092
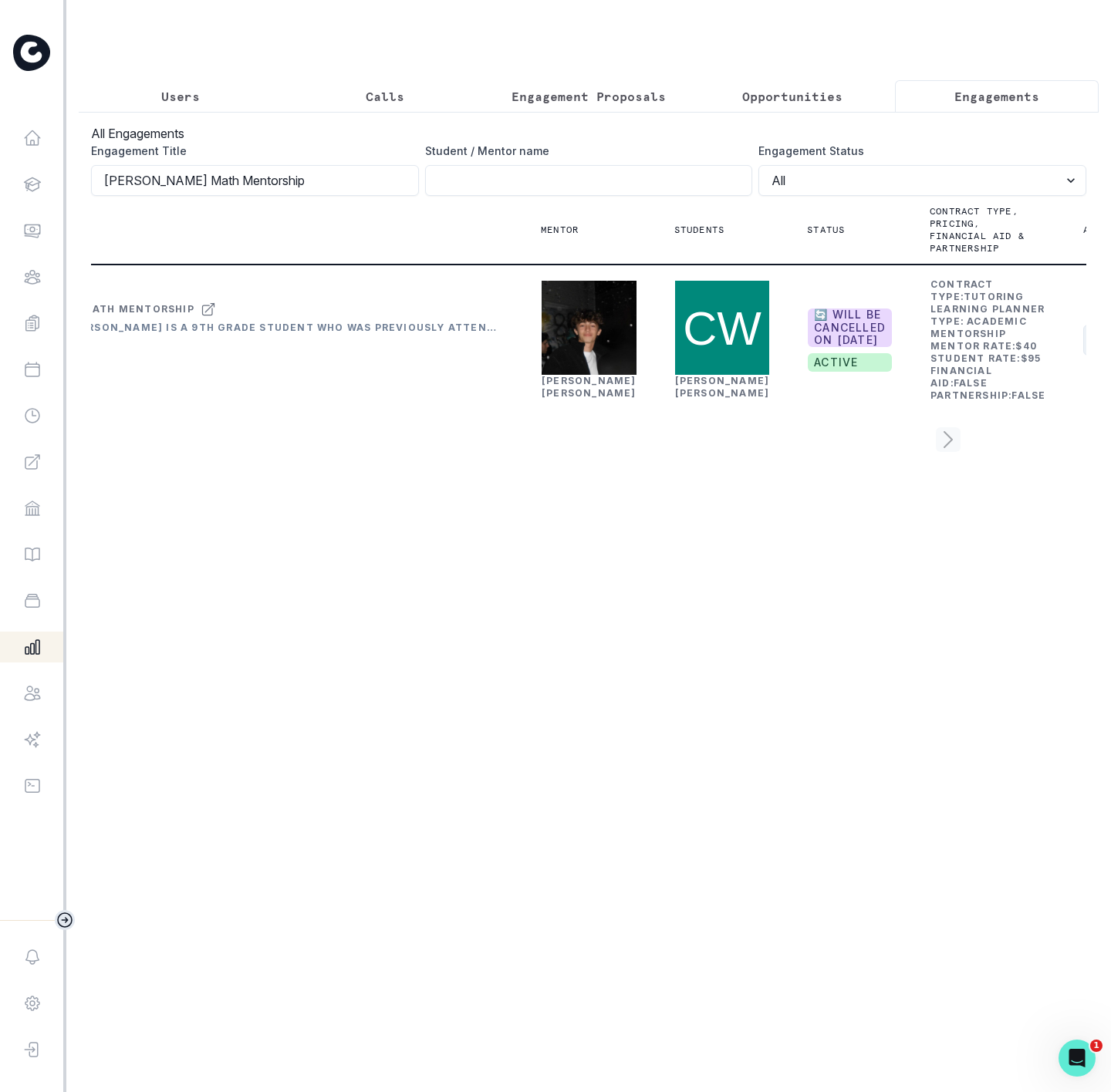
click at [1083, 356] on button "Actions" at bounding box center [1129, 340] width 92 height 31
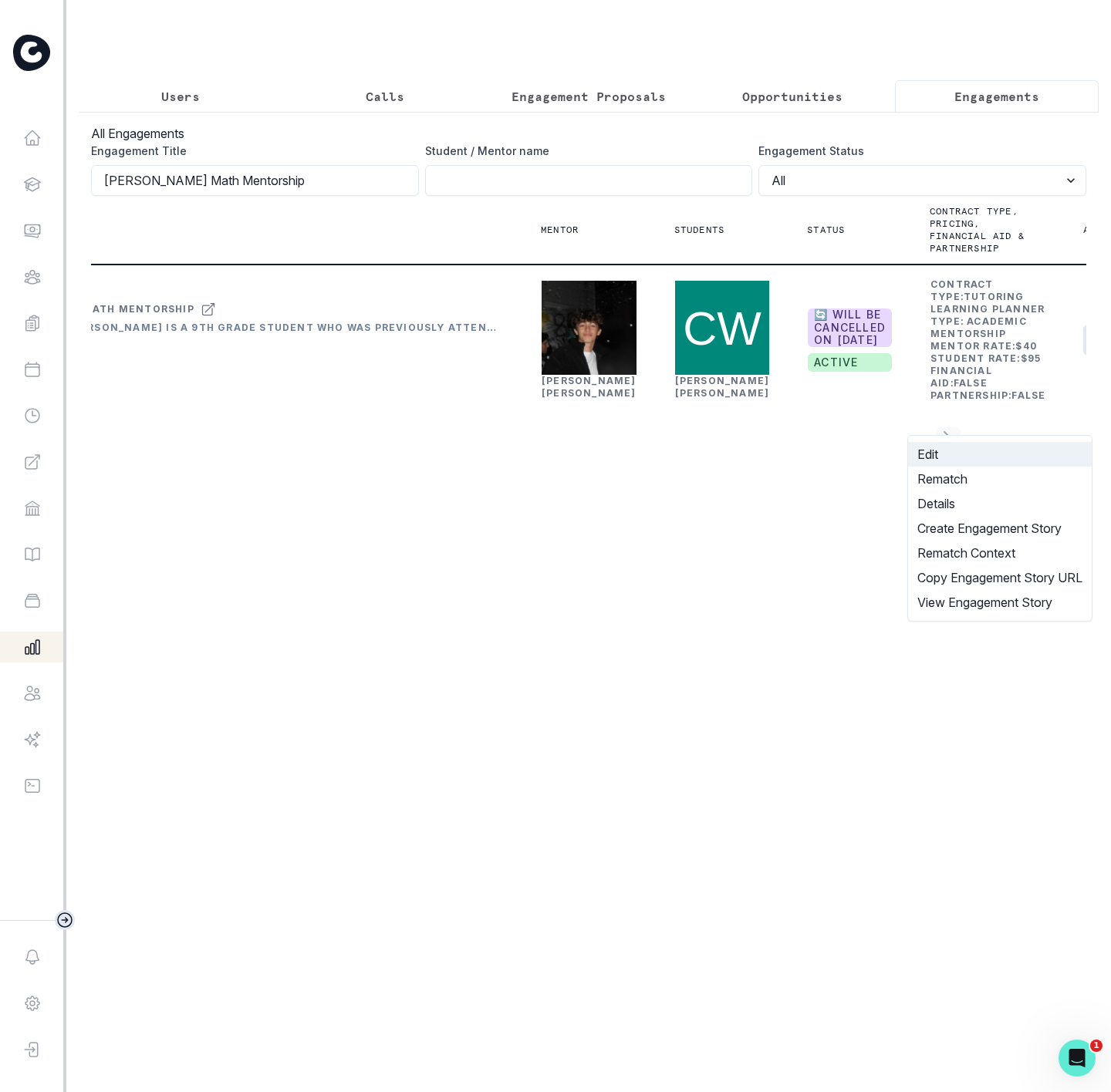
click at [945, 456] on button "Edit" at bounding box center [999, 454] width 183 height 25
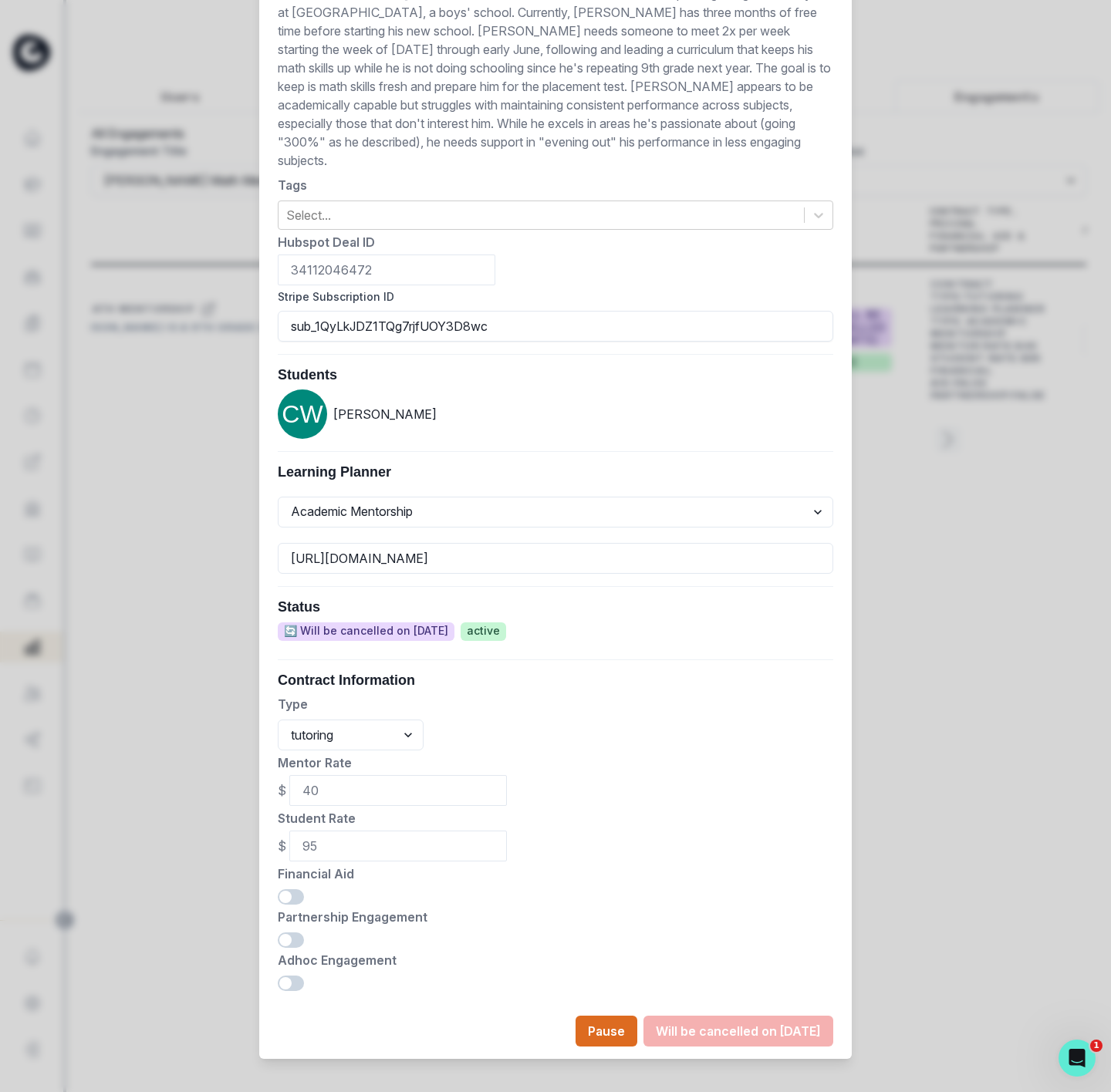
click at [169, 653] on div "Edit Engagement Engagement UUID 0e22b743-7206-42bd-a7b9-72d5334c27d9 Current Me…" at bounding box center [556, 546] width 1111 height 1092
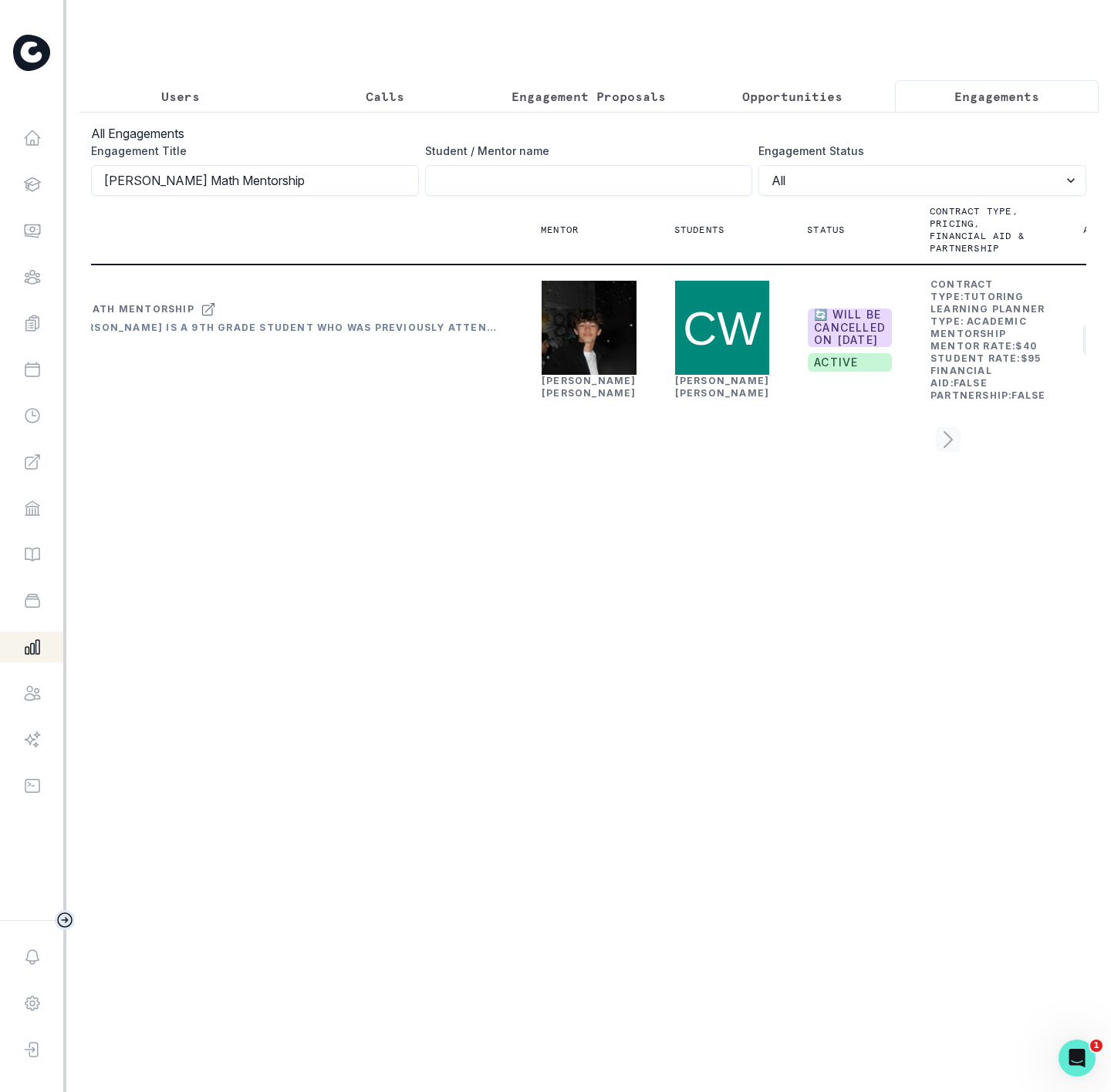
click at [1083, 356] on button "Actions" at bounding box center [1129, 340] width 92 height 31
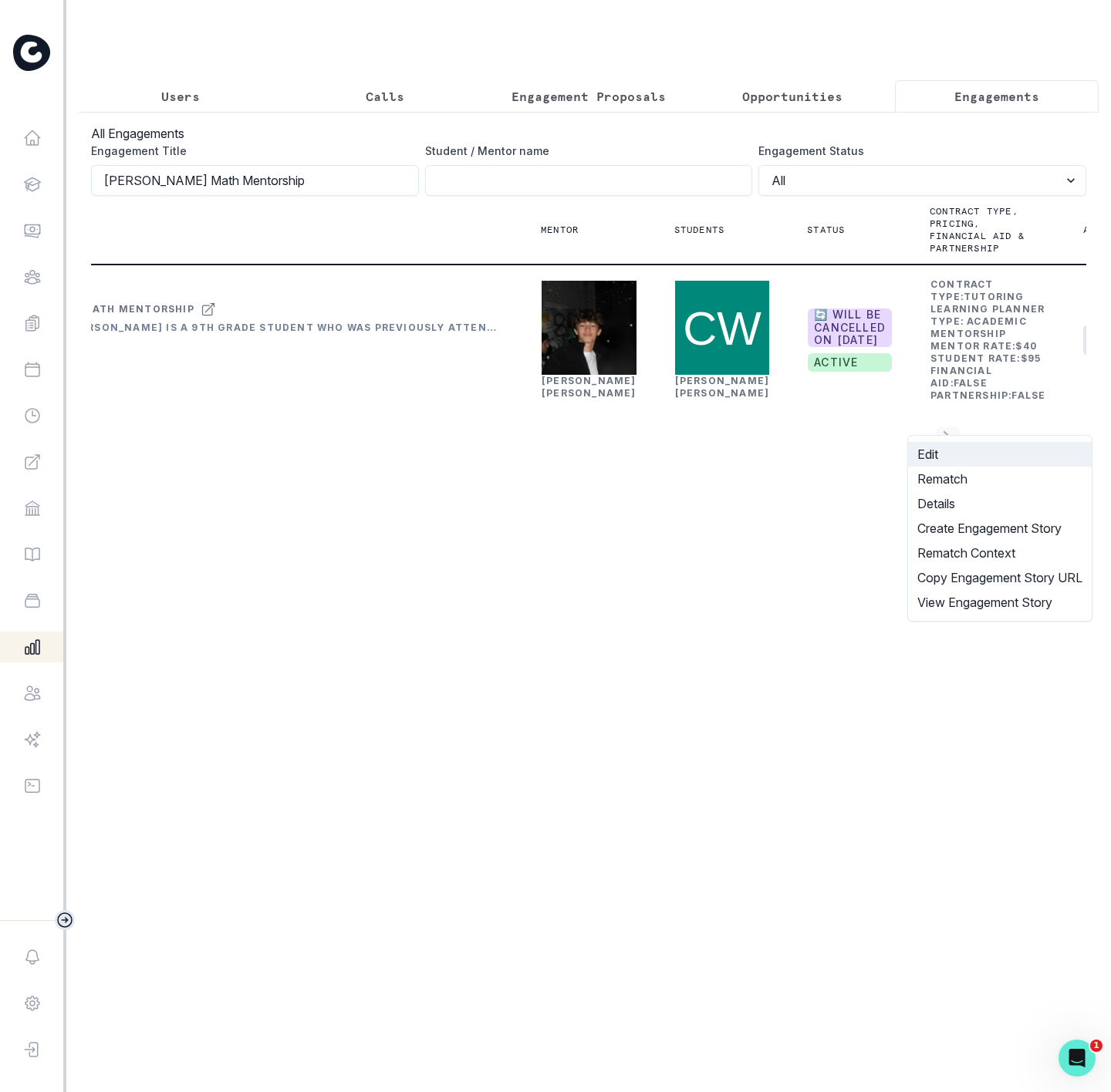
click at [915, 443] on button "Edit" at bounding box center [999, 454] width 183 height 25
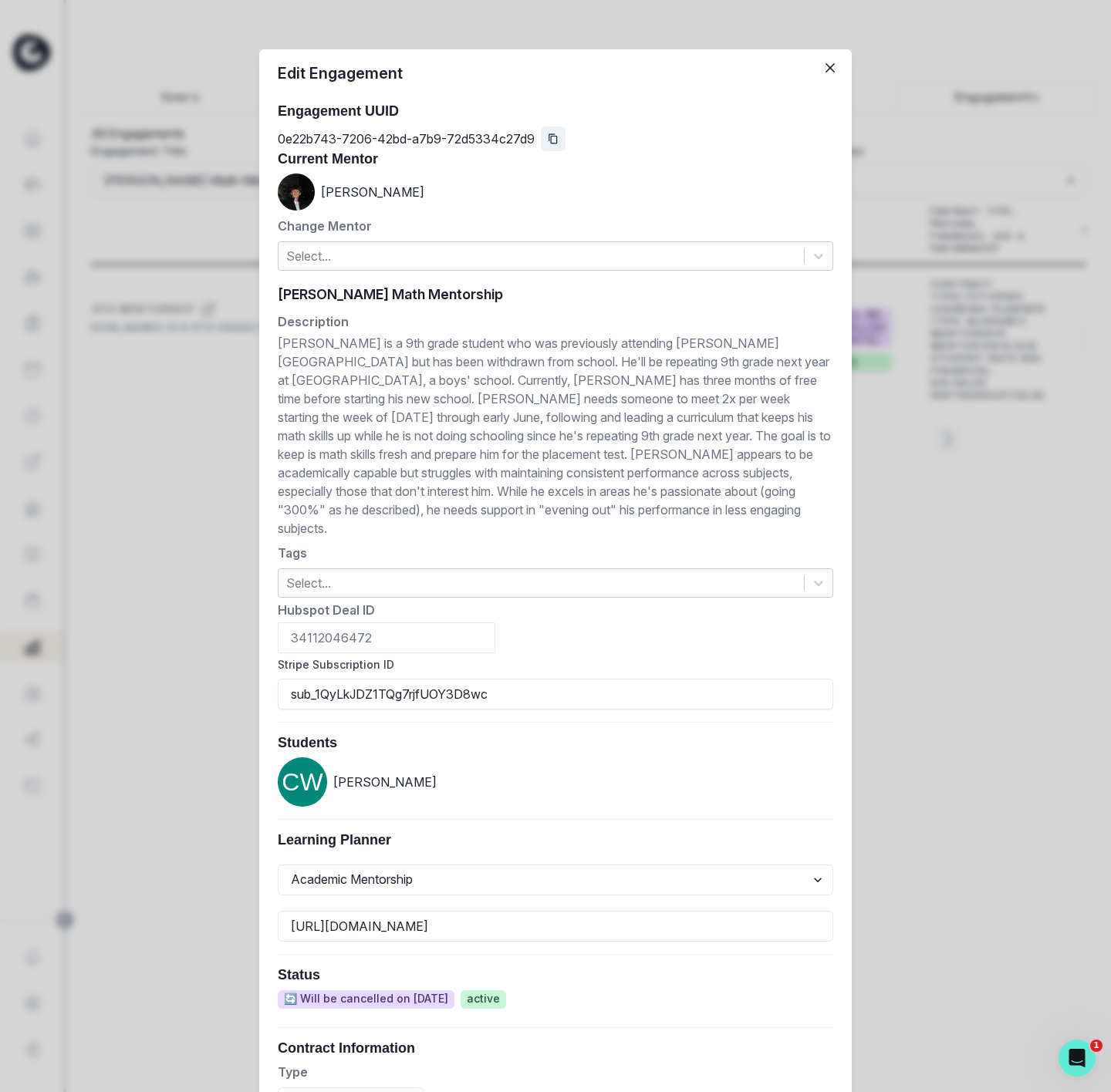
click at [548, 137] on icon "Copied to clipboard" at bounding box center [553, 139] width 11 height 11
click at [167, 252] on div "Edit Engagement Engagement UUID 0e22b743-7206-42bd-a7b9-72d5334c27d9 Current Me…" at bounding box center [556, 546] width 1111 height 1092
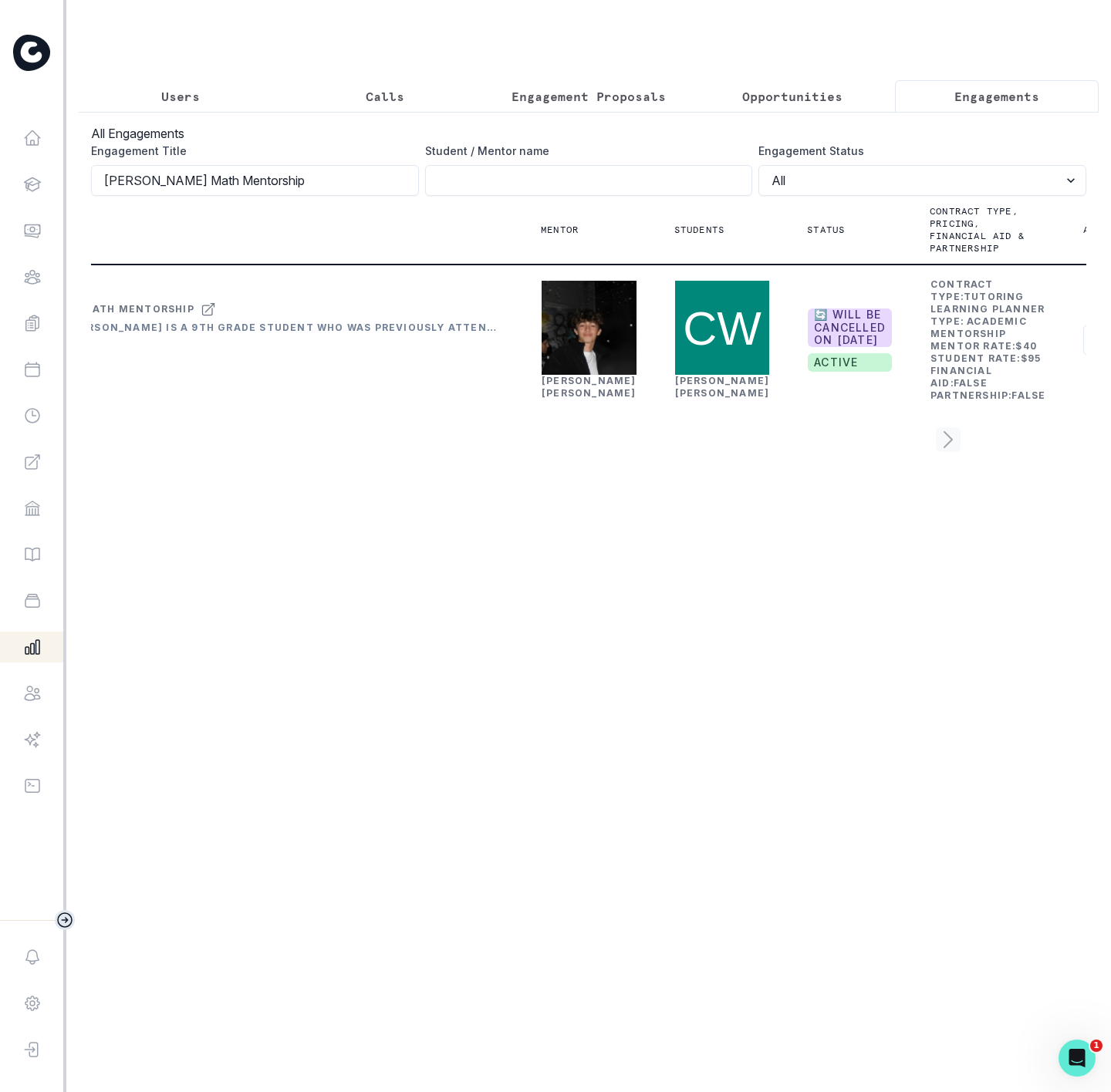
drag, startPoint x: 264, startPoint y: 200, endPoint x: -67, endPoint y: 202, distance: 331.0
click at [0, 202] on html "Home Students Finance Browse Mentors Guardian Guide Calendar Availability Help …" at bounding box center [556, 546] width 1111 height 1092
paste input "[PERSON_NAME] Finance / Investing 1-to-1-course"
type input "[PERSON_NAME] Finance / Investing 1-to-1-course"
click button "submit" at bounding box center [0, 0] width 0 height 0
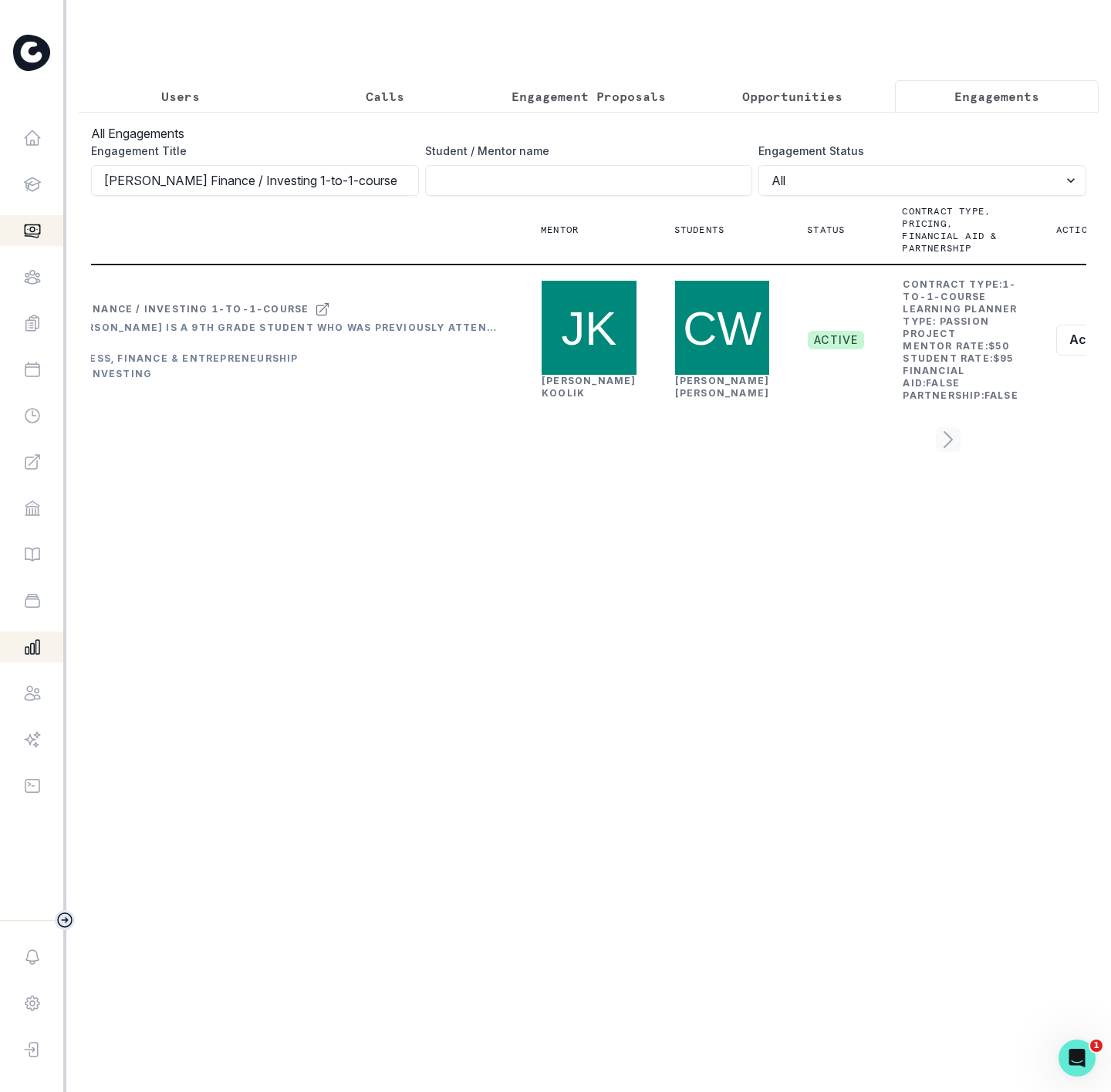
scroll to position [0, 118]
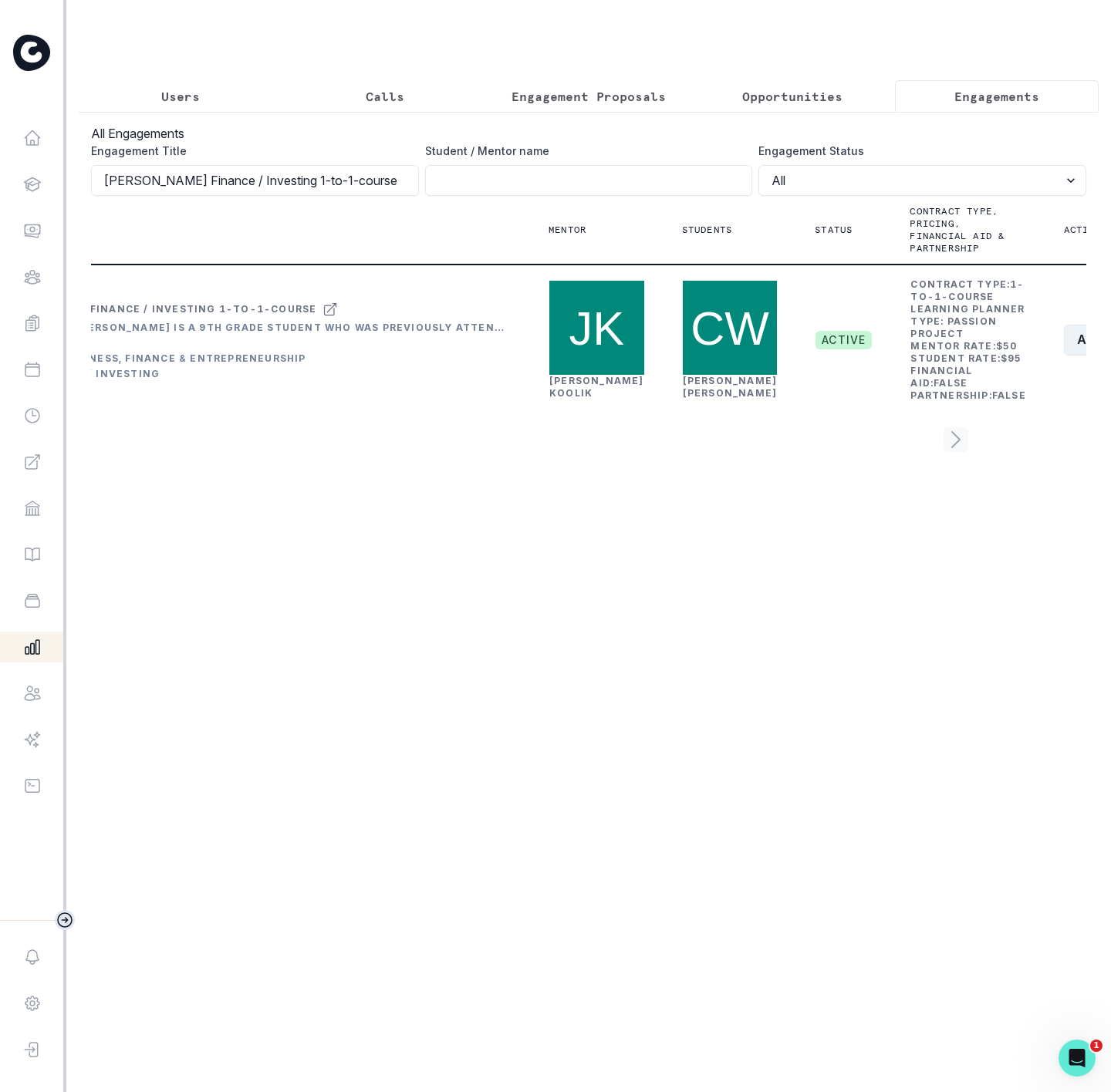
click at [1064, 356] on button "Actions" at bounding box center [1109, 340] width 92 height 31
click at [922, 450] on button "Edit" at bounding box center [982, 454] width 171 height 25
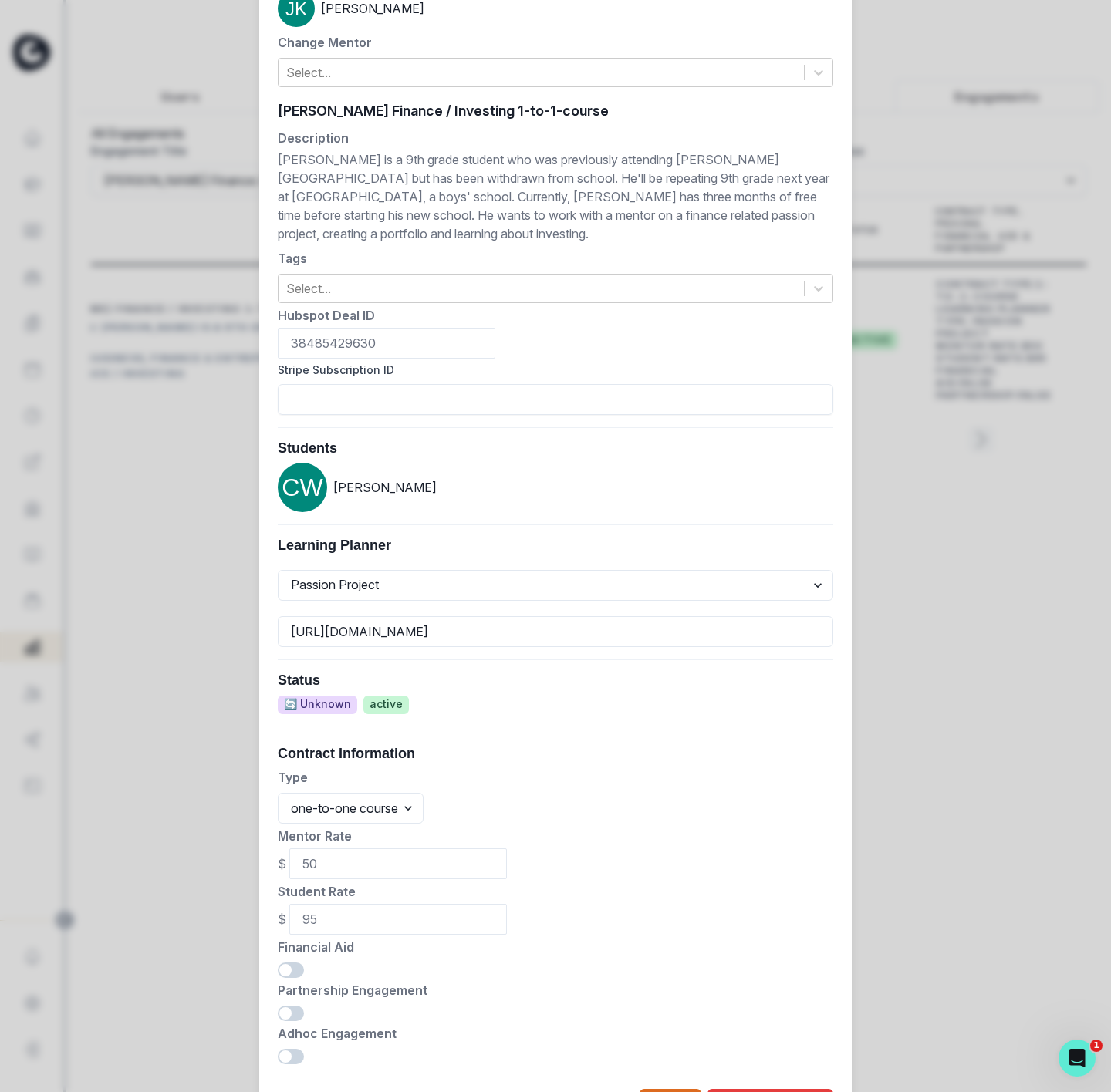
scroll to position [276, 0]
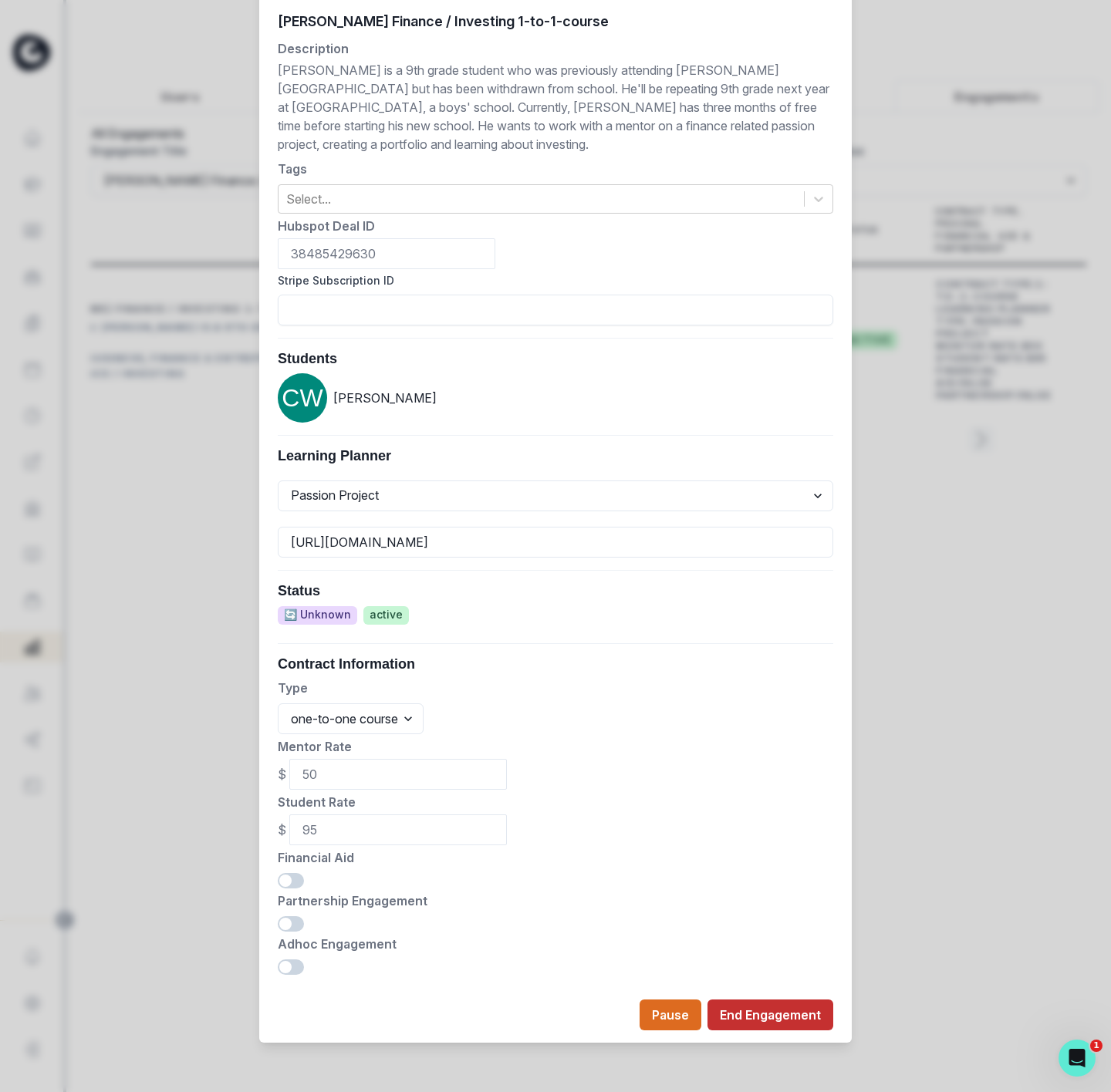
click at [755, 1024] on button "End Engagement" at bounding box center [770, 1015] width 126 height 31
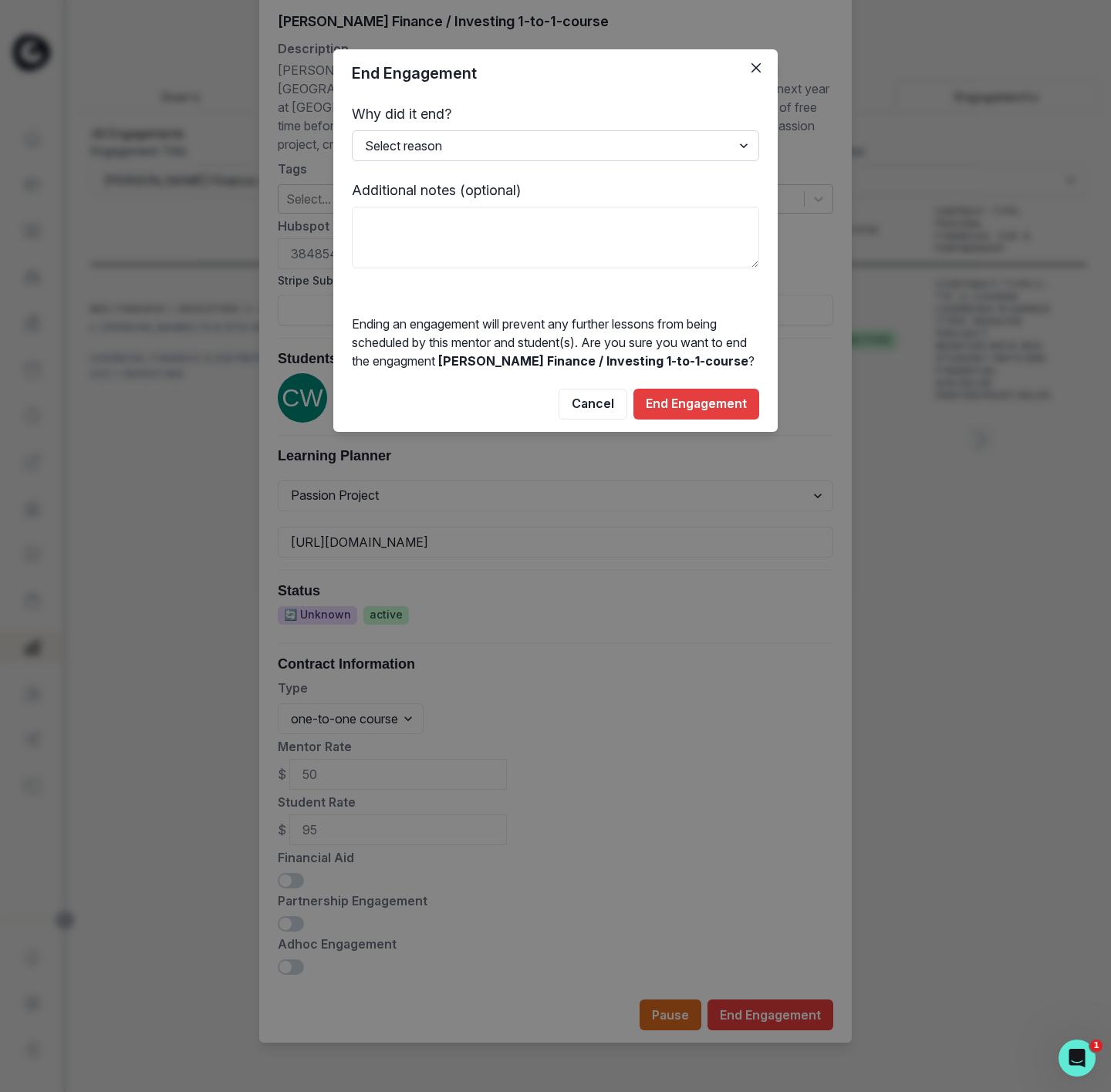
click at [399, 148] on select "Select reason Completed Ended by customer Ended by mentor Other (please add add…" at bounding box center [555, 146] width 407 height 31
select select "Other"
click at [351, 130] on select "Select reason Completed Ended by customer Ended by mentor Other (please add add…" at bounding box center [555, 146] width 407 height 31
click at [411, 245] on textarea at bounding box center [555, 238] width 407 height 62
type textarea "2025 bts master sheet"
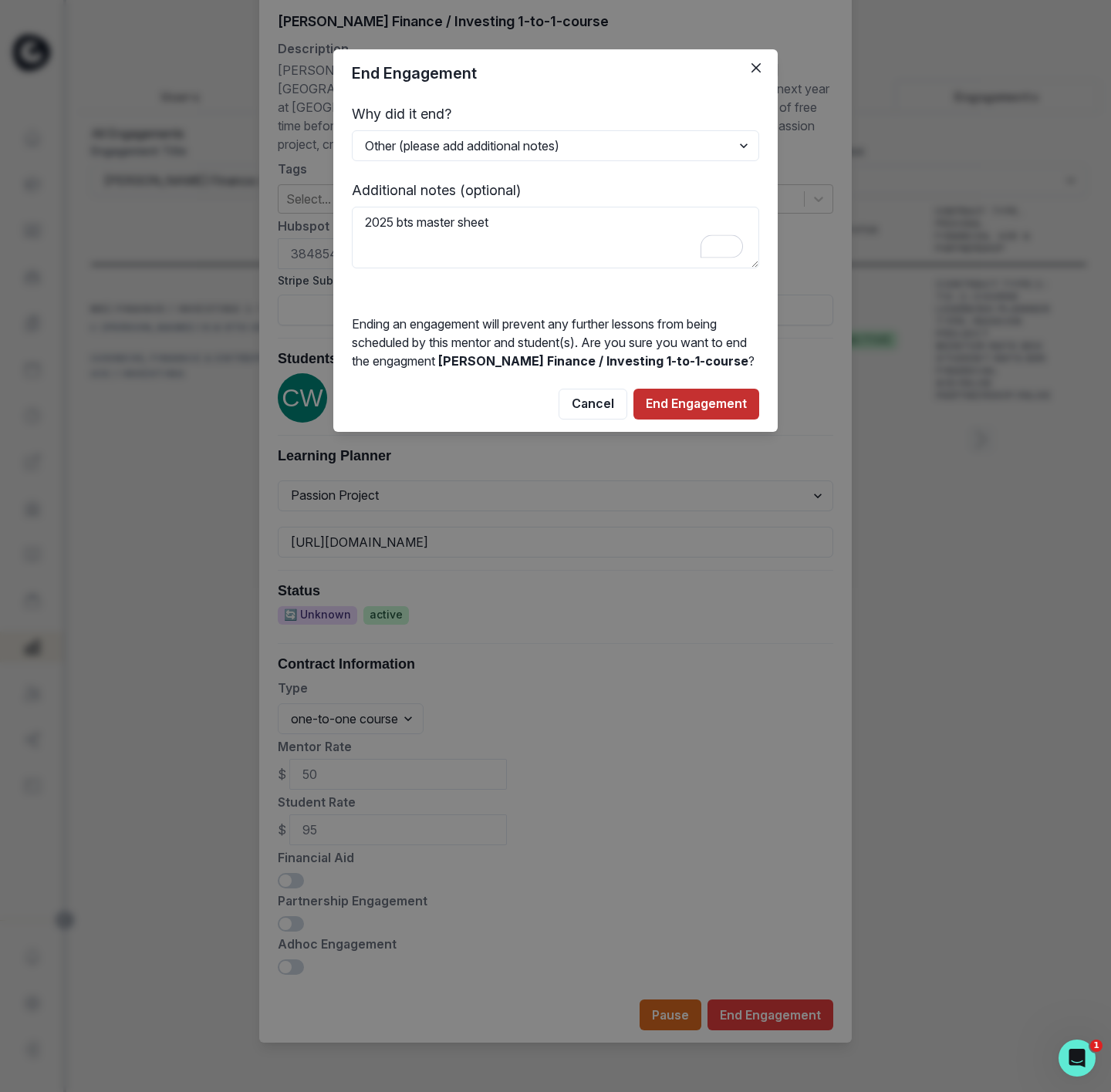
click at [687, 419] on button "End Engagement" at bounding box center [696, 404] width 126 height 31
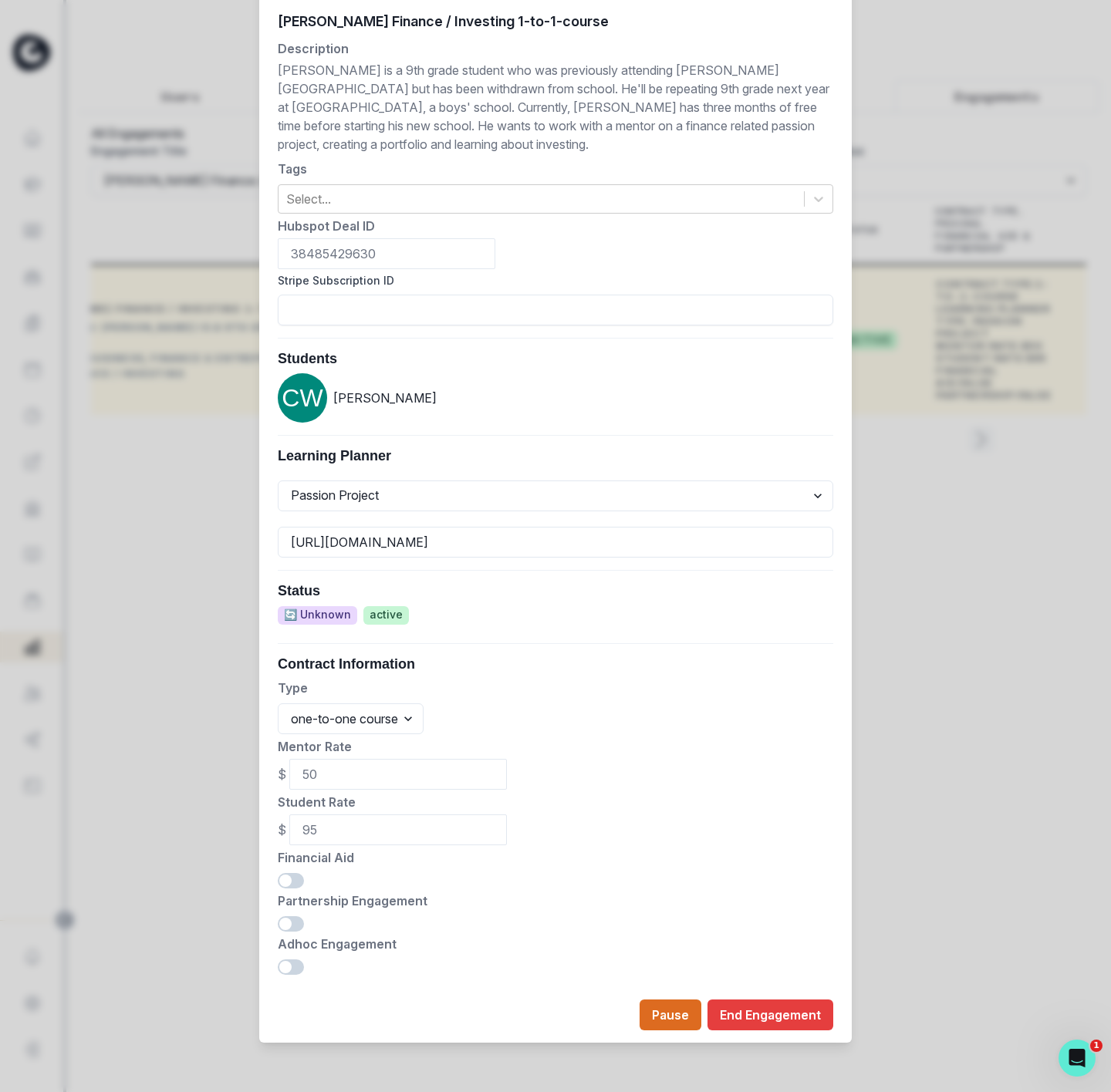
drag, startPoint x: 100, startPoint y: 498, endPoint x: 109, endPoint y: 486, distance: 15.0
click at [100, 498] on div "Edit Engagement Engagement UUID 1afcb314-a56f-4452-92c3-00fd3bf44017 Current Me…" at bounding box center [556, 546] width 1111 height 1092
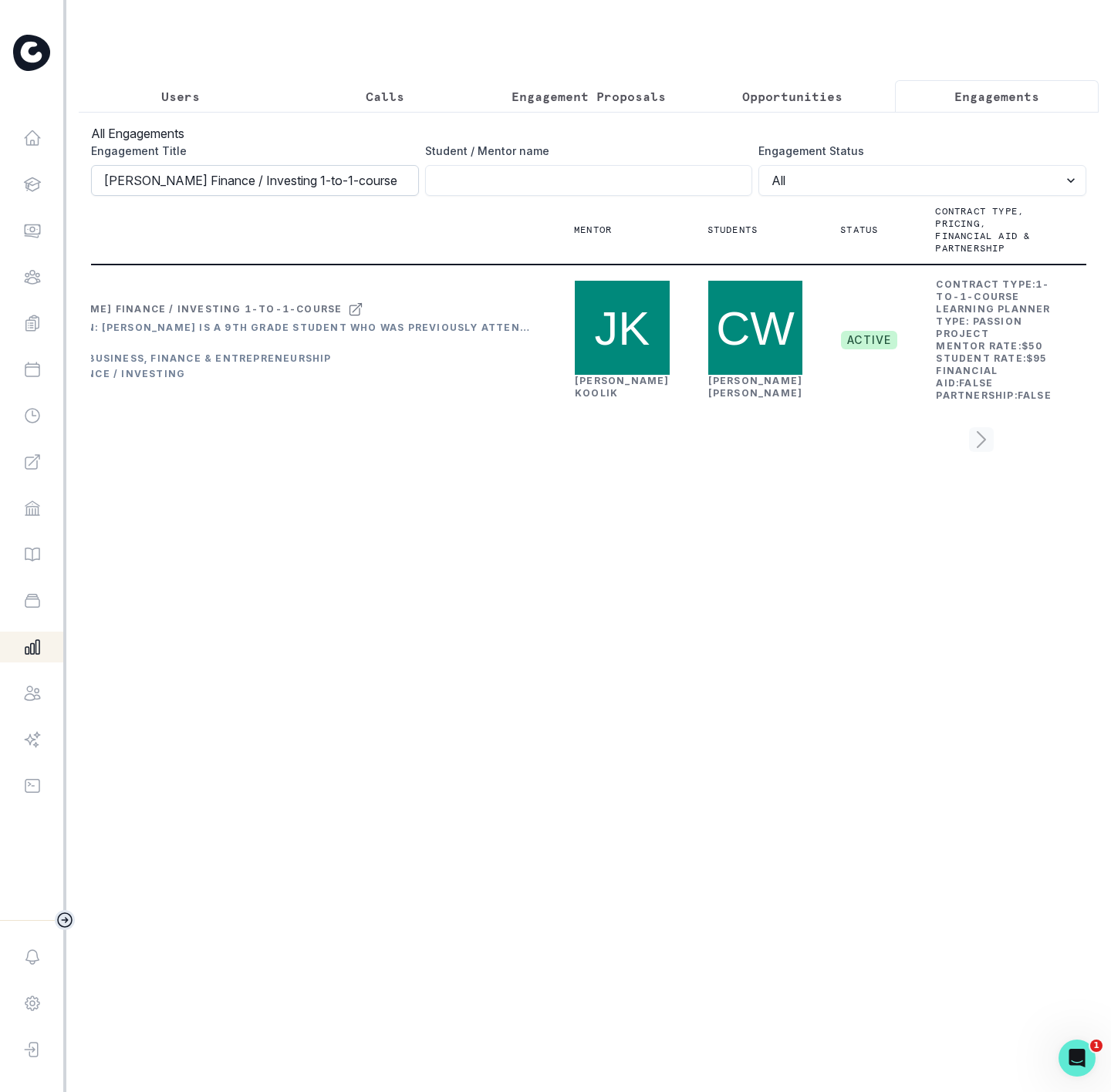
click at [410, 196] on input "[PERSON_NAME] Finance / Investing 1-to-1-course" at bounding box center [255, 181] width 328 height 31
click button "submit" at bounding box center [0, 0] width 0 height 0
drag, startPoint x: 297, startPoint y: 195, endPoint x: 452, endPoint y: 189, distance: 155.1
click at [452, 189] on div "Engagement Title [PERSON_NAME] Finance / Investing 1-to-1-courseENDED Student /…" at bounding box center [589, 170] width 996 height 53
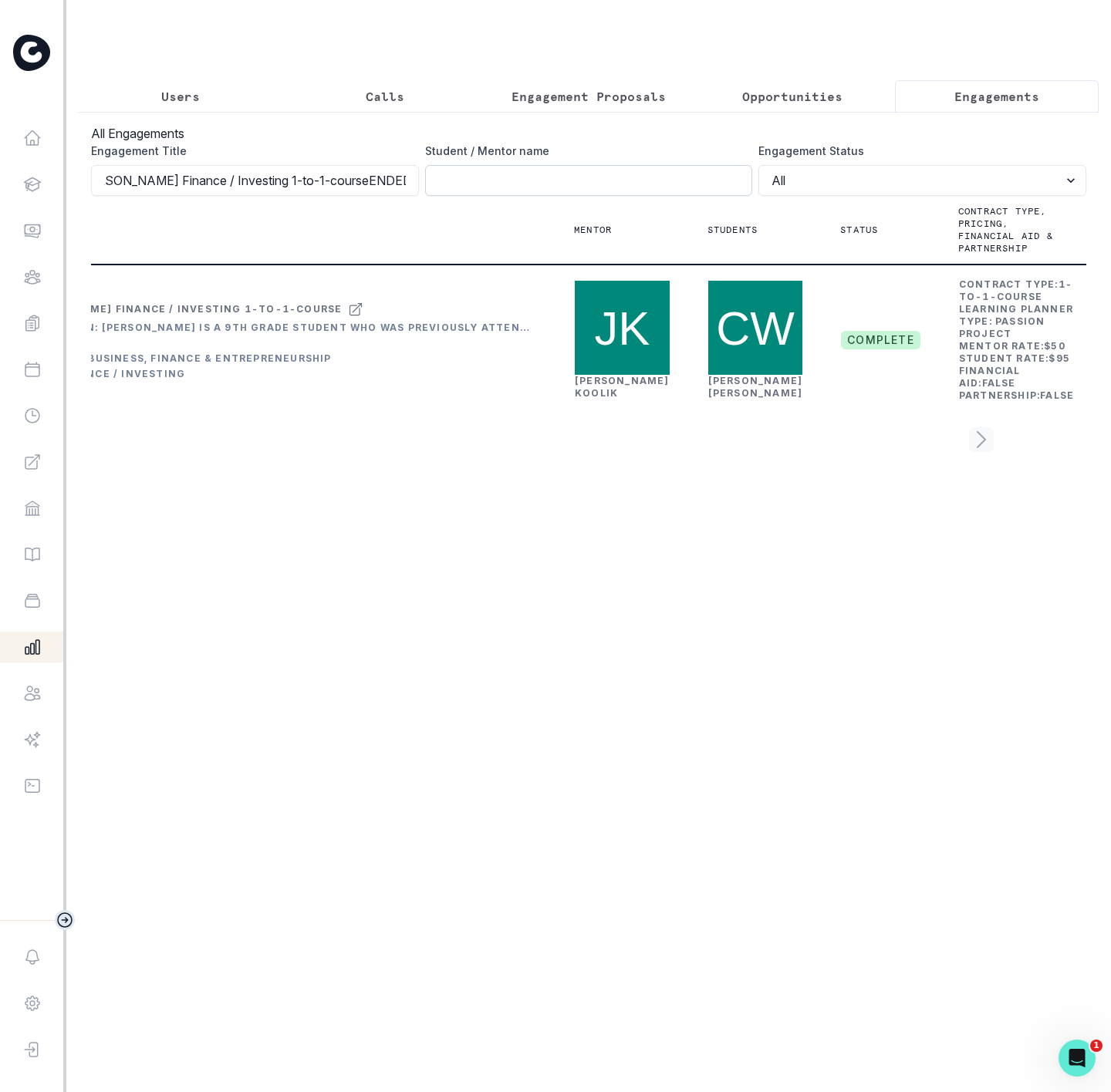
paste input "[PERSON_NAME] Exploratory Journey"
type input "[PERSON_NAME] Exploratory Journey"
click button "submit" at bounding box center [0, 0] width 0 height 0
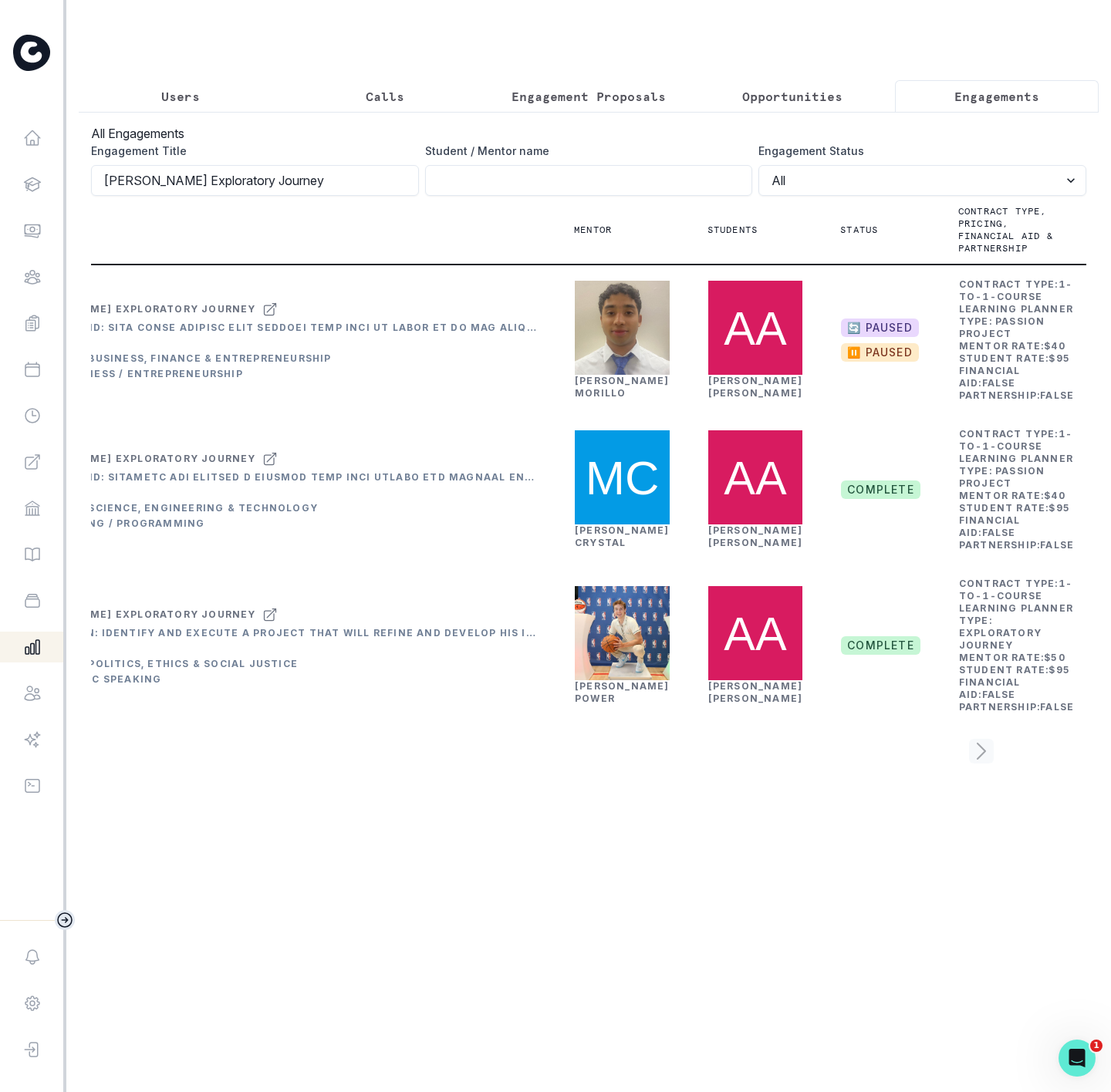
scroll to position [0, 140]
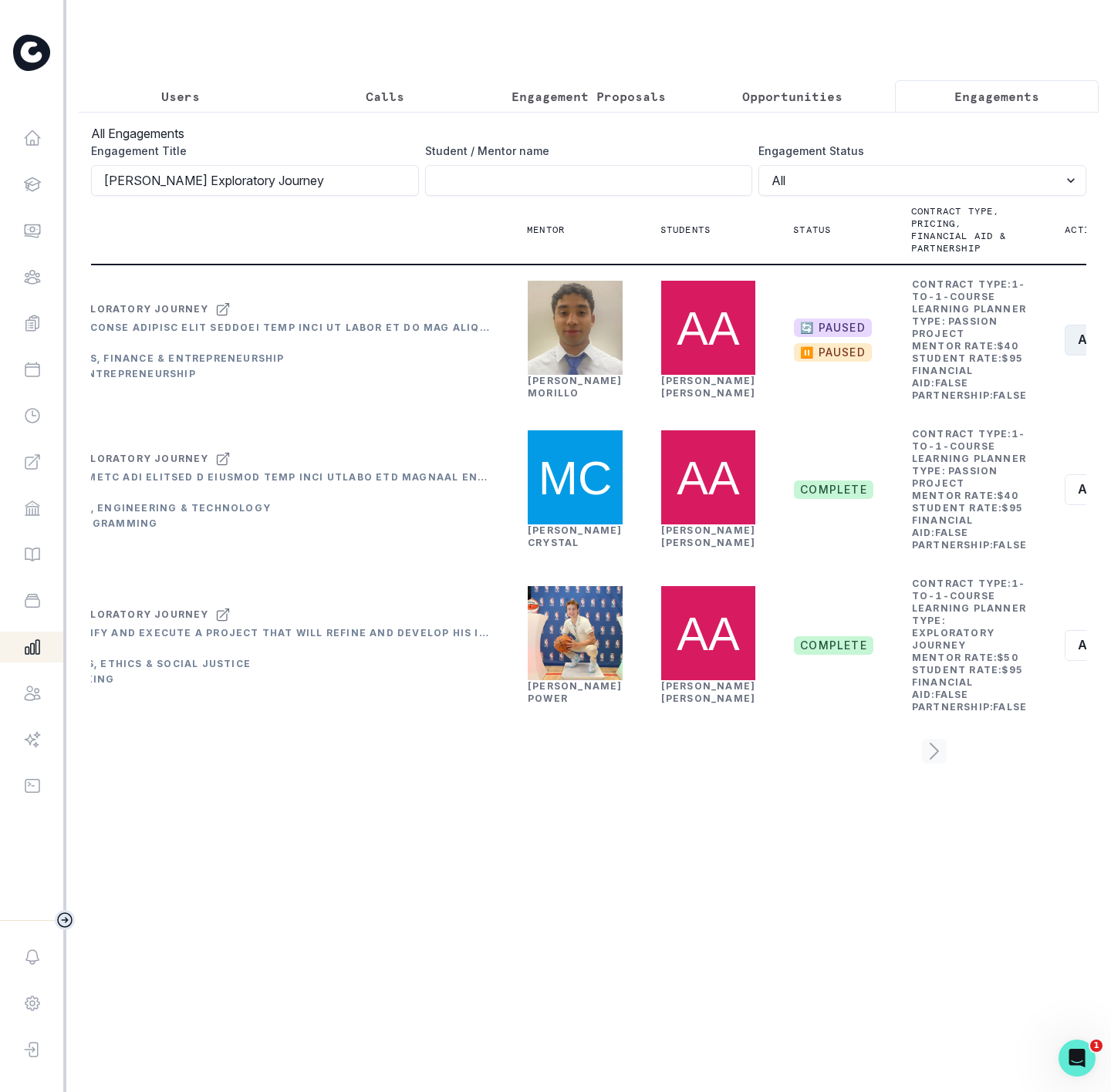
click at [1064, 356] on button "Actions" at bounding box center [1110, 340] width 92 height 31
click at [950, 451] on button "Edit" at bounding box center [982, 454] width 171 height 25
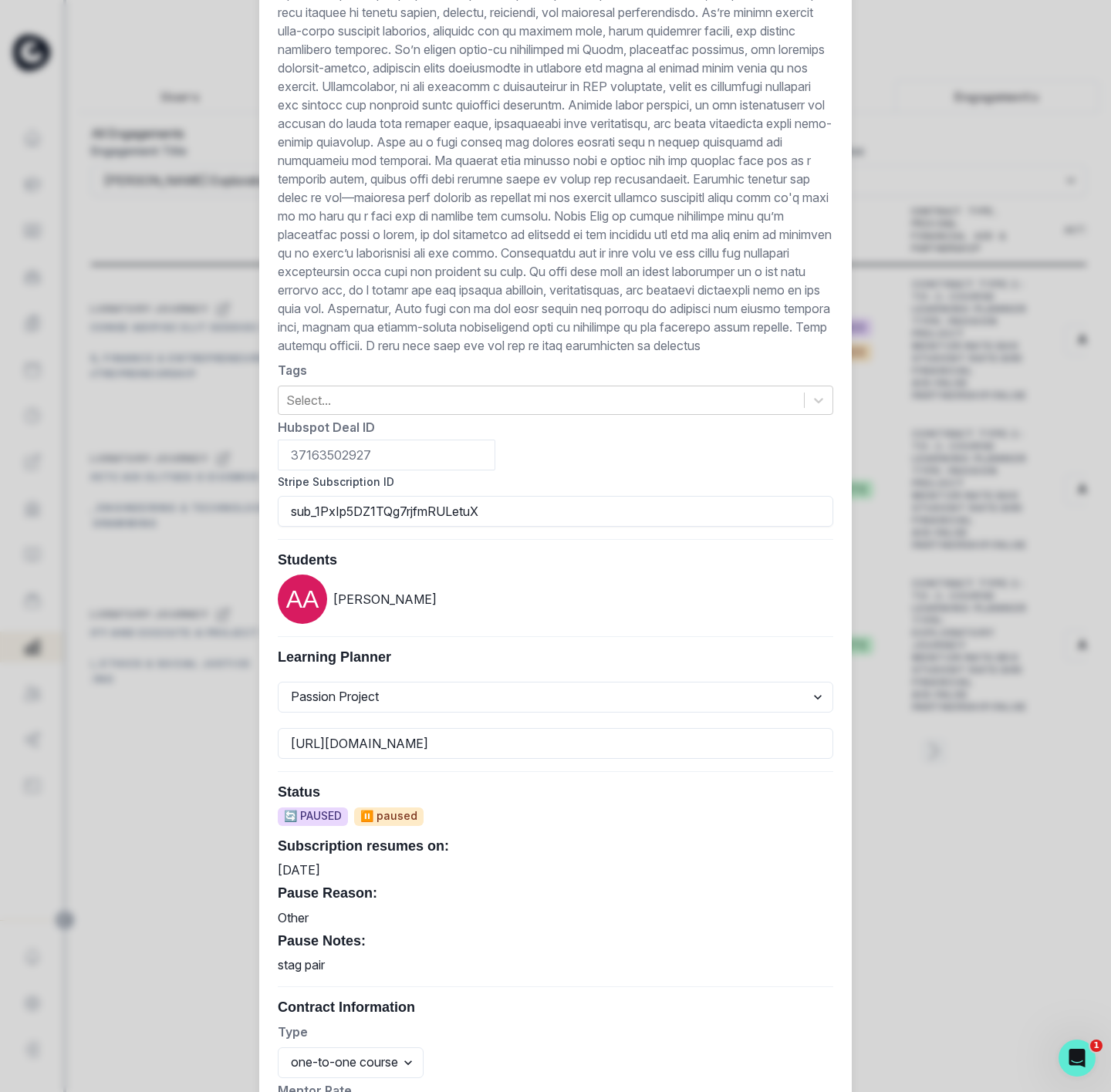
scroll to position [462, 0]
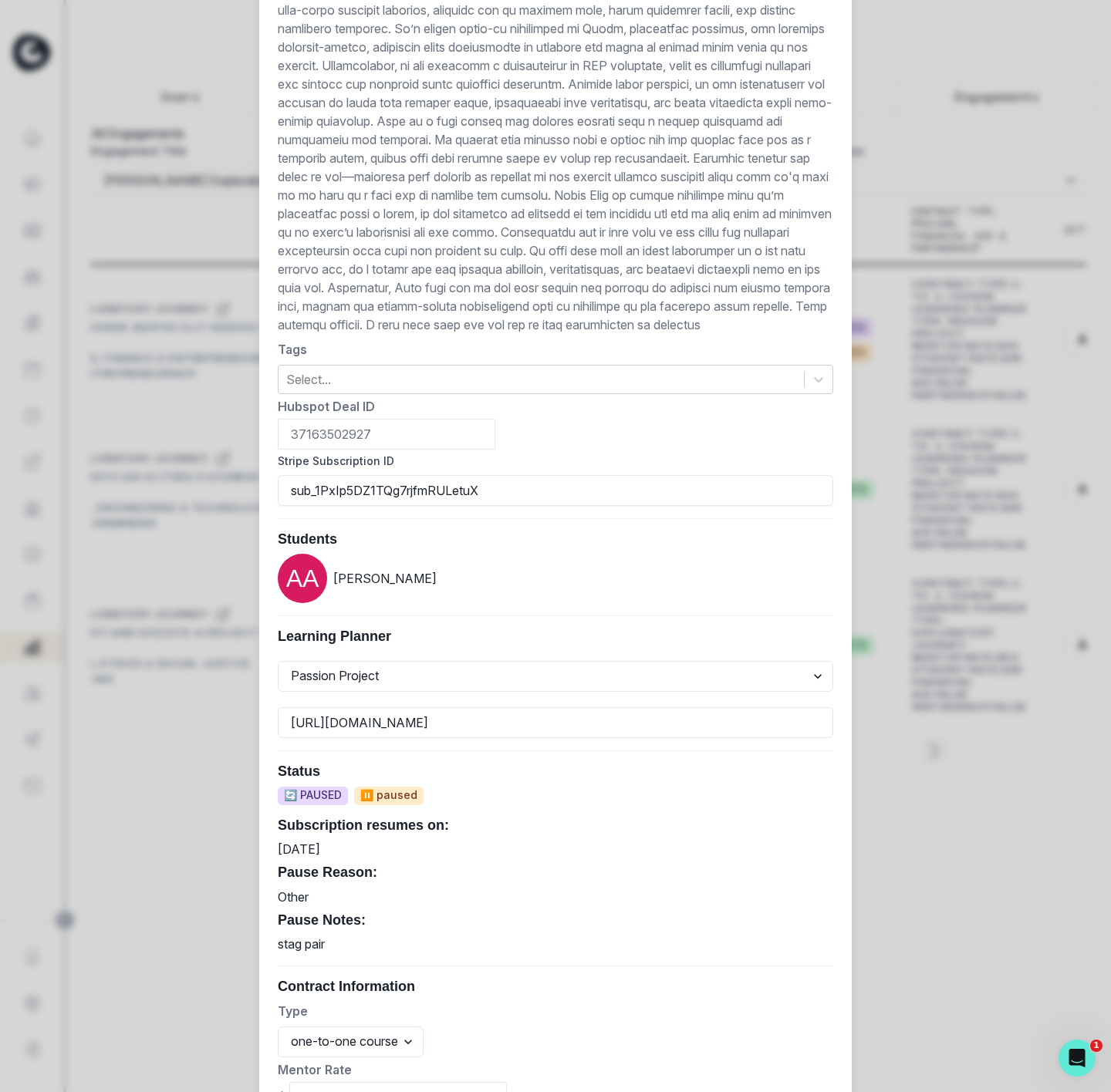
drag, startPoint x: 440, startPoint y: 525, endPoint x: 250, endPoint y: 525, distance: 190.0
click at [259, 525] on div "[PERSON_NAME] Exploratory Journey [PERSON_NAME] Exploratory Journey Description…" at bounding box center [556, 562] width 593 height 1497
click at [214, 551] on div "Edit Engagement Engagement UUID c325620f-0fbc-4e08-b41f-3c70f42bdc5b Current Me…" at bounding box center [556, 546] width 1111 height 1092
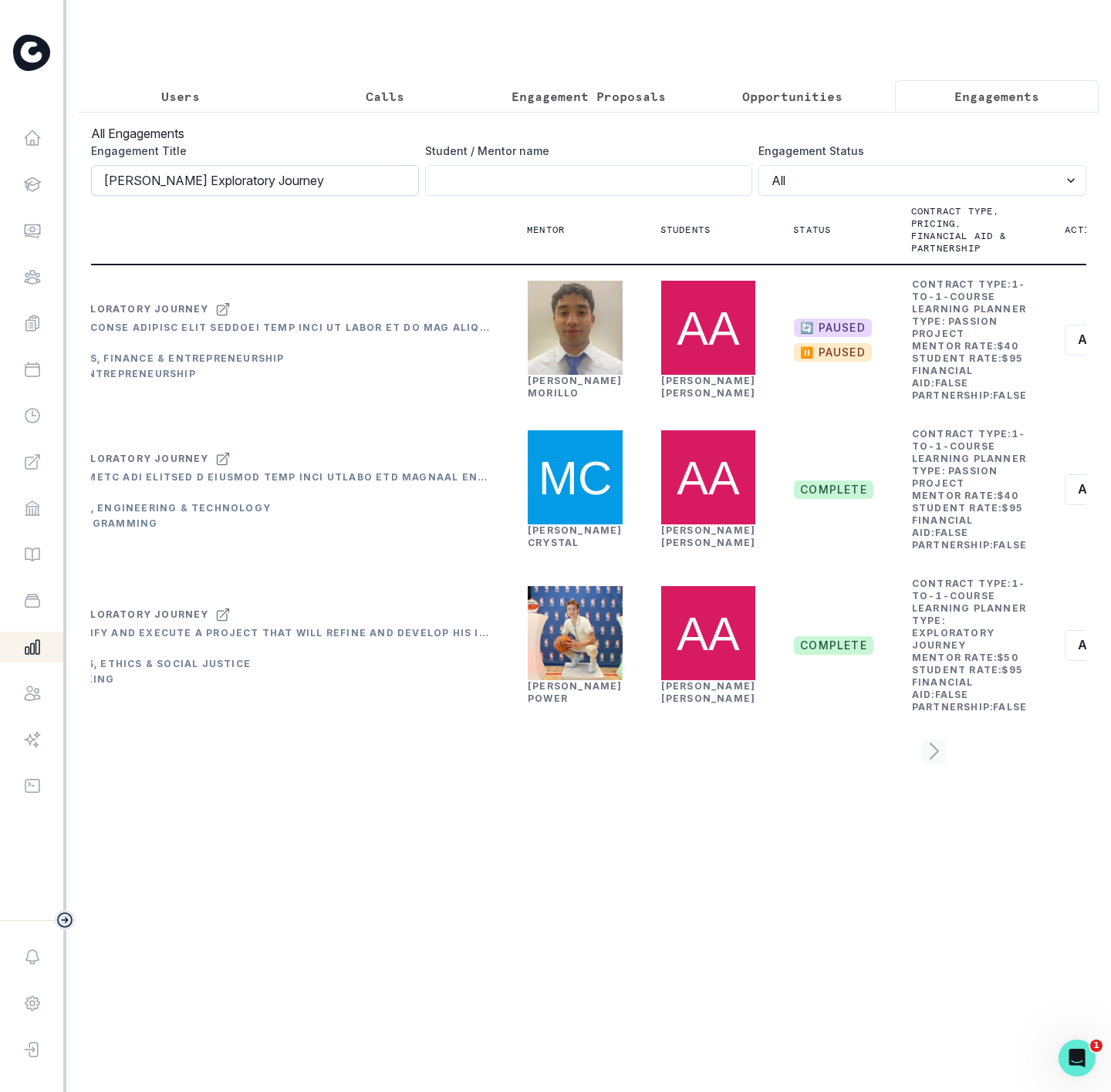
click at [314, 196] on input "[PERSON_NAME] Exploratory Journey" at bounding box center [255, 181] width 328 height 31
click button "submit" at bounding box center [0, 0] width 0 height 0
click at [1070, 356] on button "Actions" at bounding box center [1115, 340] width 92 height 31
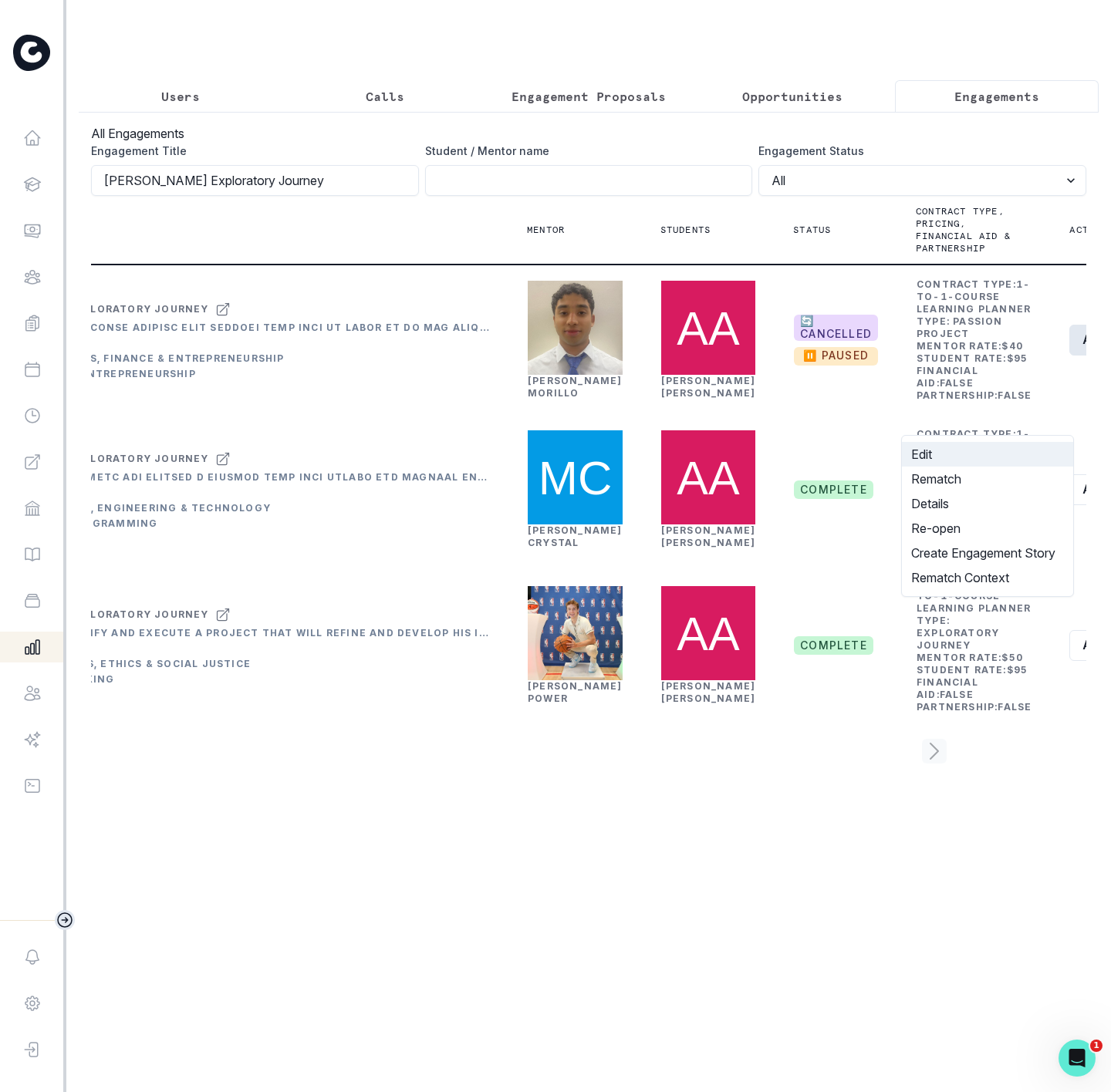
click at [936, 451] on button "Edit" at bounding box center [987, 454] width 171 height 25
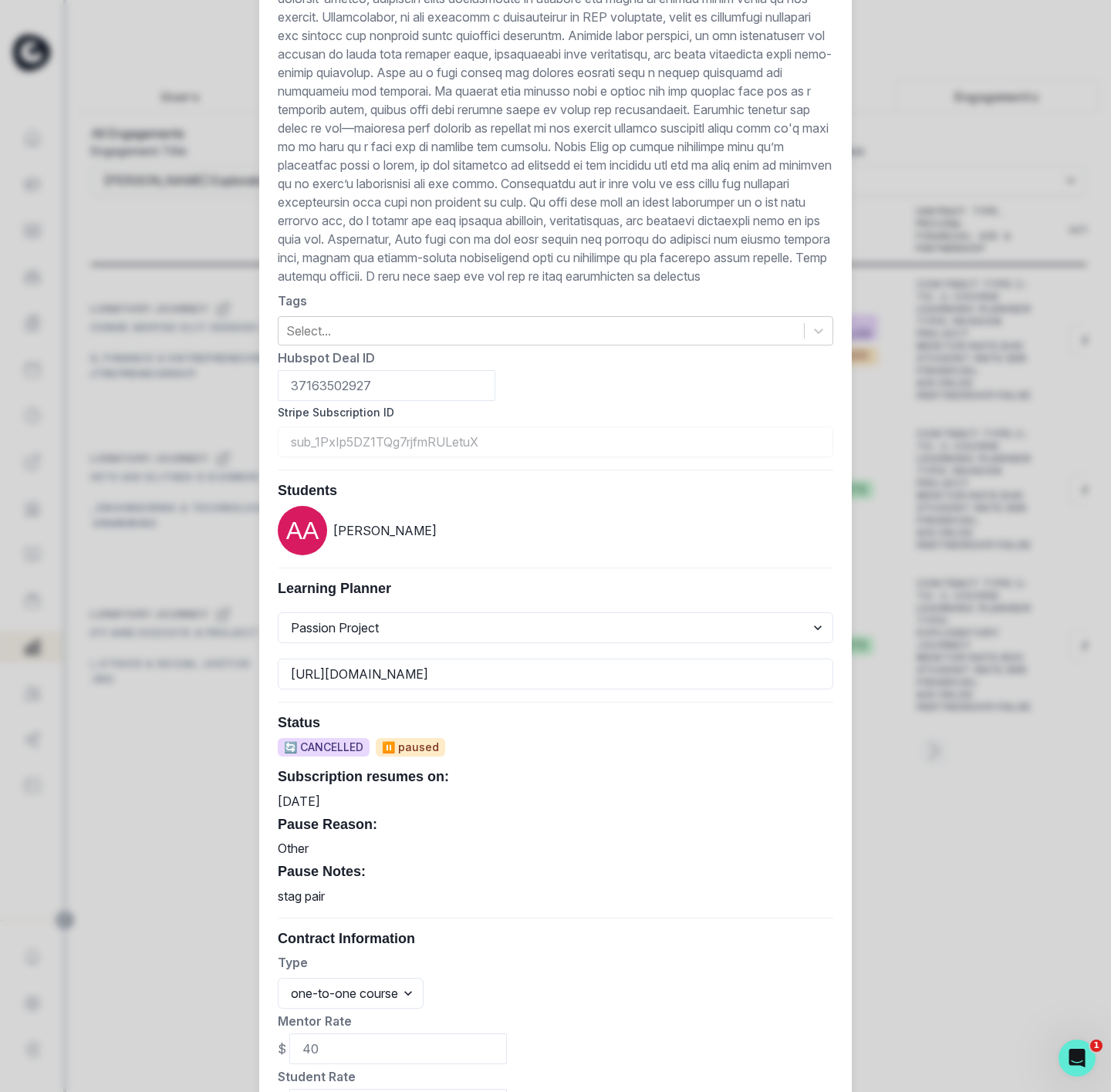
scroll to position [704, 0]
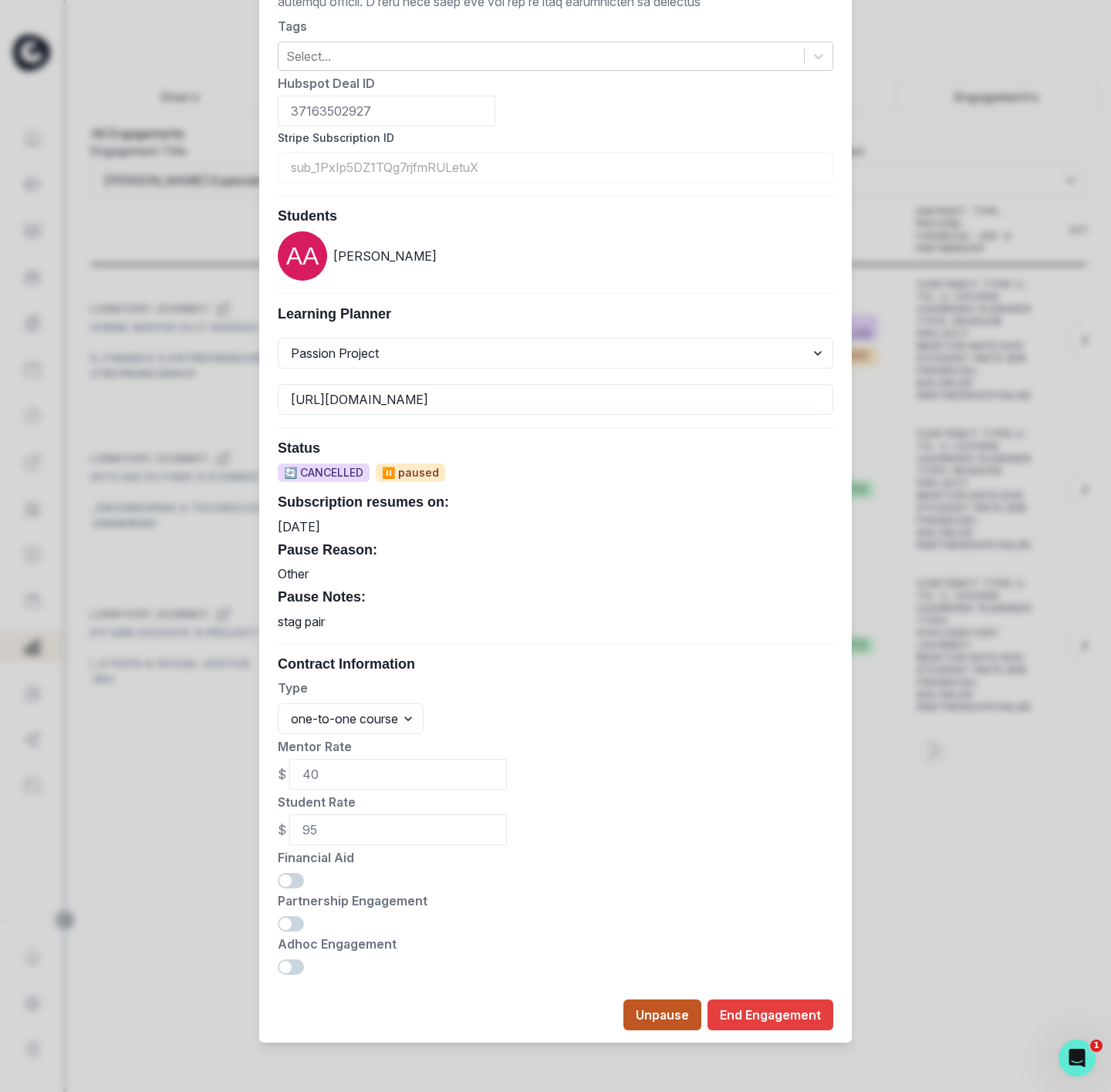
click at [660, 1019] on button "Unpause" at bounding box center [662, 1015] width 78 height 31
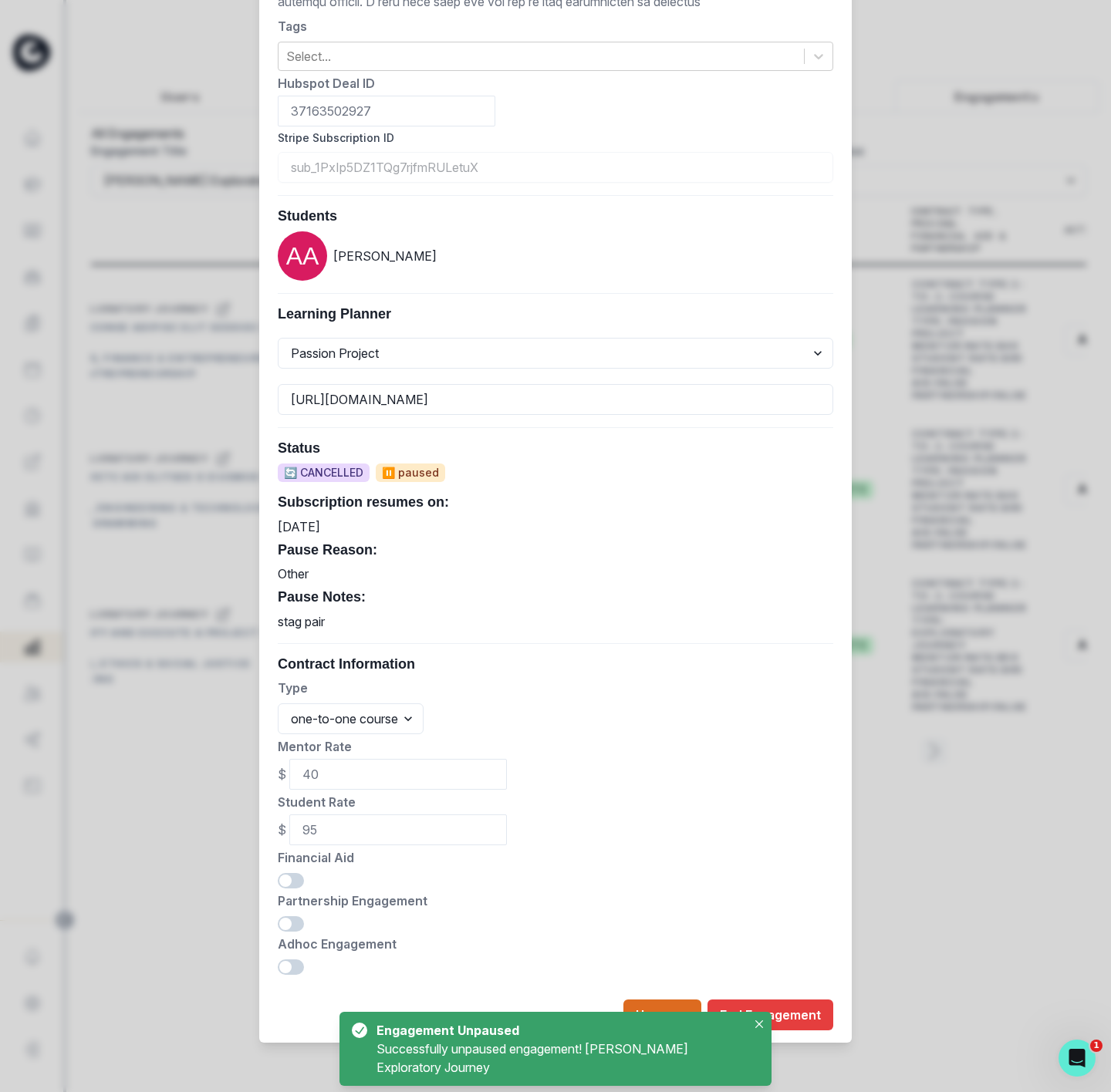
click at [901, 787] on div "Edit Engagement Engagement UUID c325620f-0fbc-4e08-b41f-3c70f42bdc5b [PERSON_NA…" at bounding box center [556, 546] width 1111 height 1092
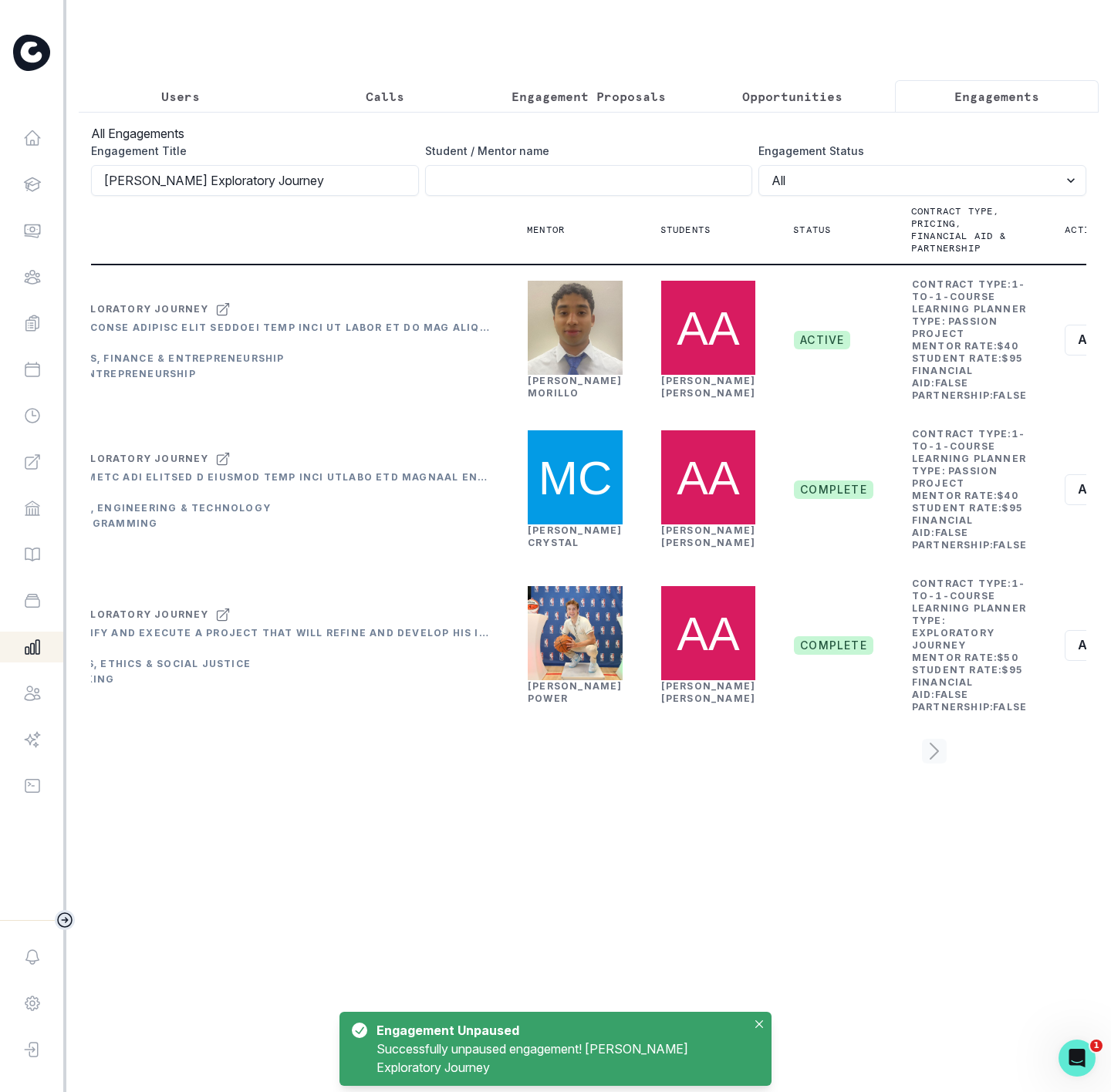
click at [1046, 415] on td "Actions Edit Rematch Details Create Engagement Story Rematch Context" at bounding box center [1111, 339] width 129 height 151
click at [1064, 356] on button "Actions" at bounding box center [1110, 340] width 92 height 31
click at [926, 452] on button "Edit" at bounding box center [982, 454] width 171 height 25
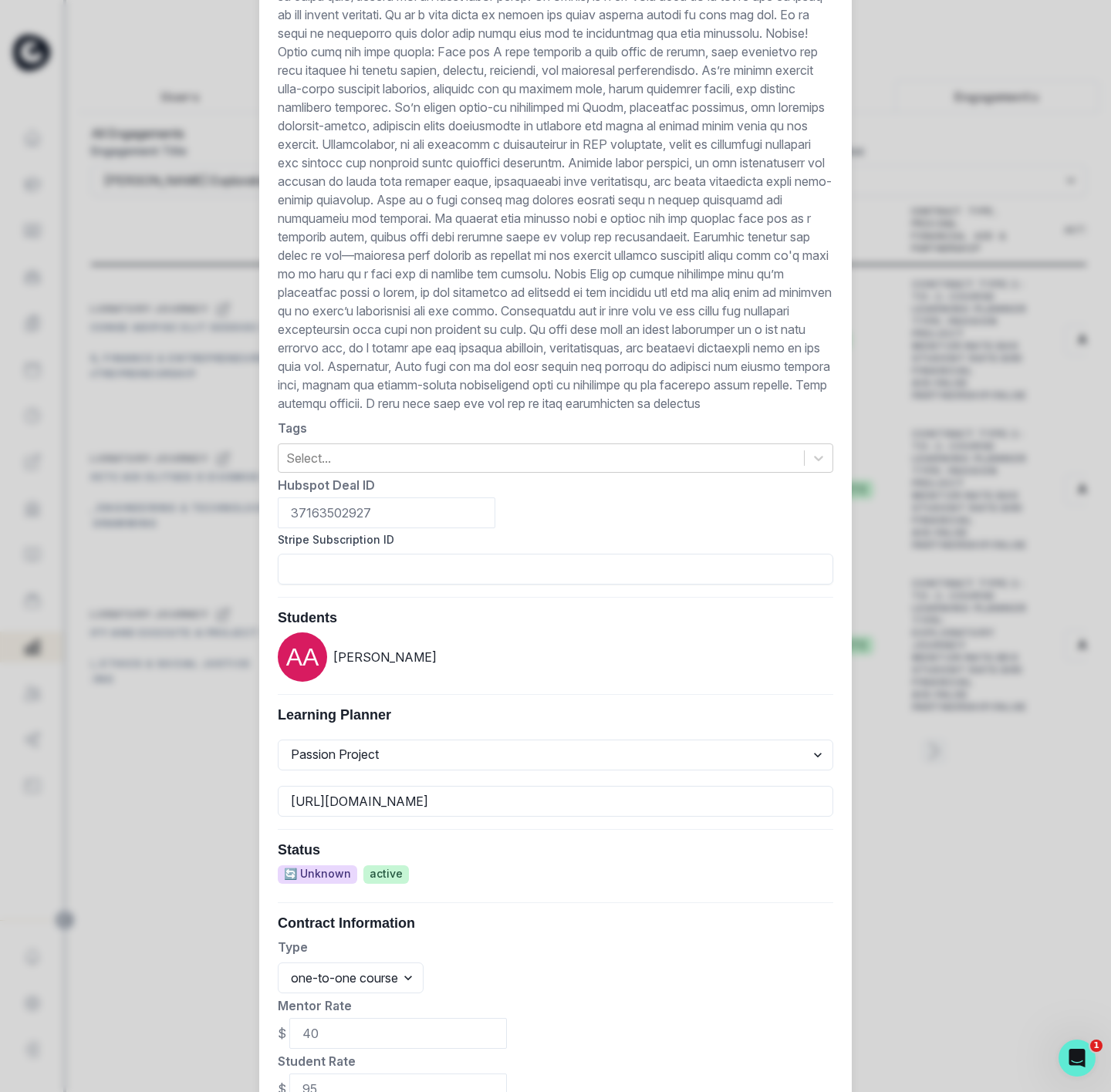
scroll to position [683, 0]
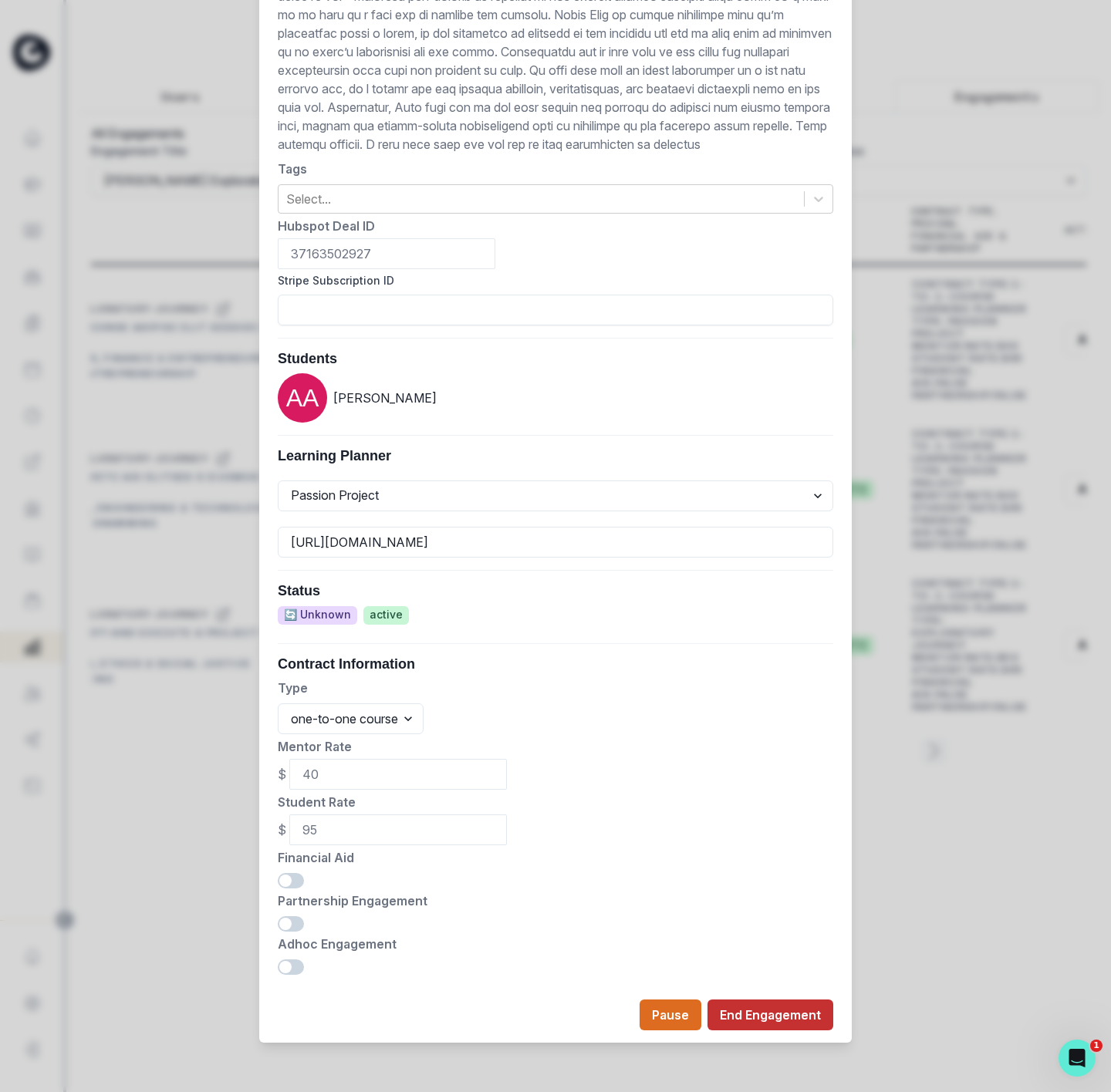
click at [769, 1016] on button "End Engagement" at bounding box center [770, 1015] width 126 height 31
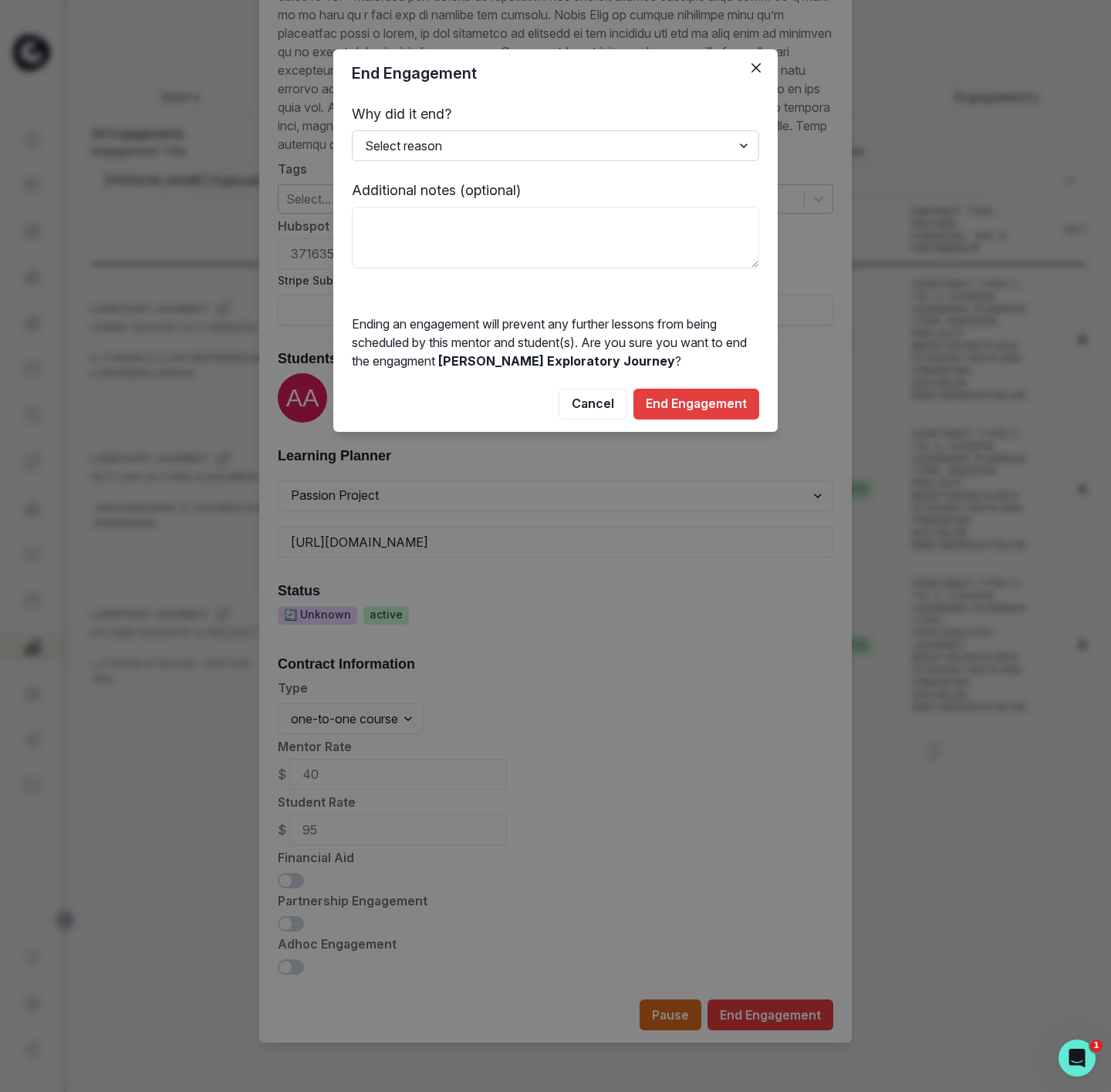
click at [435, 140] on select "Select reason Completed Ended by customer Ended by mentor Other (please add add…" at bounding box center [555, 146] width 407 height 31
select select "Other"
click at [351, 130] on select "Select reason Completed Ended by customer Ended by mentor Other (please add add…" at bounding box center [555, 146] width 407 height 31
click at [392, 215] on textarea at bounding box center [555, 238] width 407 height 62
type textarea "2025 BTS MASTER SHEET"
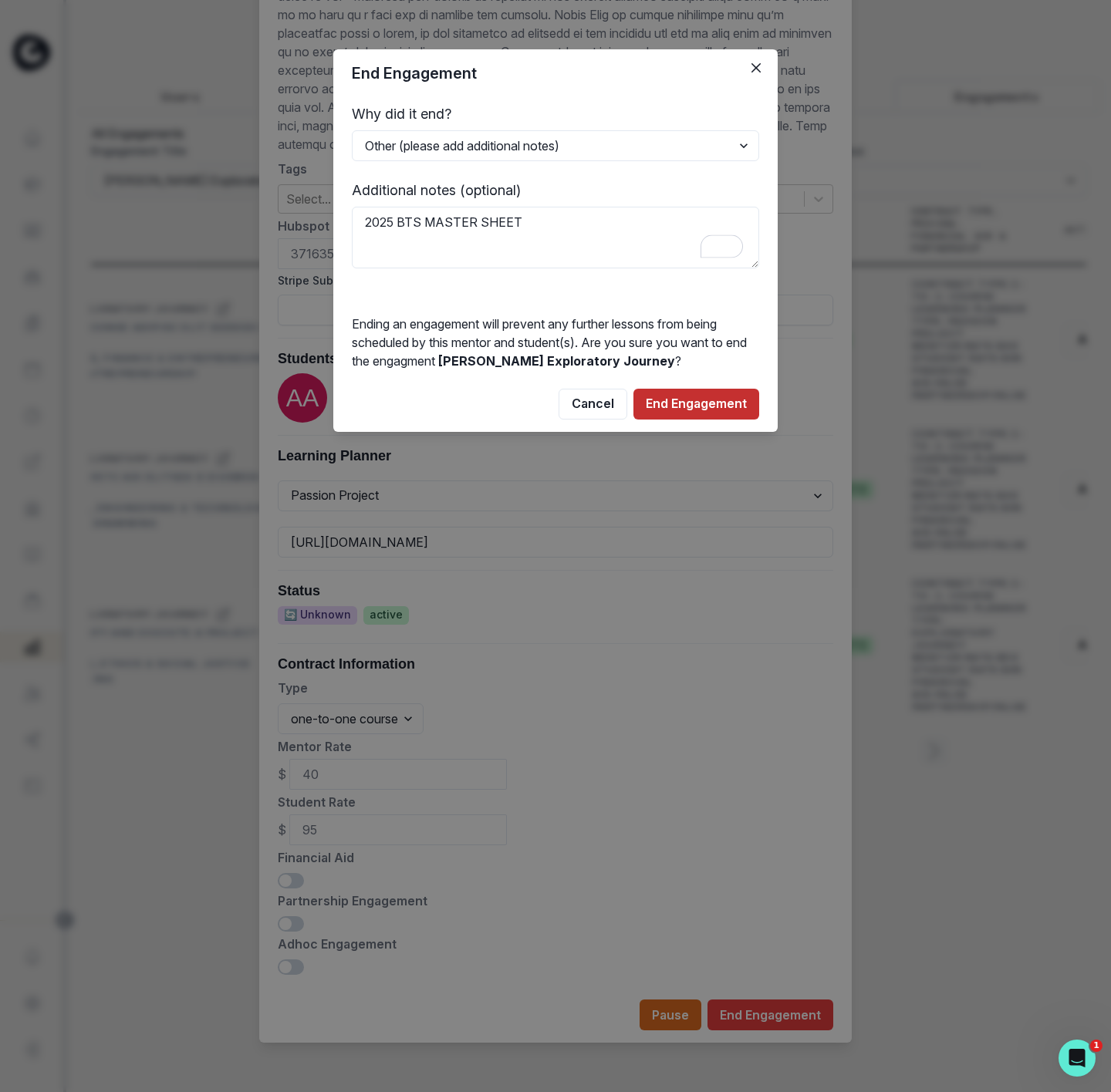
click at [686, 394] on button "End Engagement" at bounding box center [696, 404] width 126 height 31
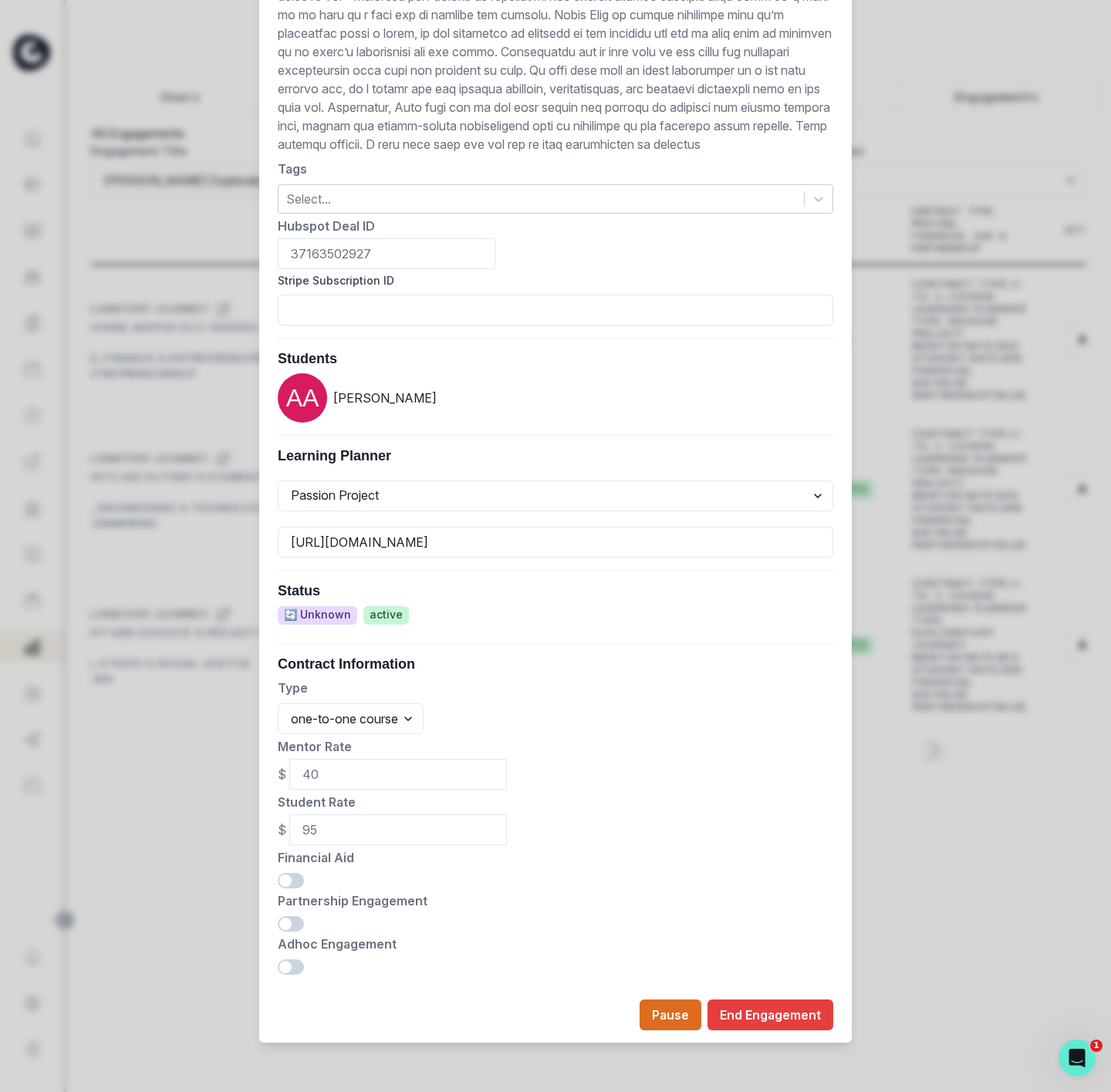
click at [163, 243] on div "Edit Engagement Engagement UUID c325620f-0fbc-4e08-b41f-3c70f42bdc5b Current Me…" at bounding box center [556, 546] width 1111 height 1092
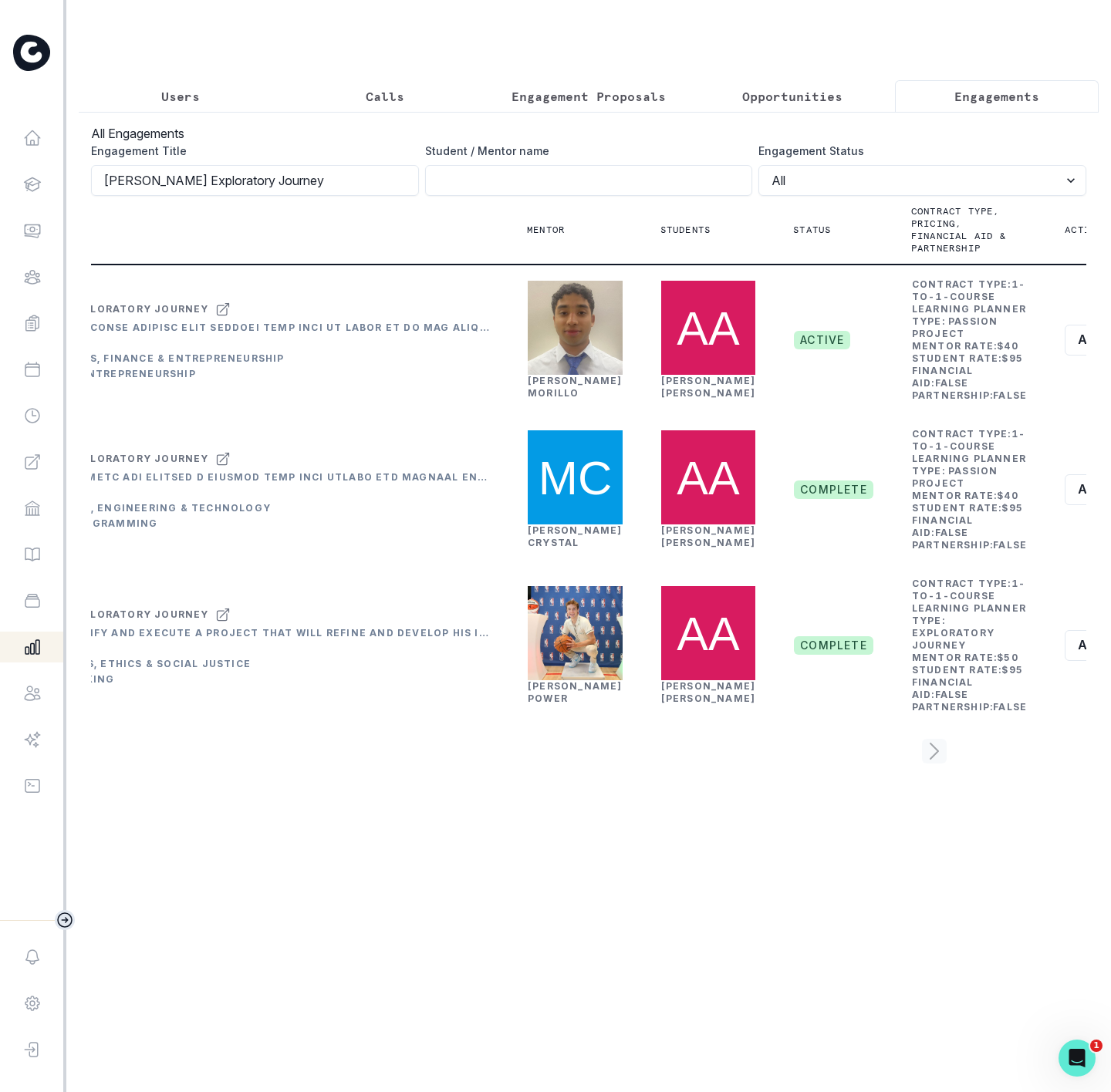
drag, startPoint x: 334, startPoint y: 193, endPoint x: -203, endPoint y: 193, distance: 537.0
click at [0, 193] on html "Home Students Finance Browse Mentors Guardian Guide Calendar Availability Help …" at bounding box center [556, 546] width 1111 height 1092
paste input "arav's Sports & Entrepreneurship Passion Project"
click button "submit" at bounding box center [0, 0] width 0 height 0
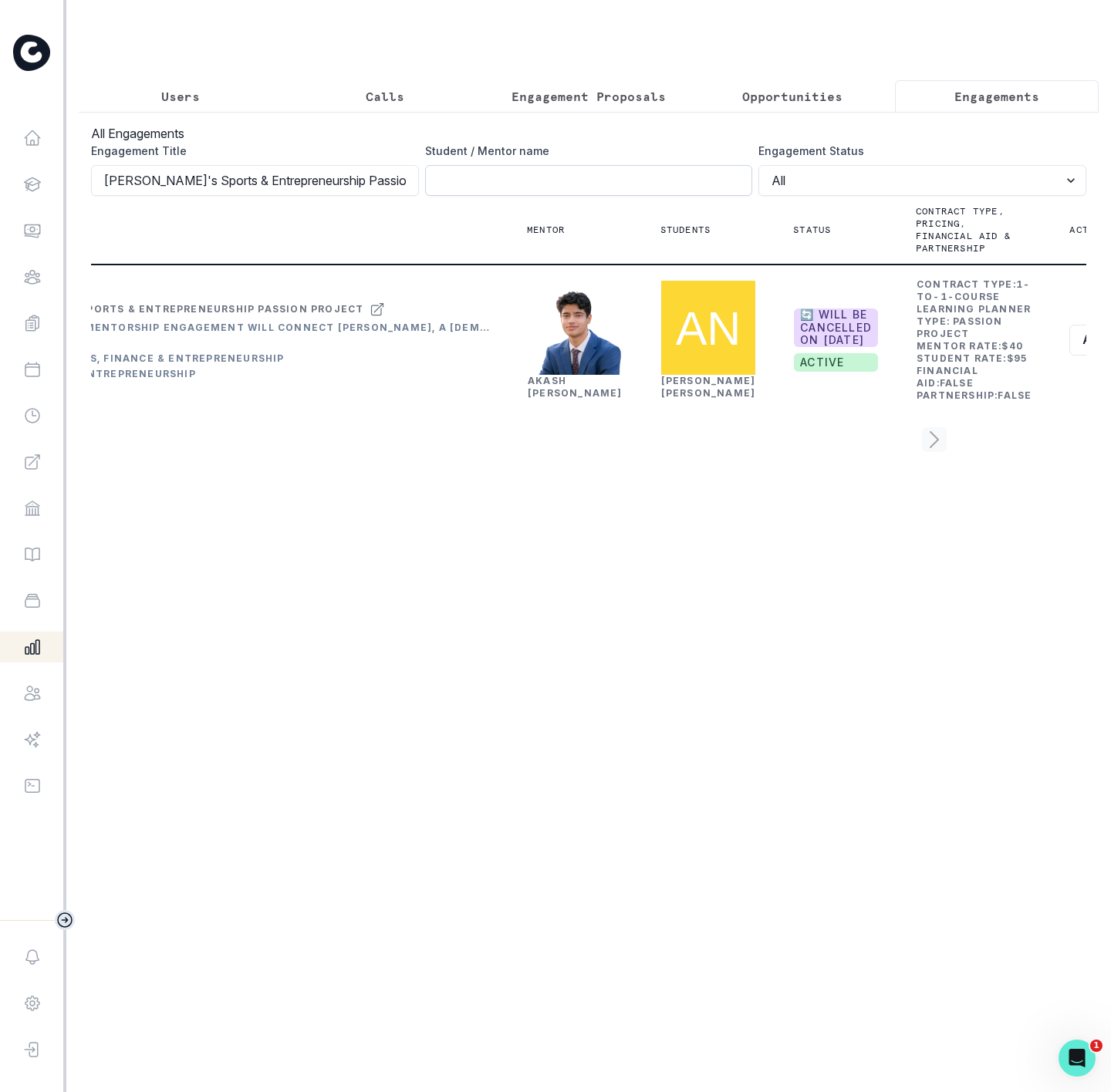
drag, startPoint x: 107, startPoint y: 193, endPoint x: 553, endPoint y: 188, distance: 446.0
click at [553, 188] on div "Engagement Title [PERSON_NAME]'s Sports & Entrepreneurship Passion Project Stud…" at bounding box center [589, 170] width 996 height 53
paste input "[PERSON_NAME] Exploratory Journey"
click button "submit" at bounding box center [0, 0] width 0 height 0
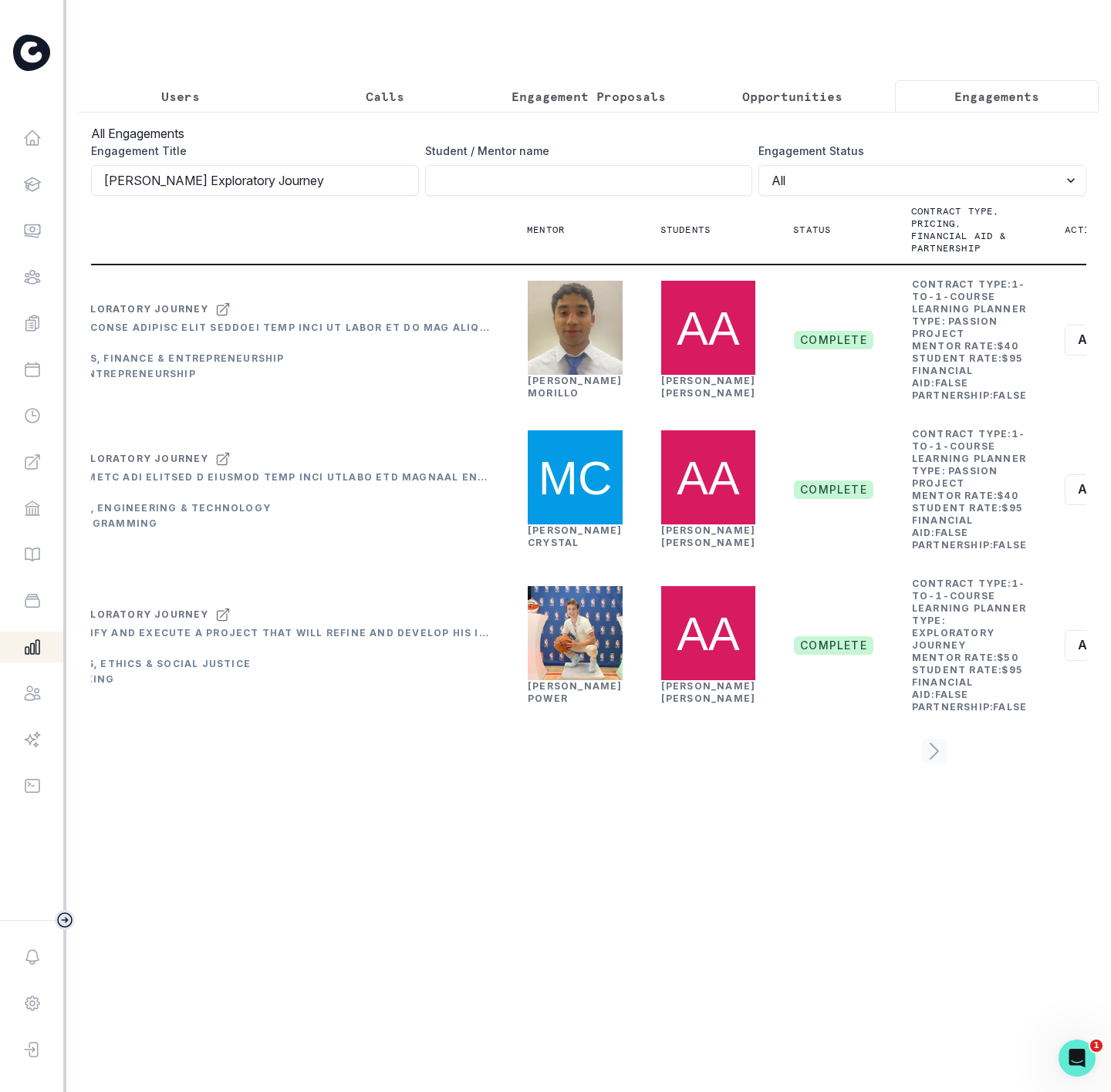
drag, startPoint x: 304, startPoint y: 196, endPoint x: -711, endPoint y: 237, distance: 1015.8
click at [0, 237] on html "Home Students Finance Browse Mentors Guardian Guide Calendar Availability Help …" at bounding box center [556, 546] width 1111 height 1092
paste input "arav's Sports & Entrepreneurship Passion Project"
click button "submit" at bounding box center [0, 0] width 0 height 0
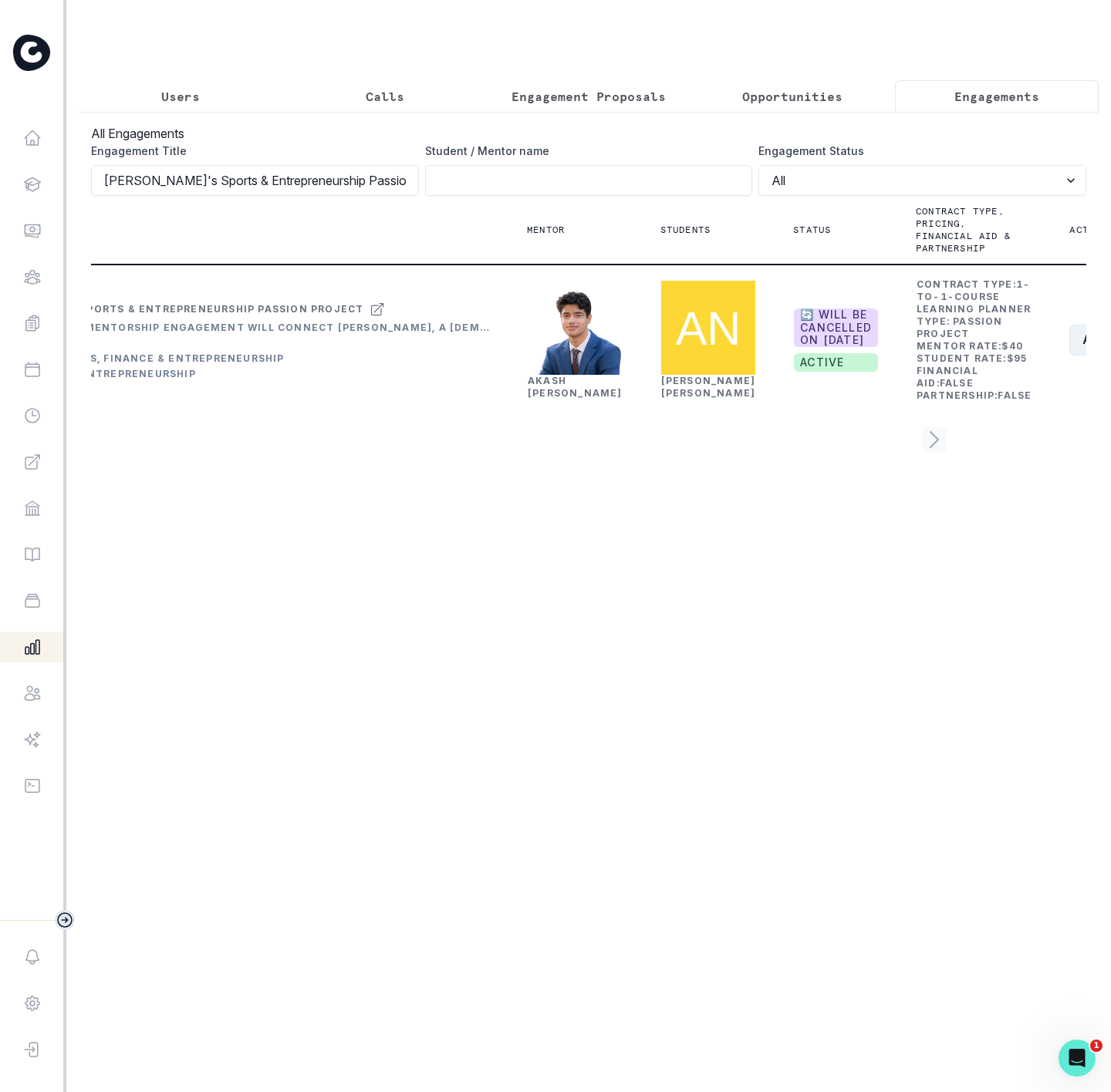
click at [1070, 356] on button "Actions" at bounding box center [1115, 340] width 92 height 31
click at [935, 447] on button "Edit" at bounding box center [987, 454] width 171 height 25
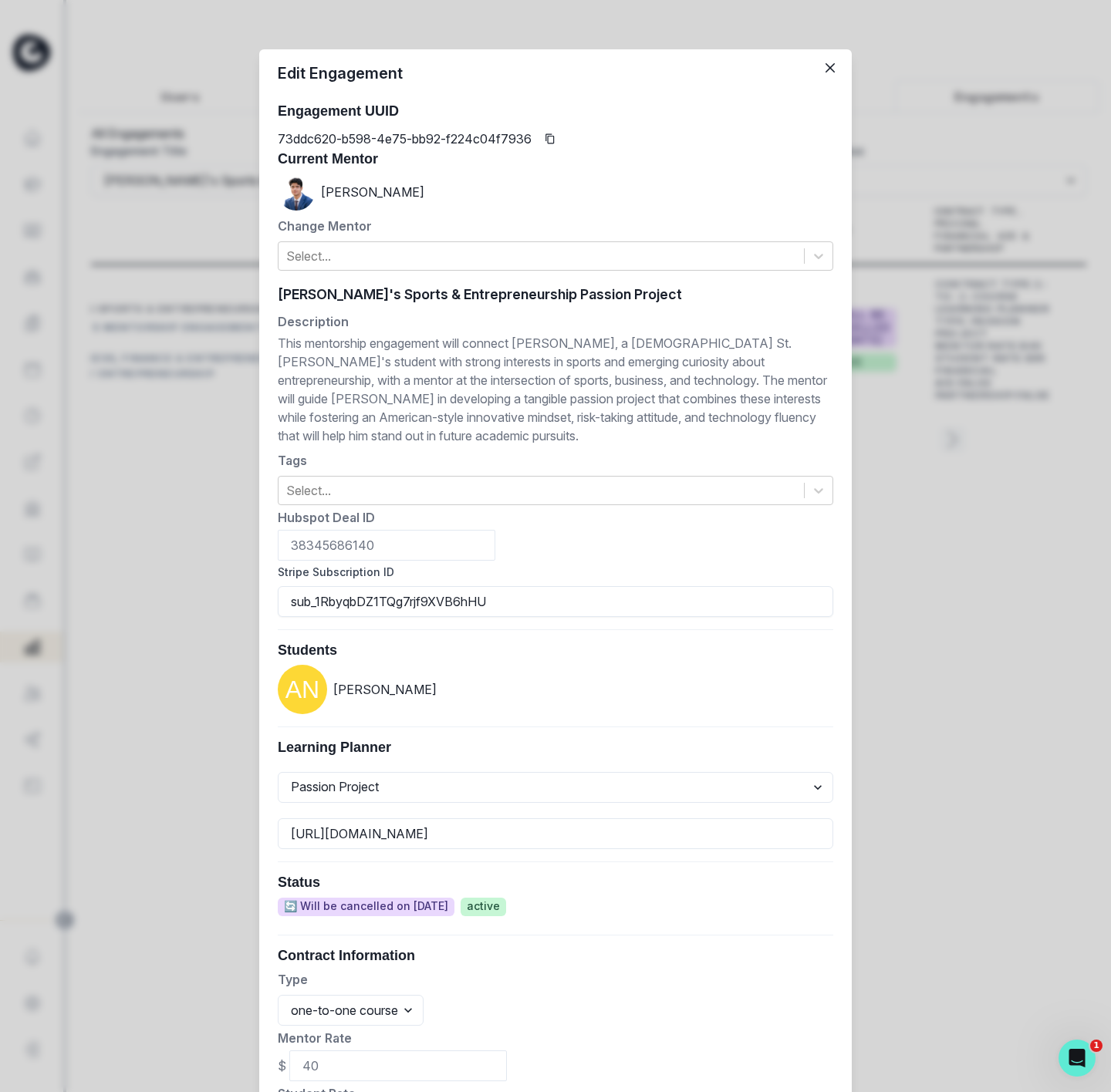
drag, startPoint x: 388, startPoint y: 599, endPoint x: 394, endPoint y: 289, distance: 310.1
click at [248, 602] on div "Edit Engagement Engagement UUID 73ddc620-b598-4e75-bb92-f224c04f7936 Current Me…" at bounding box center [556, 546] width 1111 height 1092
click at [505, 662] on div "Students [PERSON_NAME]" at bounding box center [555, 679] width 556 height 72
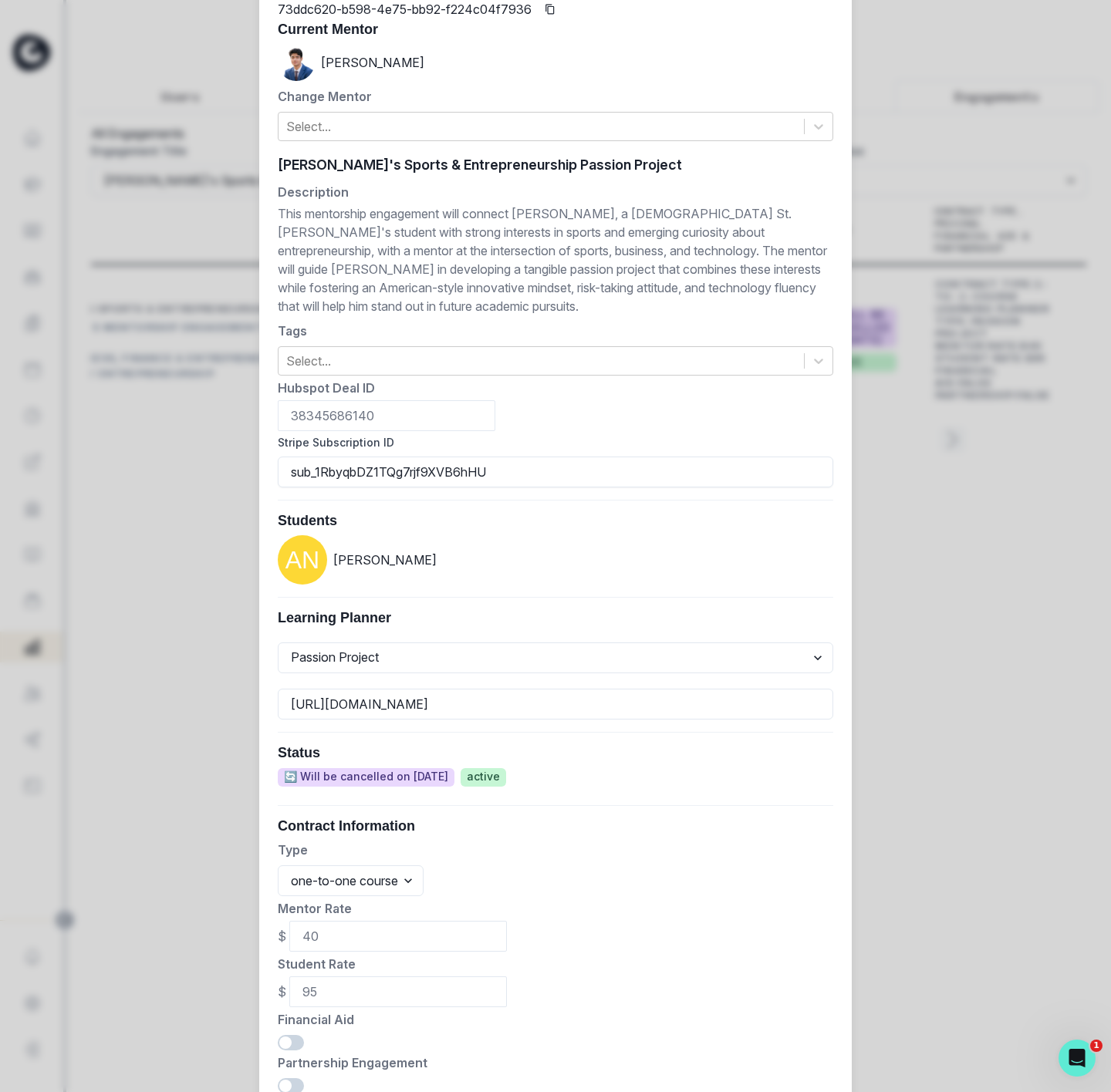
scroll to position [294, 0]
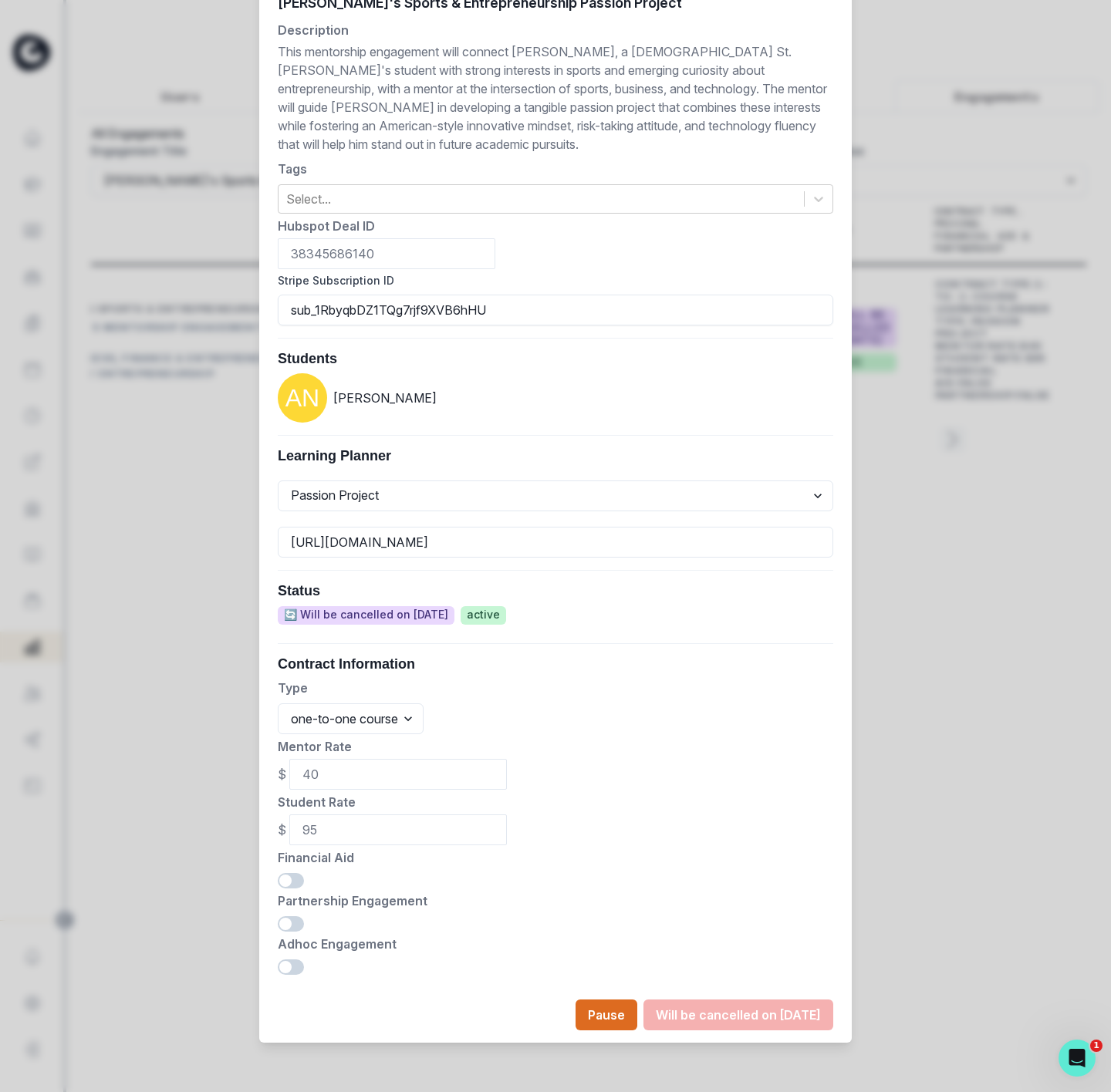
click at [897, 810] on div "Edit Engagement Engagement UUID 73ddc620-b598-4e75-bb92-f224c04f7936 Current Me…" at bounding box center [556, 546] width 1111 height 1092
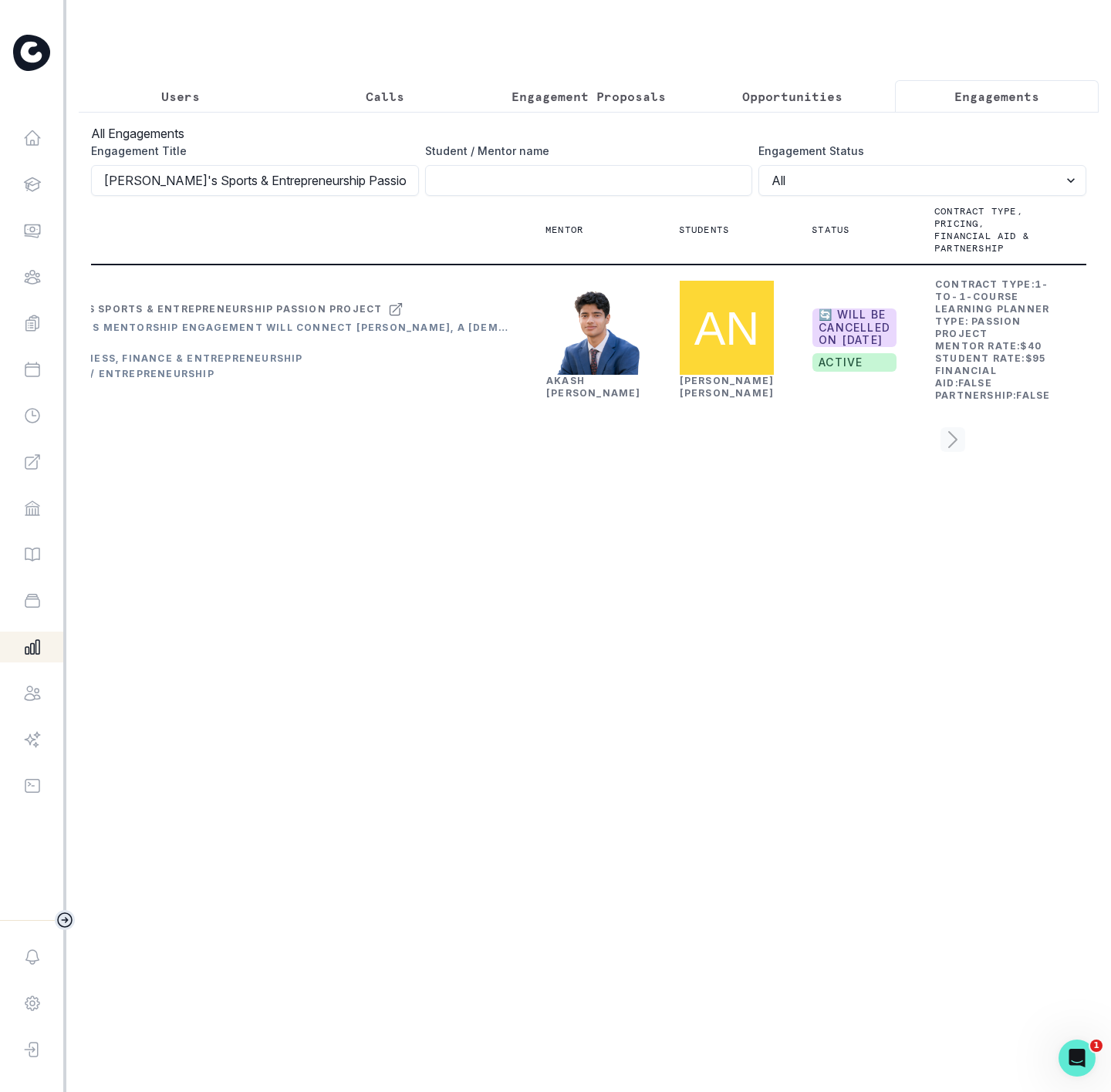
click at [963, 451] on button "Edit" at bounding box center [1006, 454] width 171 height 25
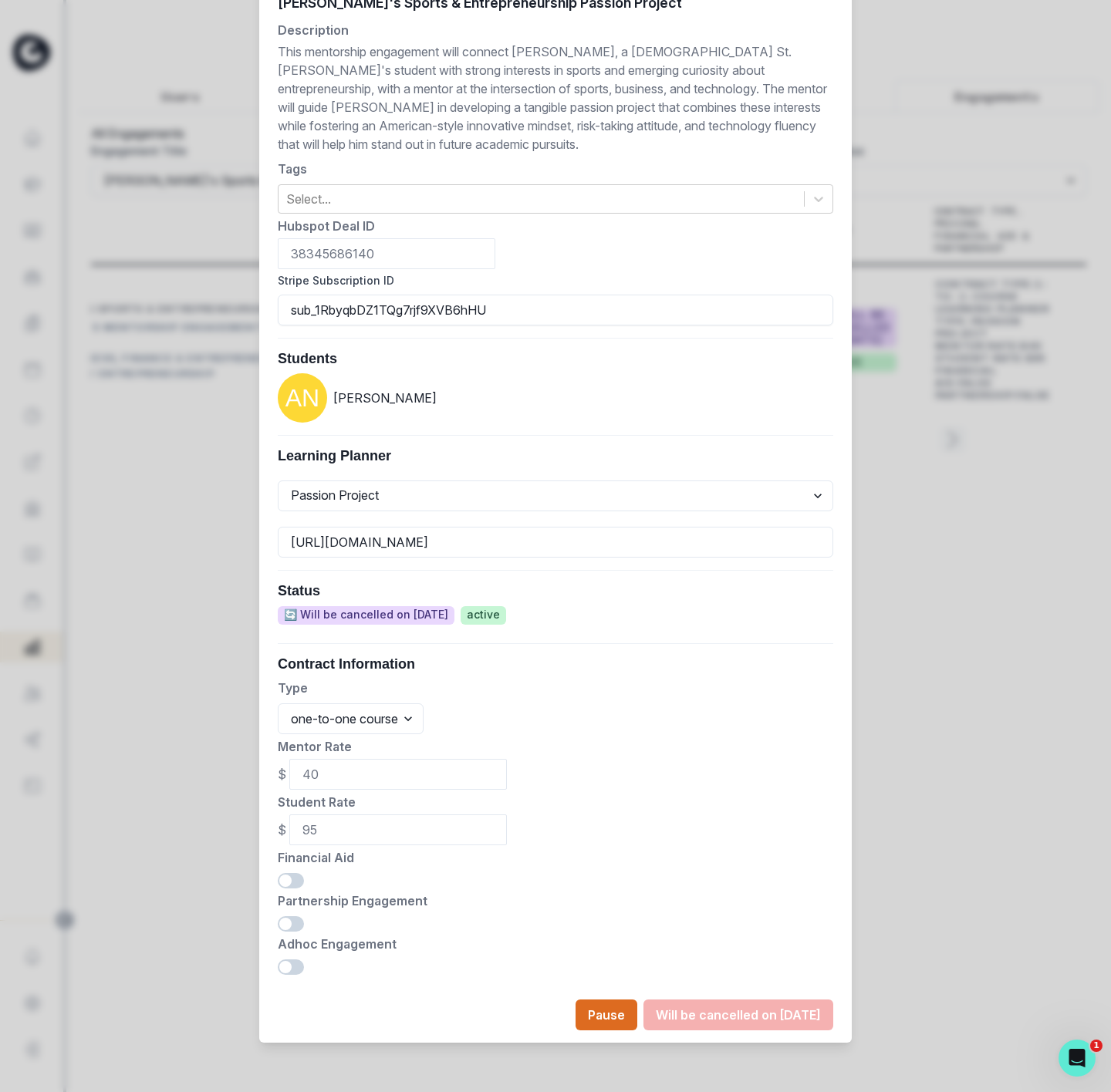
click at [981, 625] on div "Edit Engagement Engagement UUID 73ddc620-b598-4e75-bb92-f224c04f7936 Current Me…" at bounding box center [556, 546] width 1111 height 1092
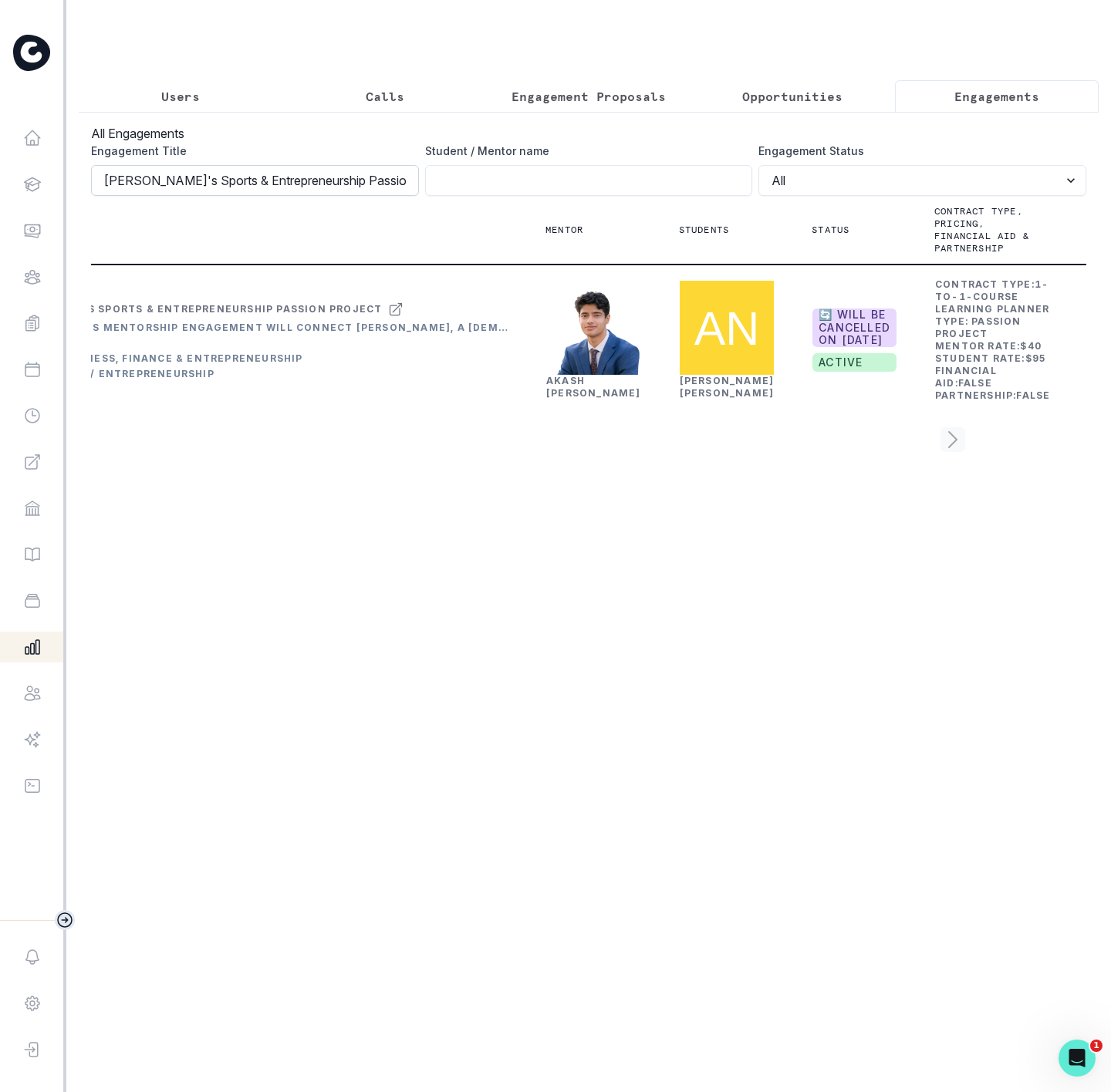
click at [280, 196] on input "[PERSON_NAME]'s Sports & Entrepreneurship Passion Project" at bounding box center [255, 181] width 328 height 31
drag, startPoint x: 107, startPoint y: 197, endPoint x: 531, endPoint y: 202, distance: 424.0
click at [531, 196] on div "Engagement Title [PERSON_NAME]'s Sports & Entrepreneurship Passion Project Stud…" at bounding box center [589, 170] width 996 height 53
paste input "sub_1RbyqbDZ1TQg7rjf9XVB6hHU"
click button "submit" at bounding box center [0, 0] width 0 height 0
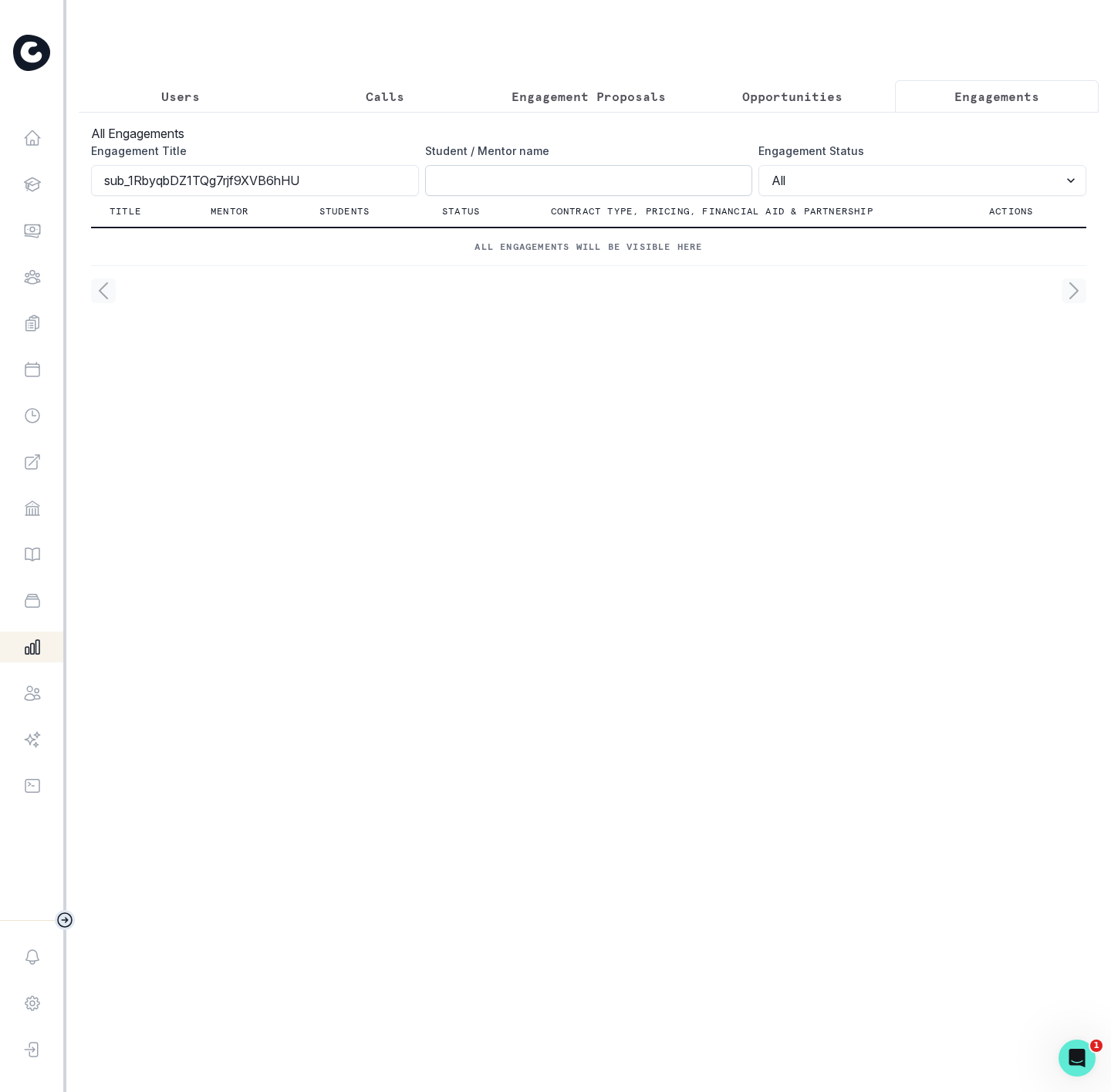
scroll to position [0, 0]
drag, startPoint x: 314, startPoint y: 189, endPoint x: -781, endPoint y: 206, distance: 1095.1
click at [0, 206] on html "Home Students Finance Browse Mentors Guardian Guide Calendar Availability Help …" at bounding box center [556, 546] width 1111 height 1092
paste input "[PERSON_NAME]'s Sports & Entrepreneurship Passion Project"
click button "submit" at bounding box center [0, 0] width 0 height 0
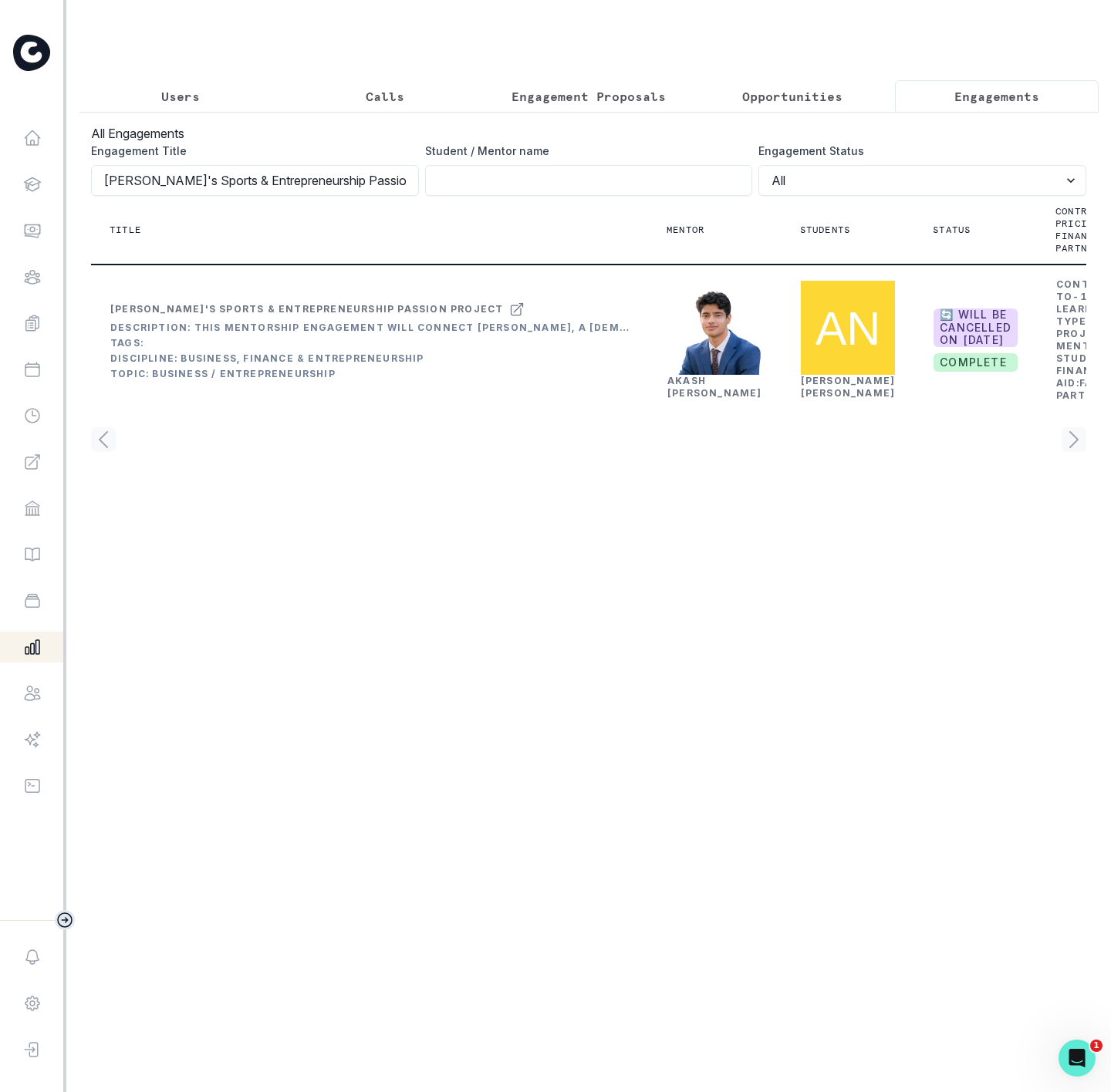
drag, startPoint x: 403, startPoint y: 199, endPoint x: -330, endPoint y: 215, distance: 733.2
click at [0, 215] on html "Home Students Finance Browse Mentors Guardian Guide Calendar Availability Help …" at bounding box center [556, 546] width 1111 height 1092
paste input "[PERSON_NAME]"
type input "[PERSON_NAME] Passion Project"
click button "submit" at bounding box center [0, 0] width 0 height 0
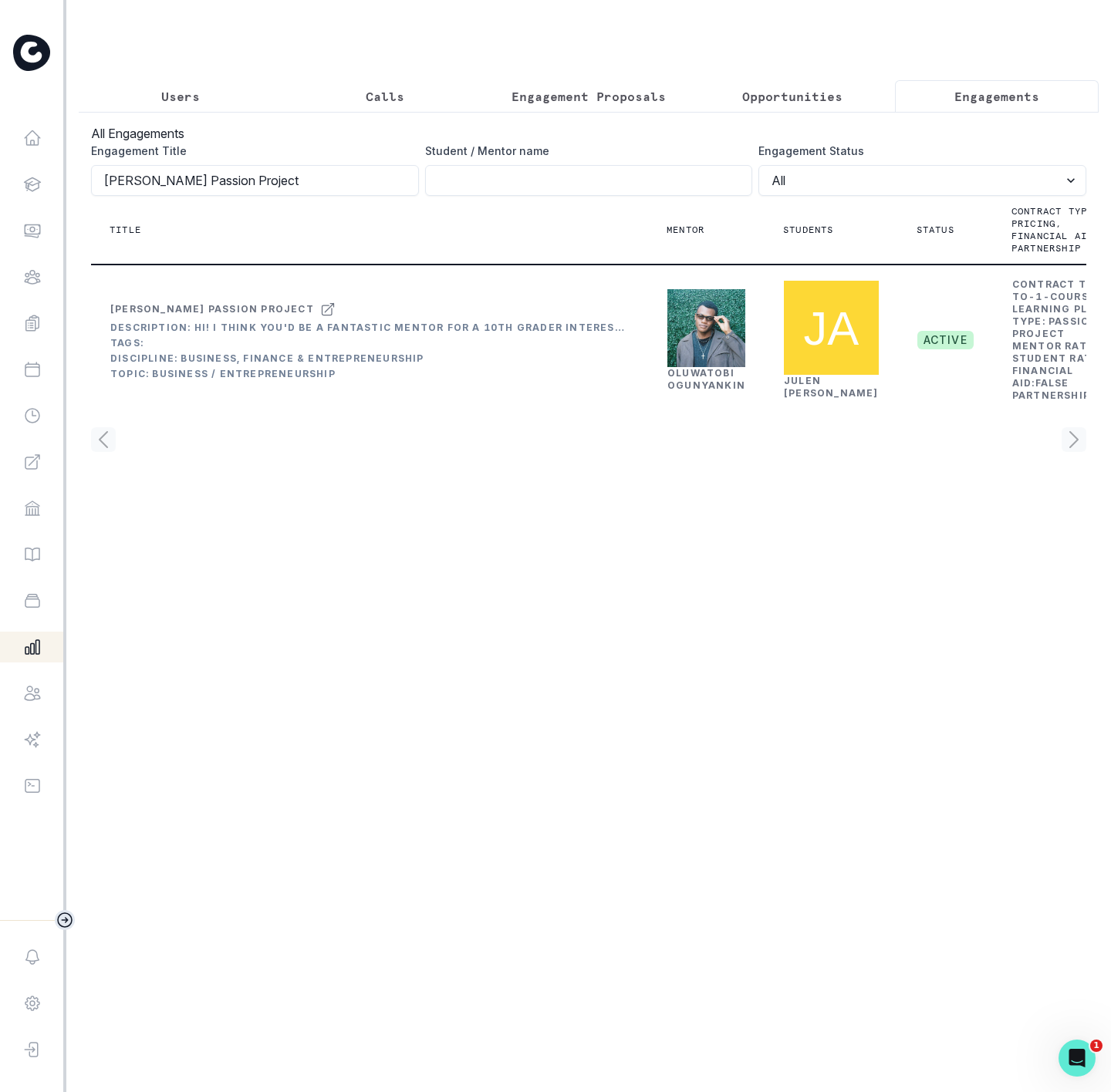
scroll to position [0, 134]
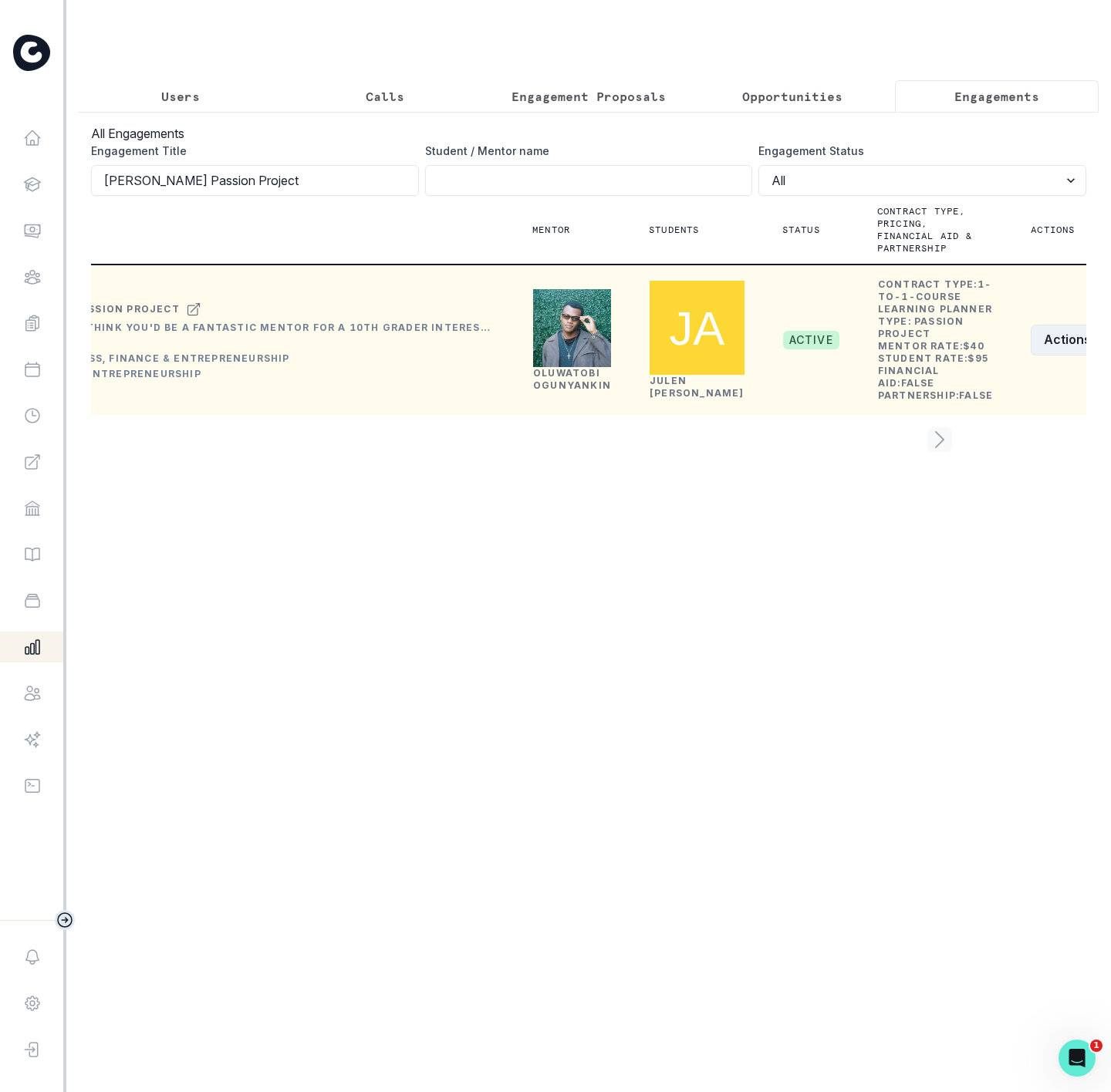
click at [1031, 356] on button "Actions" at bounding box center [1077, 340] width 92 height 31
click at [915, 448] on button "Edit" at bounding box center [982, 454] width 171 height 25
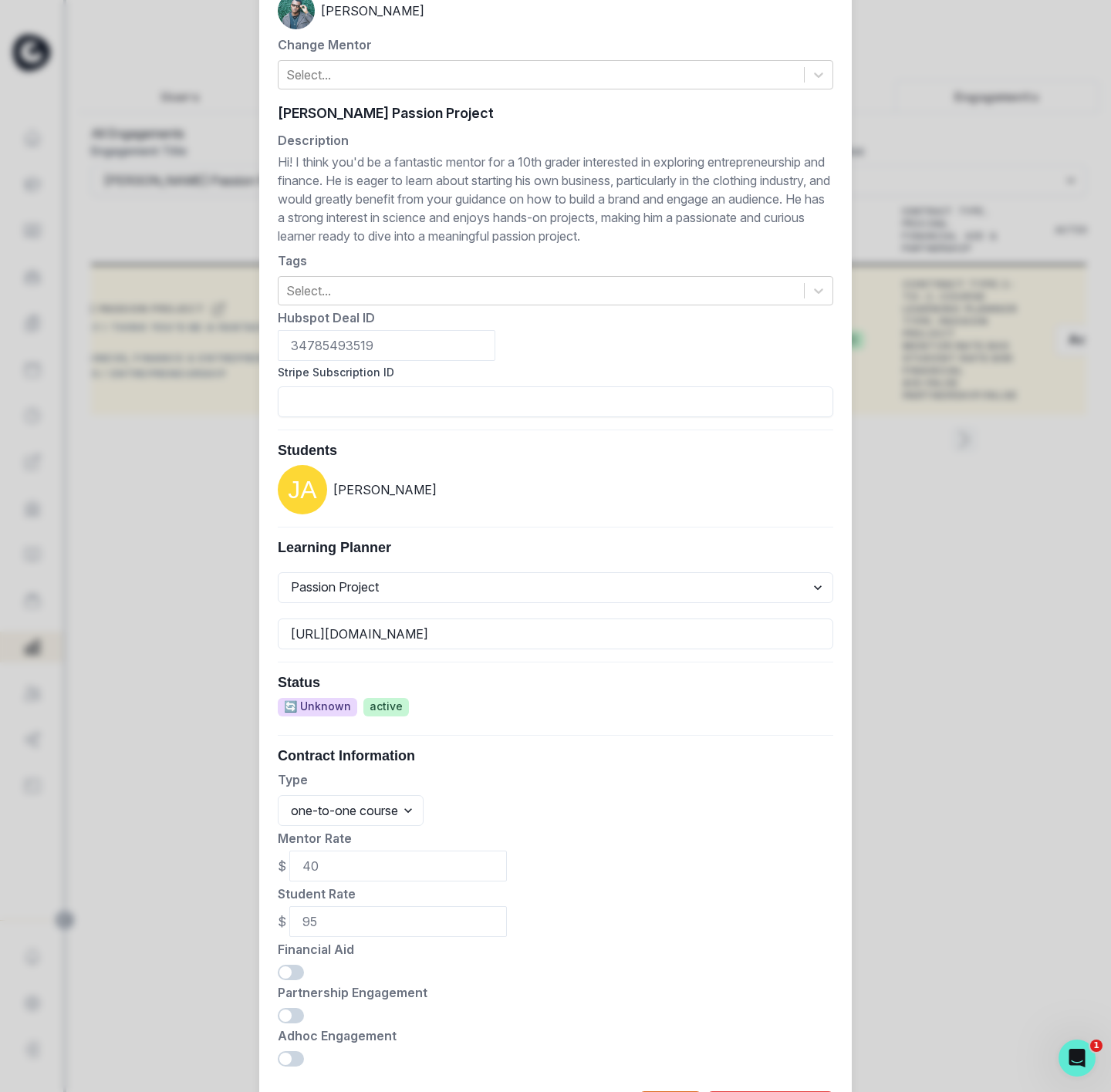
scroll to position [276, 0]
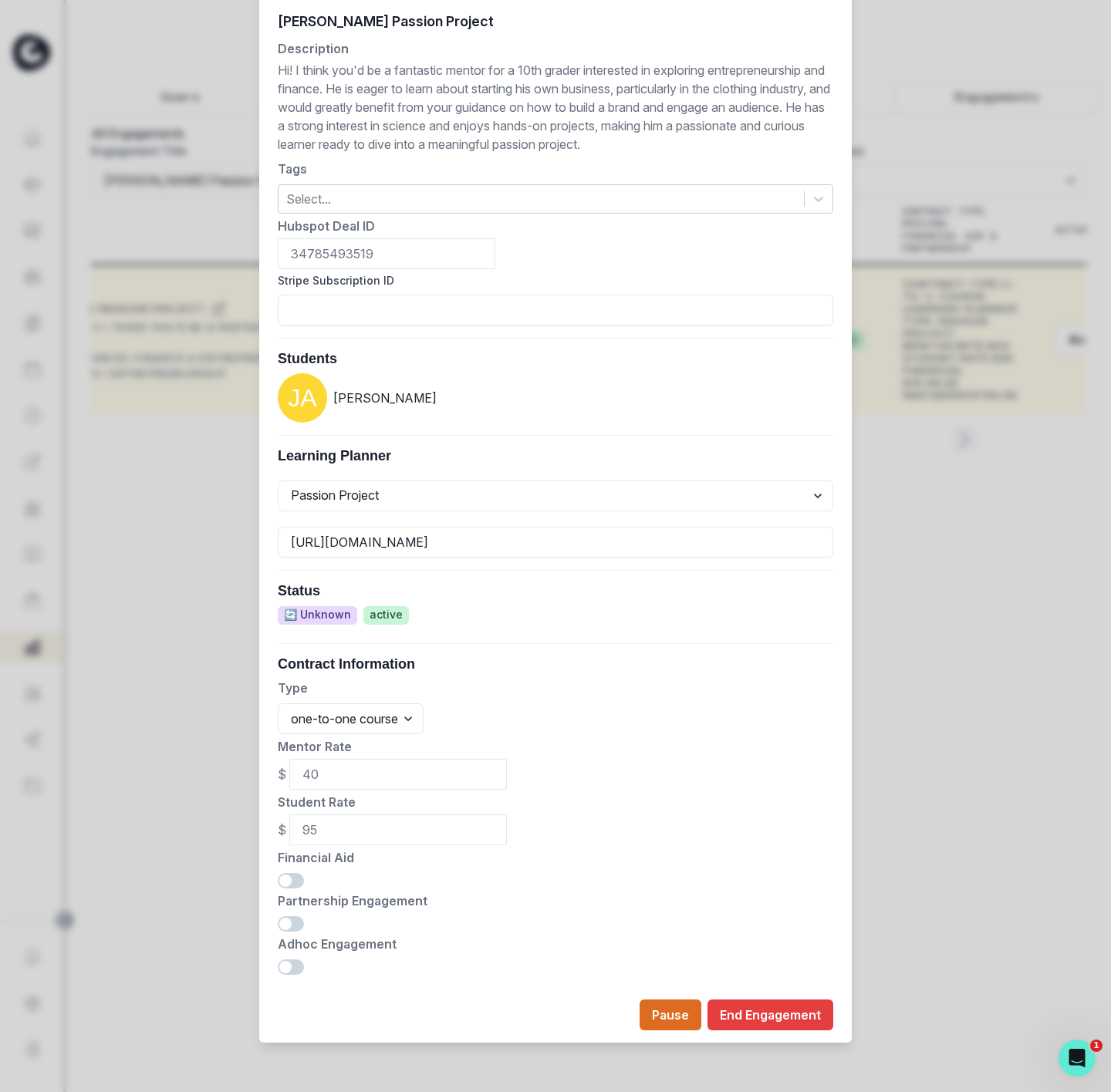
drag, startPoint x: 775, startPoint y: 1001, endPoint x: 611, endPoint y: 699, distance: 343.7
click at [773, 994] on footer "Pause End Engagement" at bounding box center [556, 1015] width 593 height 55
click at [741, 1019] on button "End Engagement" at bounding box center [770, 1015] width 126 height 31
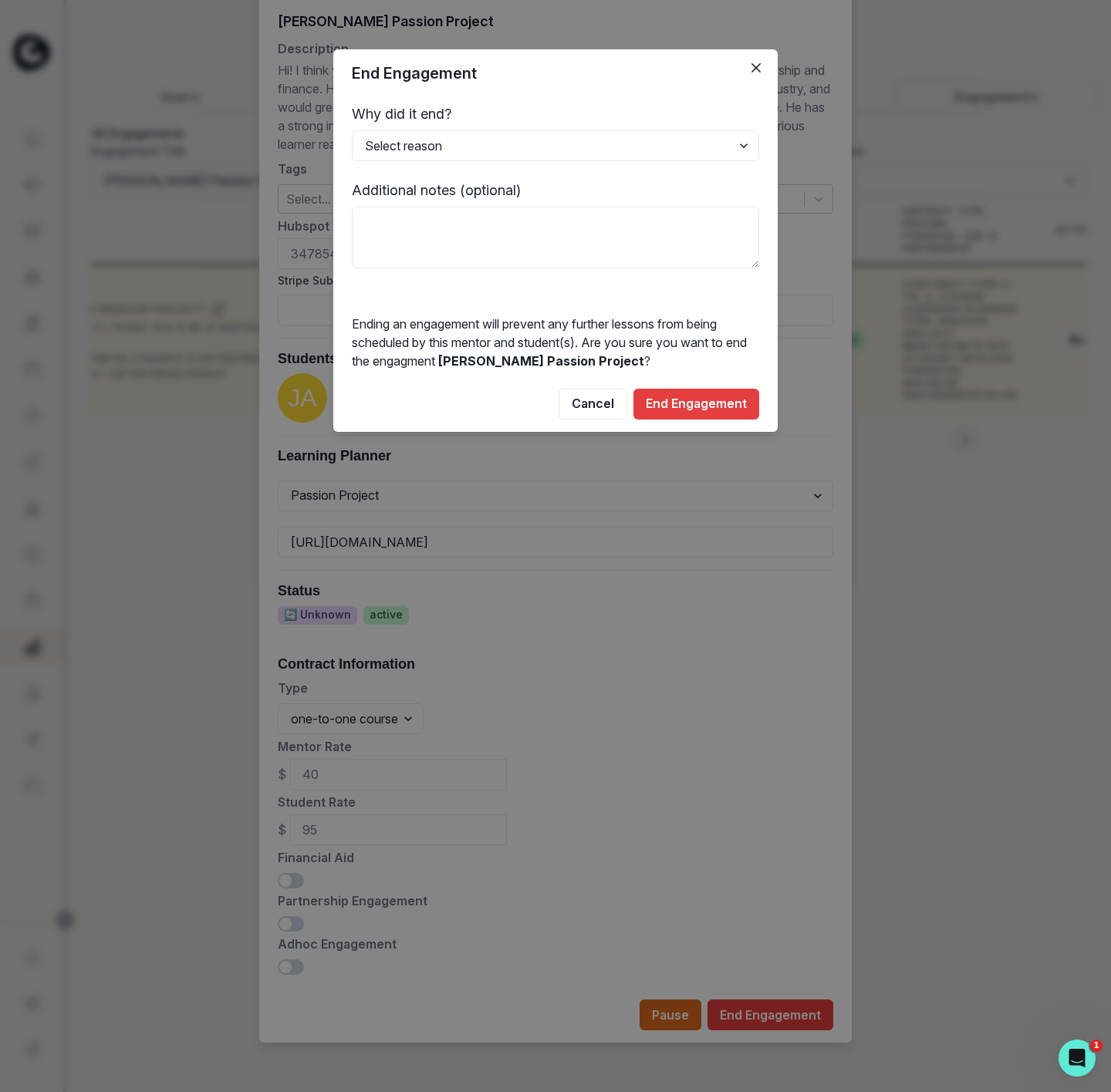
click at [415, 125] on form "Why did it end? Select reason Completed Ended by customer Ended by mentor Other…" at bounding box center [555, 186] width 407 height 165
click at [415, 146] on select "Select reason Completed Ended by customer Ended by mentor Other (please add add…" at bounding box center [555, 146] width 407 height 31
select select "Other"
click at [351, 130] on select "Select reason Completed Ended by customer Ended by mentor Other (please add add…" at bounding box center [555, 146] width 407 height 31
click at [392, 226] on textarea at bounding box center [555, 238] width 407 height 62
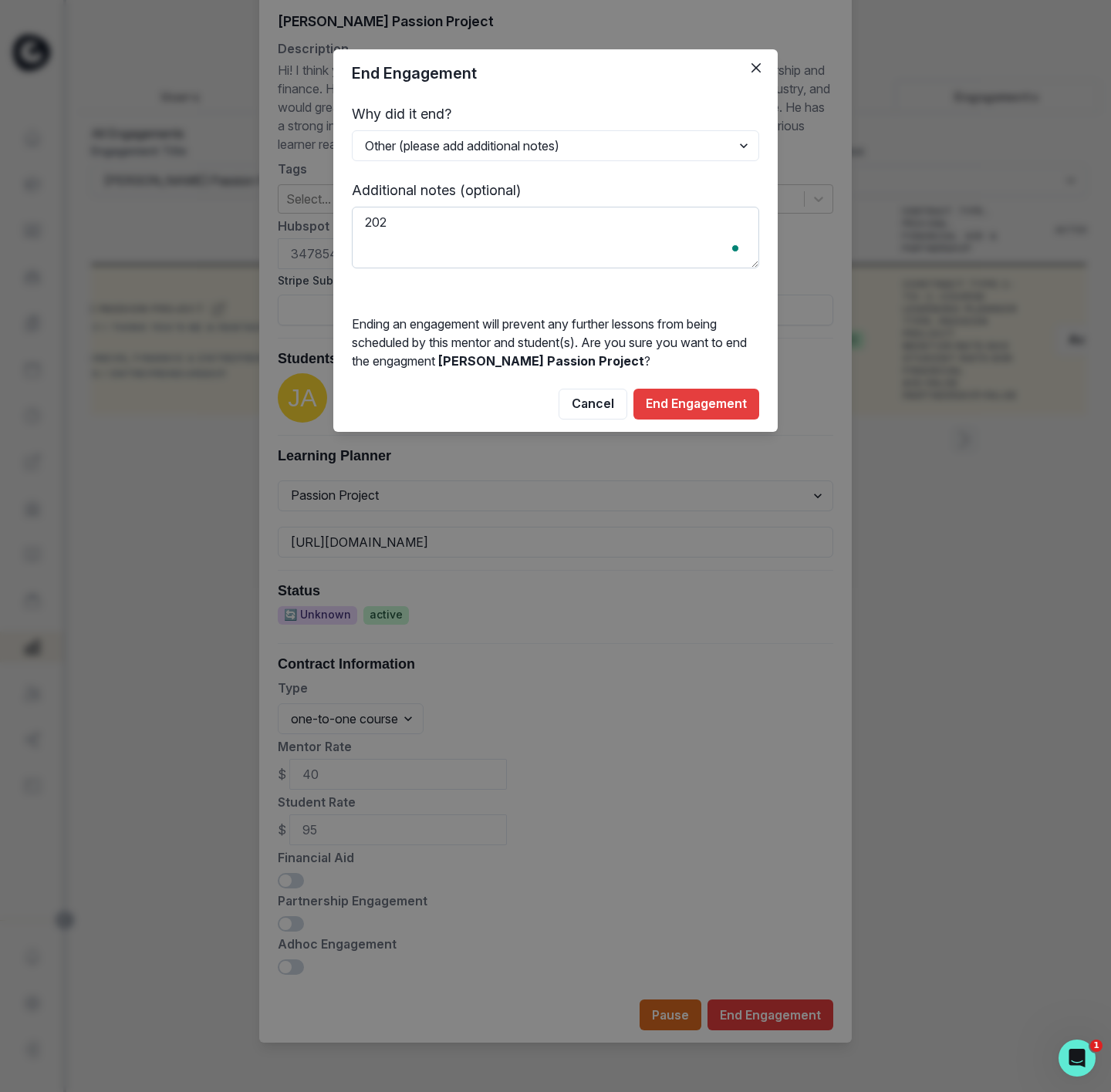
type textarea "2025"
